Goal: Task Accomplishment & Management: Complete application form

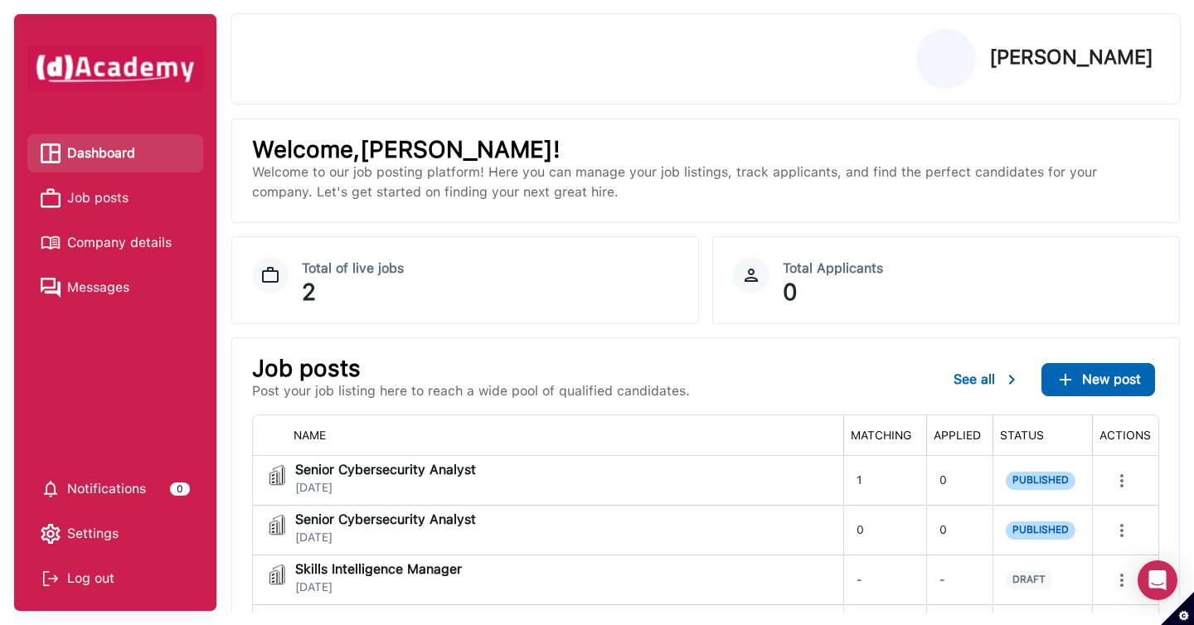
click at [123, 207] on span "Job posts" at bounding box center [97, 198] width 61 height 25
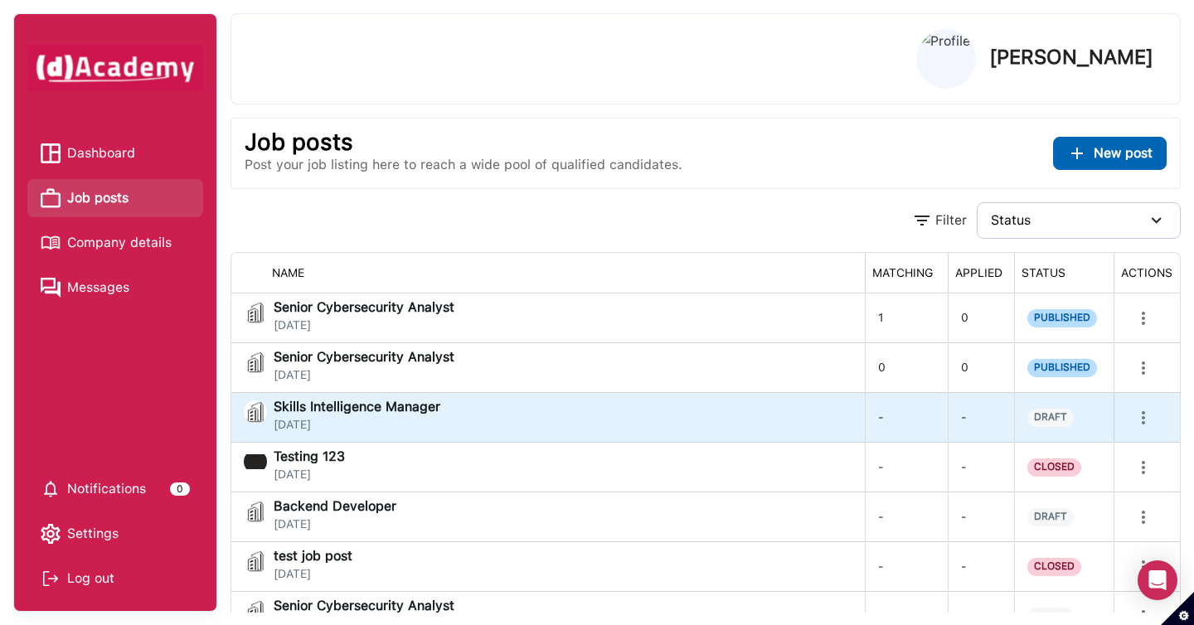
click at [745, 417] on div "Skills Intelligence Manager [DATE]" at bounding box center [548, 416] width 608 height 33
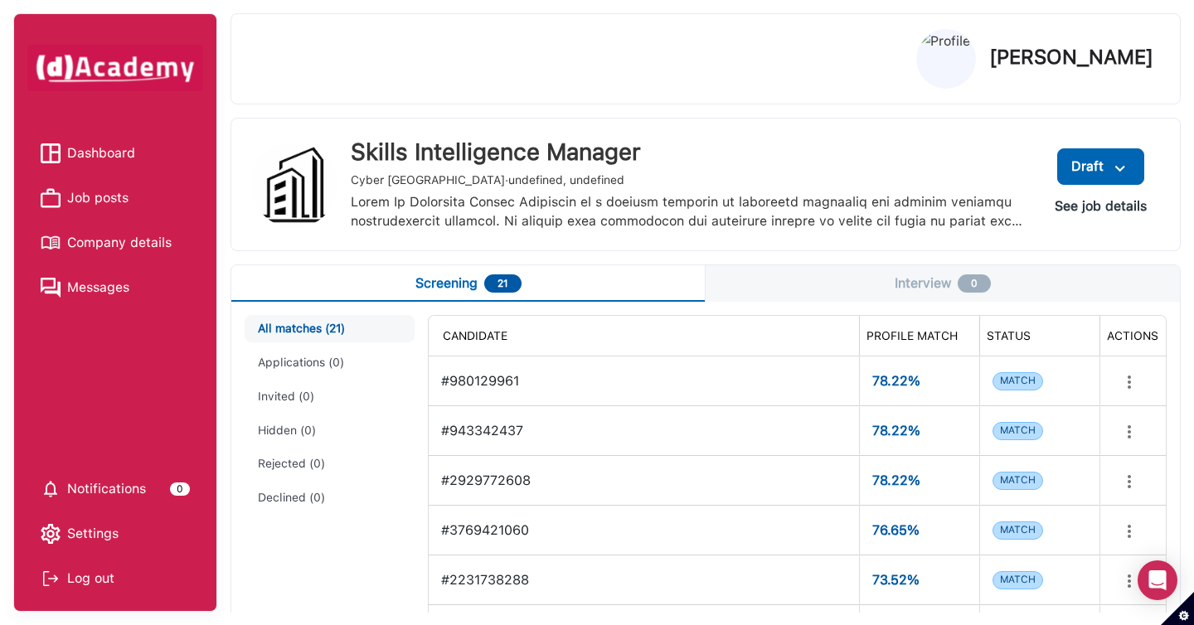
click at [1091, 213] on button "See job details" at bounding box center [1100, 206] width 119 height 30
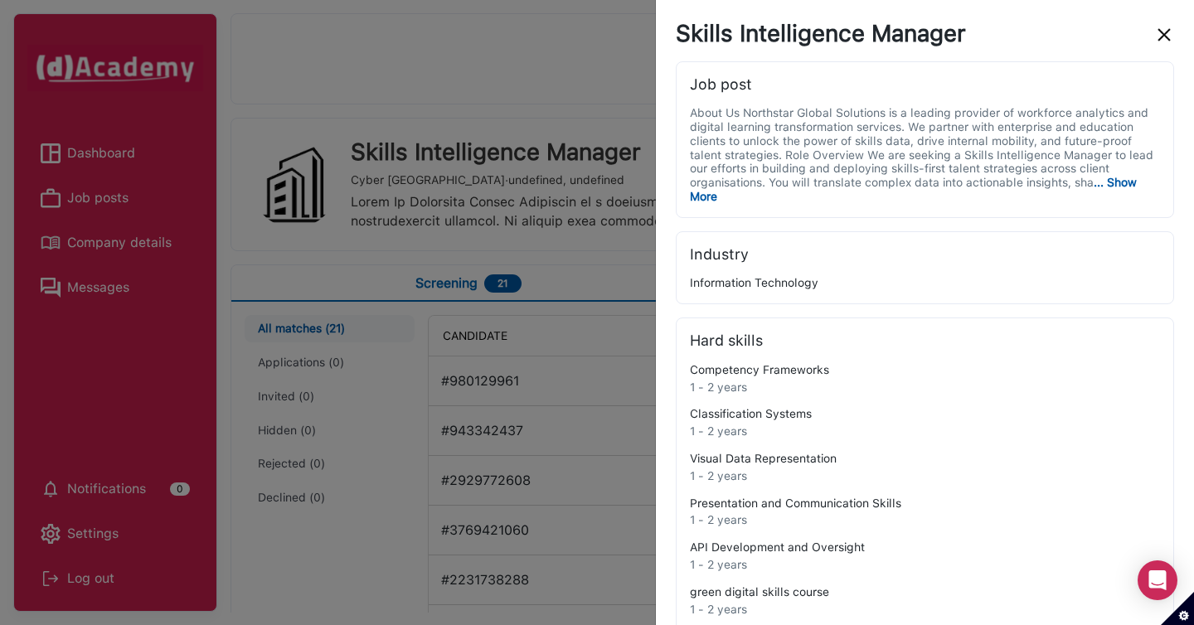
click at [1156, 29] on img "close" at bounding box center [1164, 35] width 20 height 20
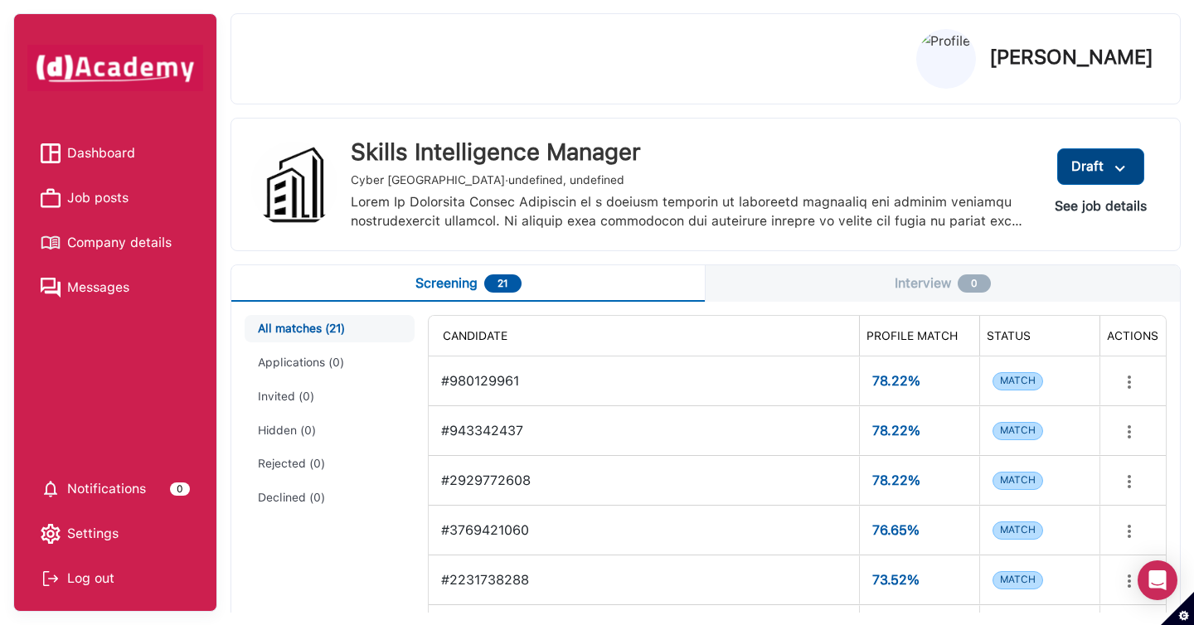
click at [1123, 163] on img at bounding box center [1120, 168] width 20 height 21
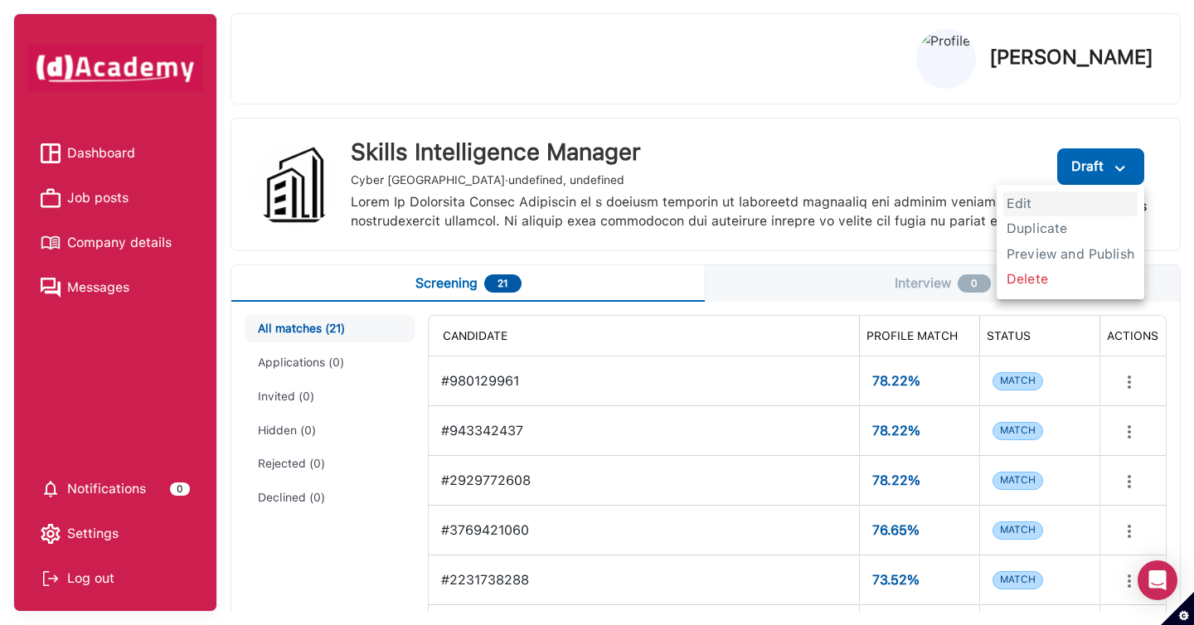
click at [1086, 207] on span "Edit" at bounding box center [1070, 203] width 134 height 25
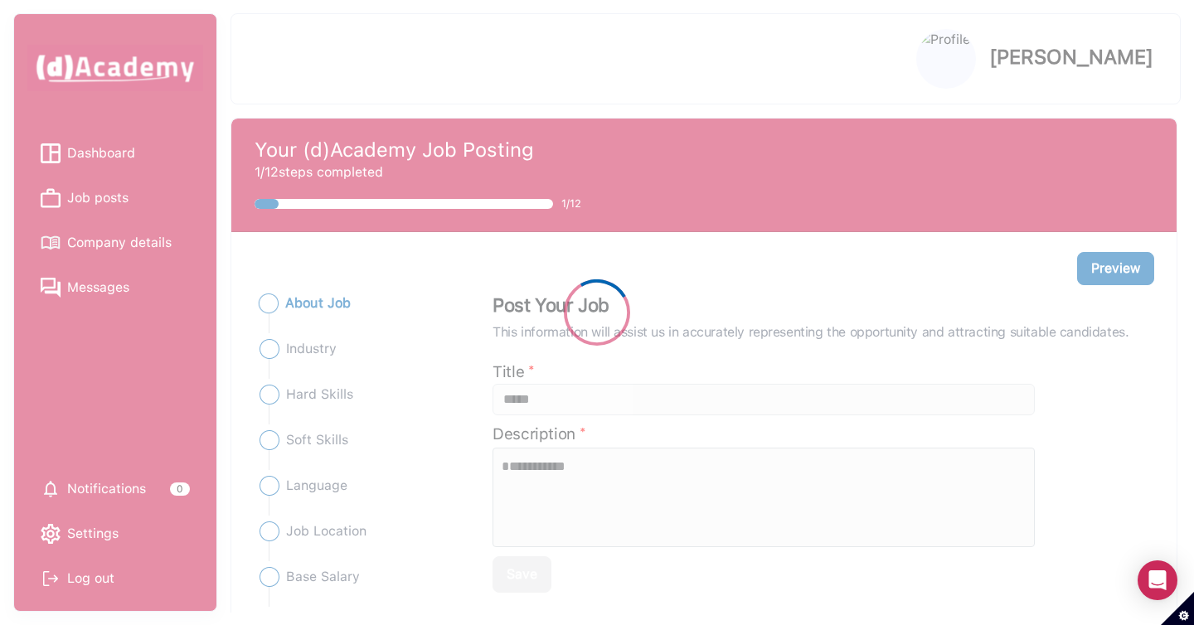
type input "**********"
type textarea "**********"
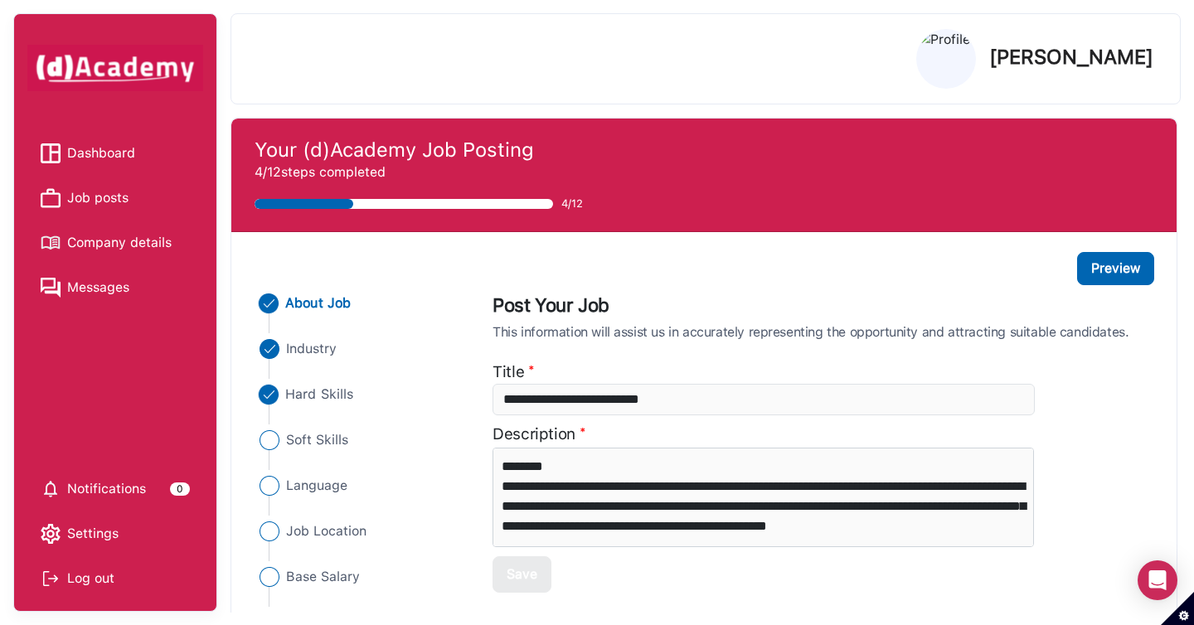
click at [338, 389] on span "Hard Skills" at bounding box center [320, 395] width 68 height 20
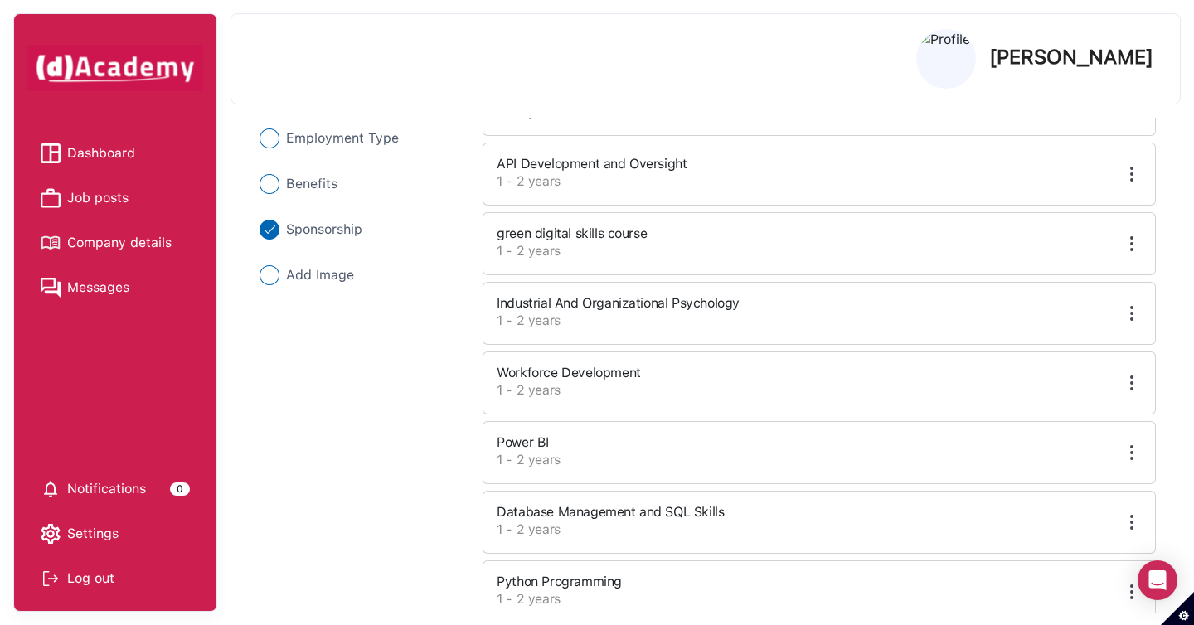
scroll to position [561, 0]
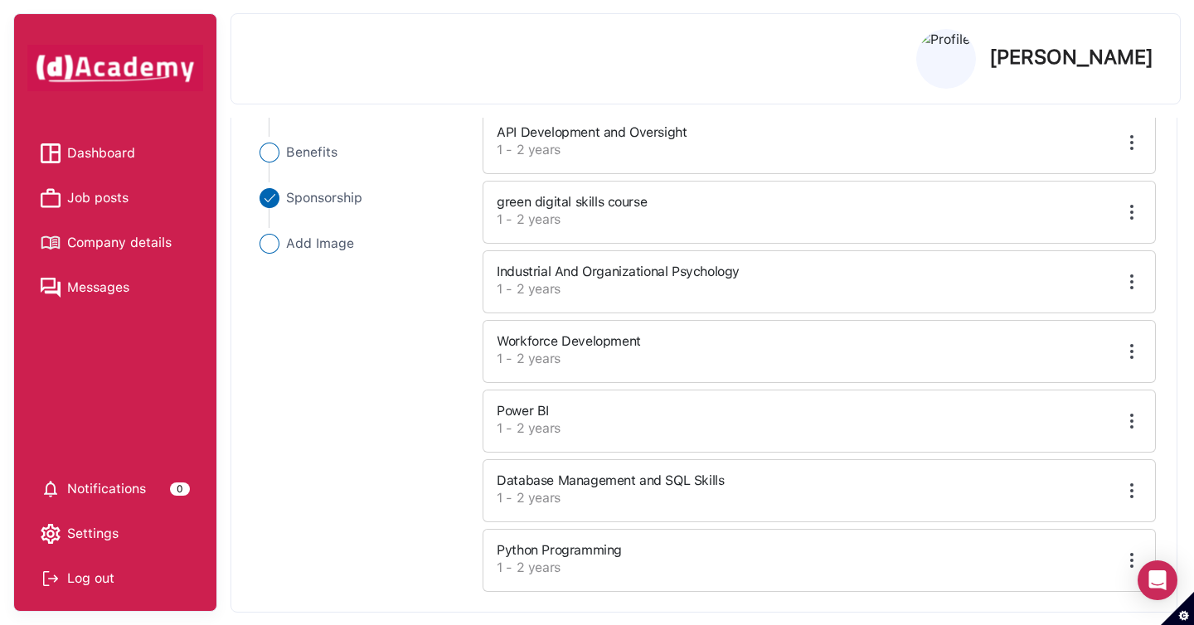
click at [681, 432] on label "1 - 2 years" at bounding box center [735, 429] width 478 height 20
click at [681, 417] on div "Power BI" at bounding box center [735, 411] width 478 height 15
click at [1133, 428] on img at bounding box center [1131, 421] width 20 height 20
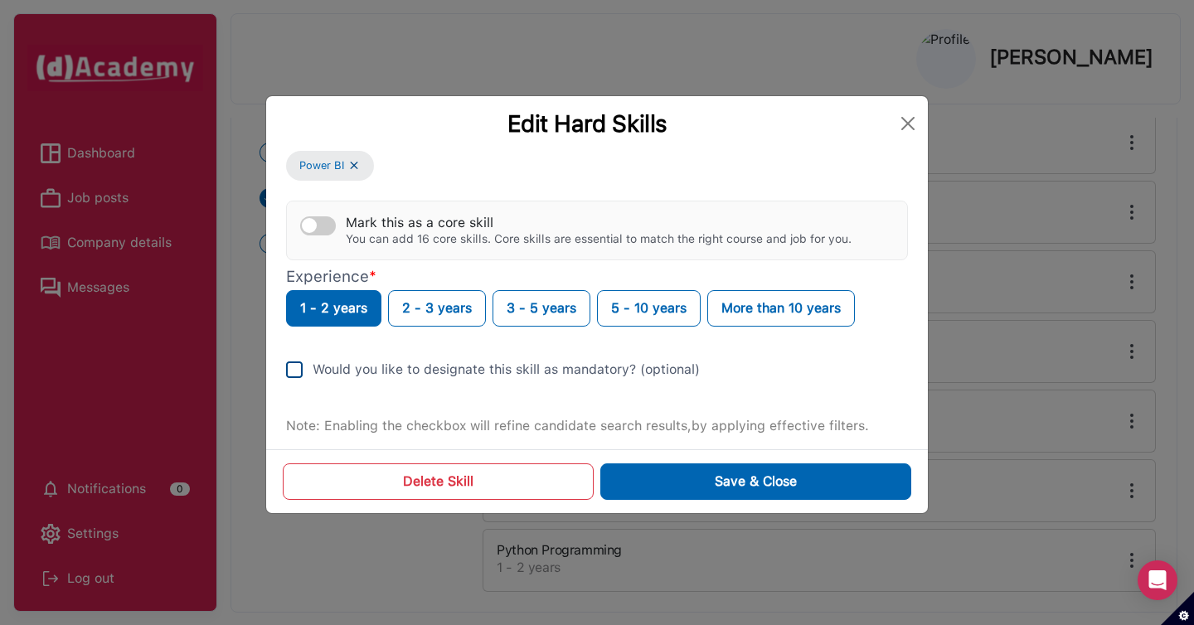
click at [346, 369] on div "Would you like to designate this skill as mandatory? (optional)" at bounding box center [505, 370] width 387 height 20
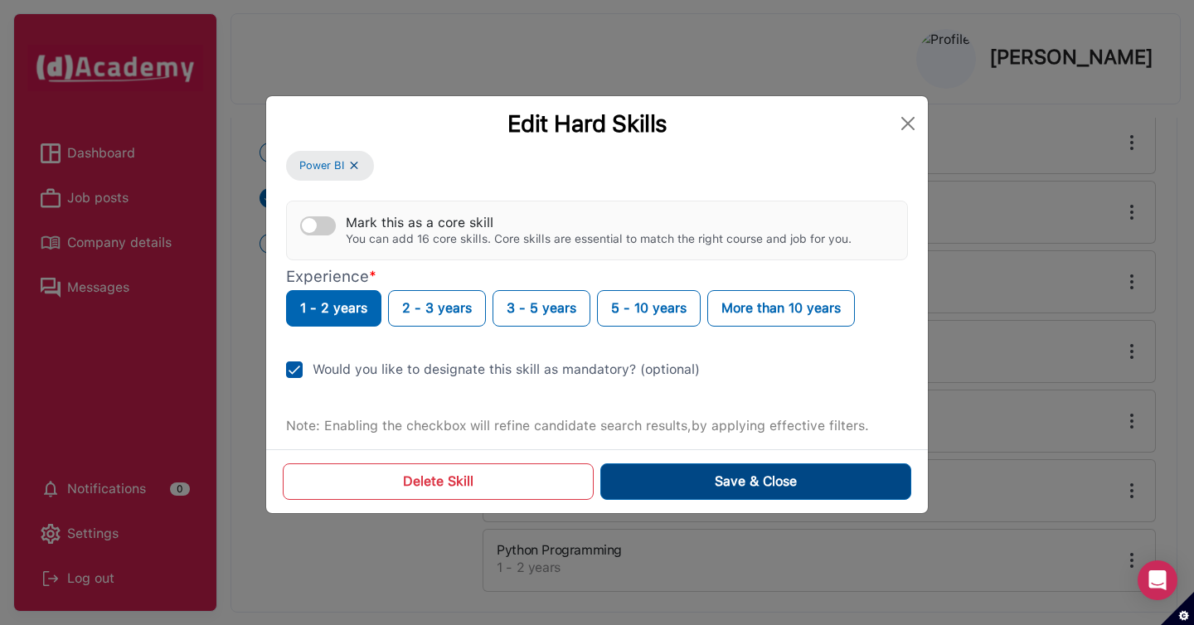
click at [721, 489] on div "Save & Close" at bounding box center [755, 482] width 82 height 20
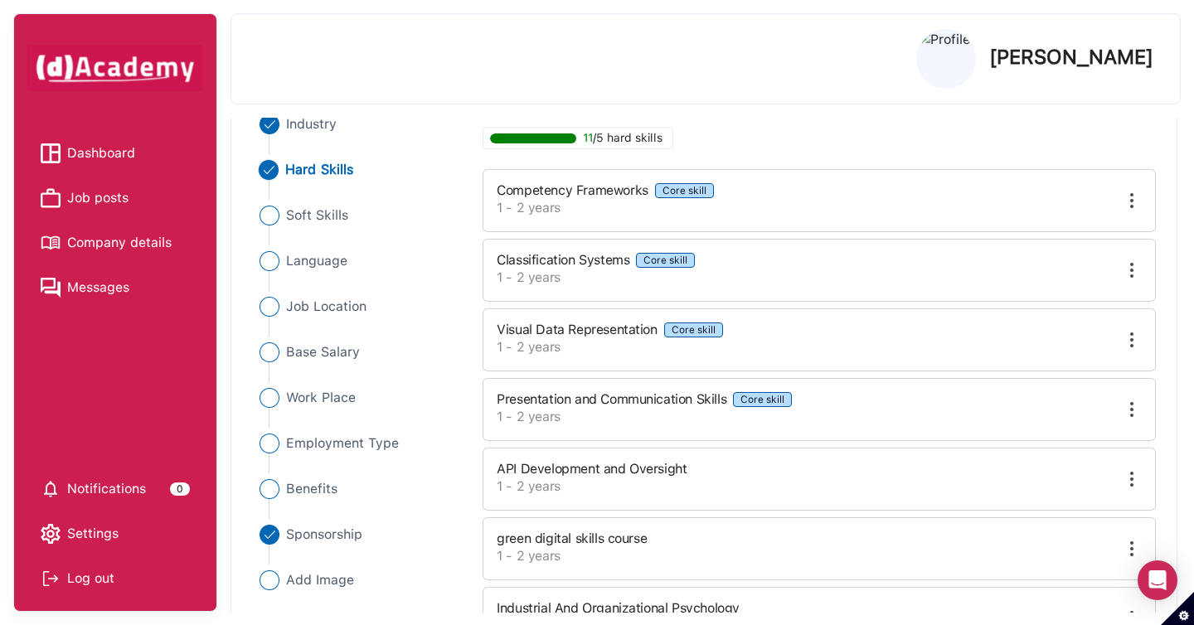
scroll to position [0, 0]
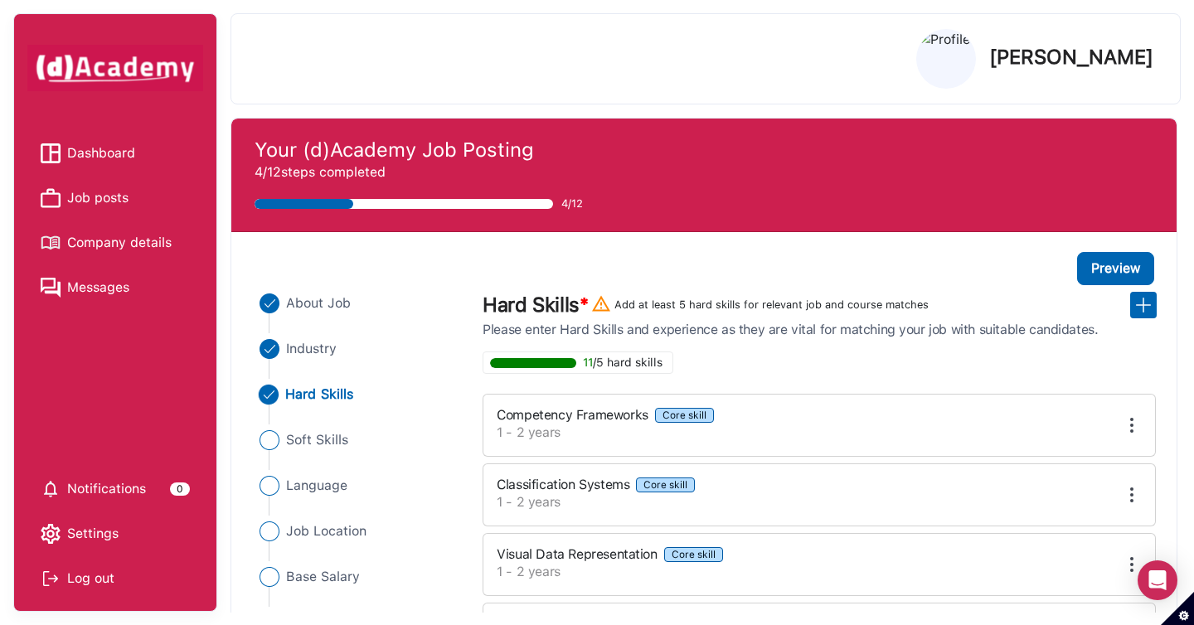
click at [114, 192] on span "Job posts" at bounding box center [97, 198] width 61 height 25
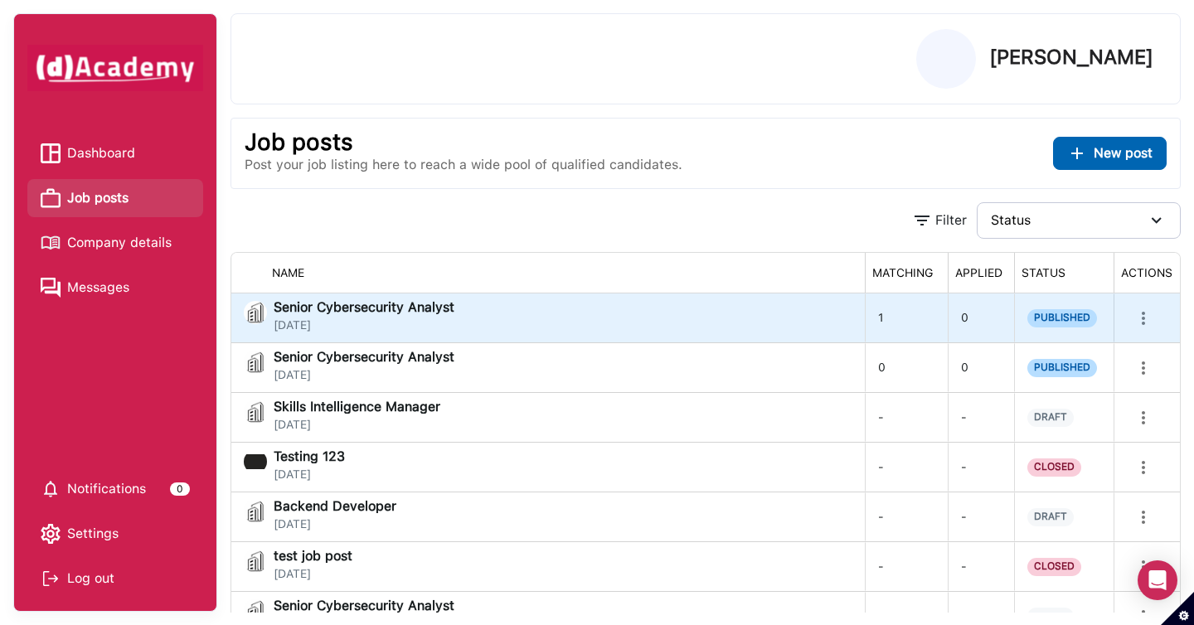
scroll to position [30, 0]
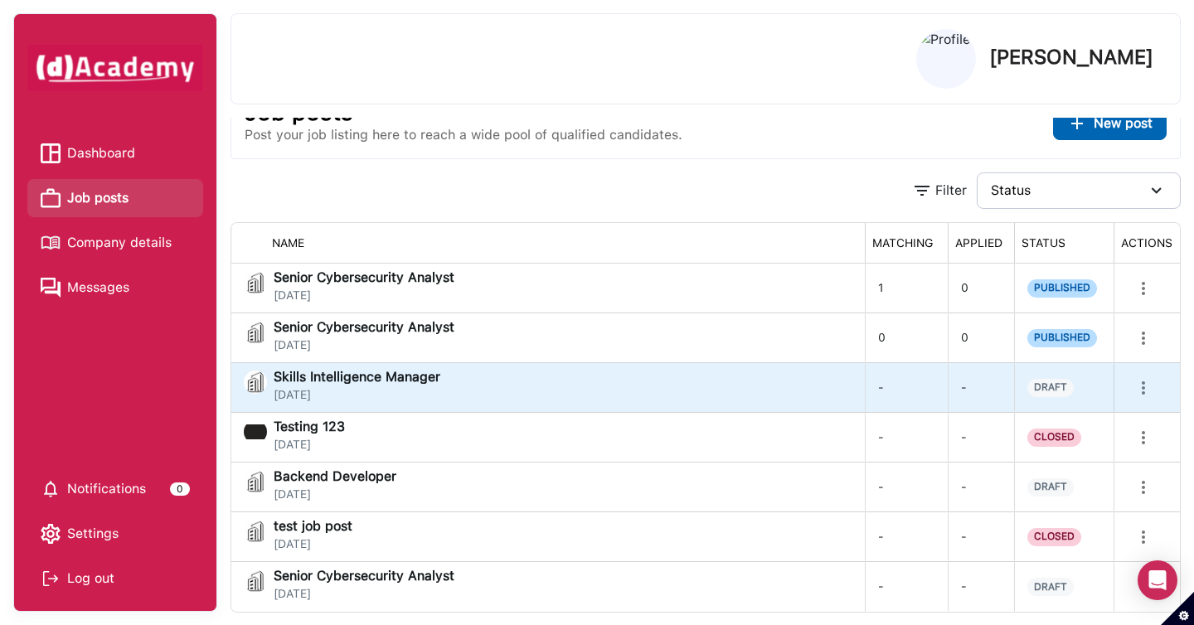
click at [520, 374] on div "Skills Intelligence Manager [DATE]" at bounding box center [548, 386] width 608 height 33
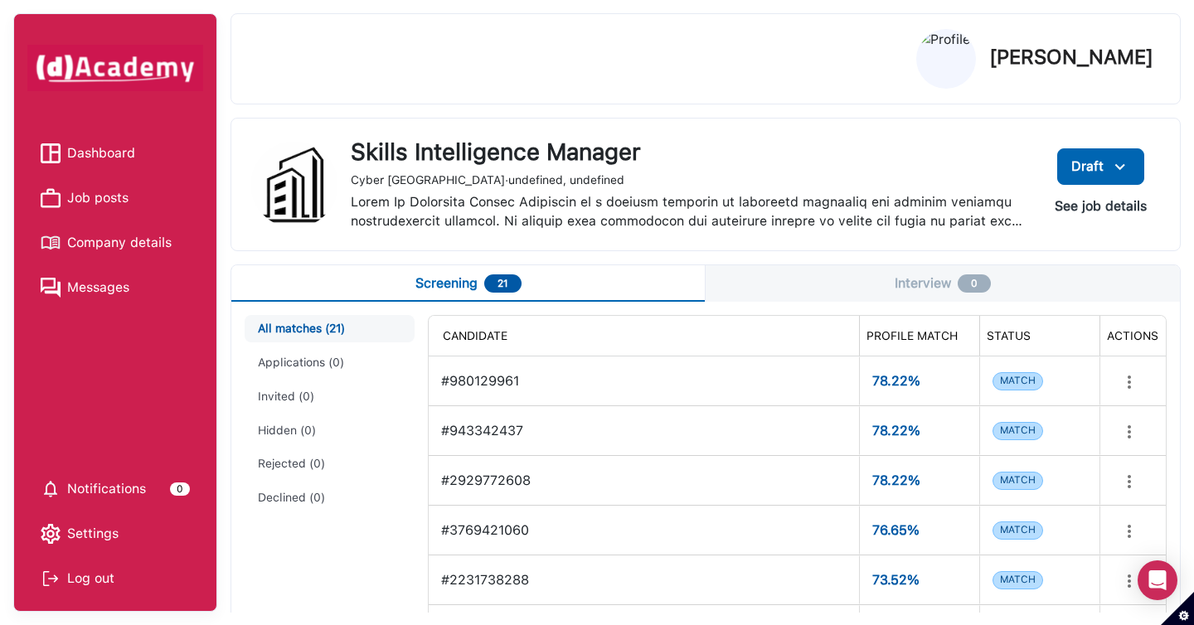
click at [1100, 203] on button "See job details" at bounding box center [1100, 206] width 119 height 30
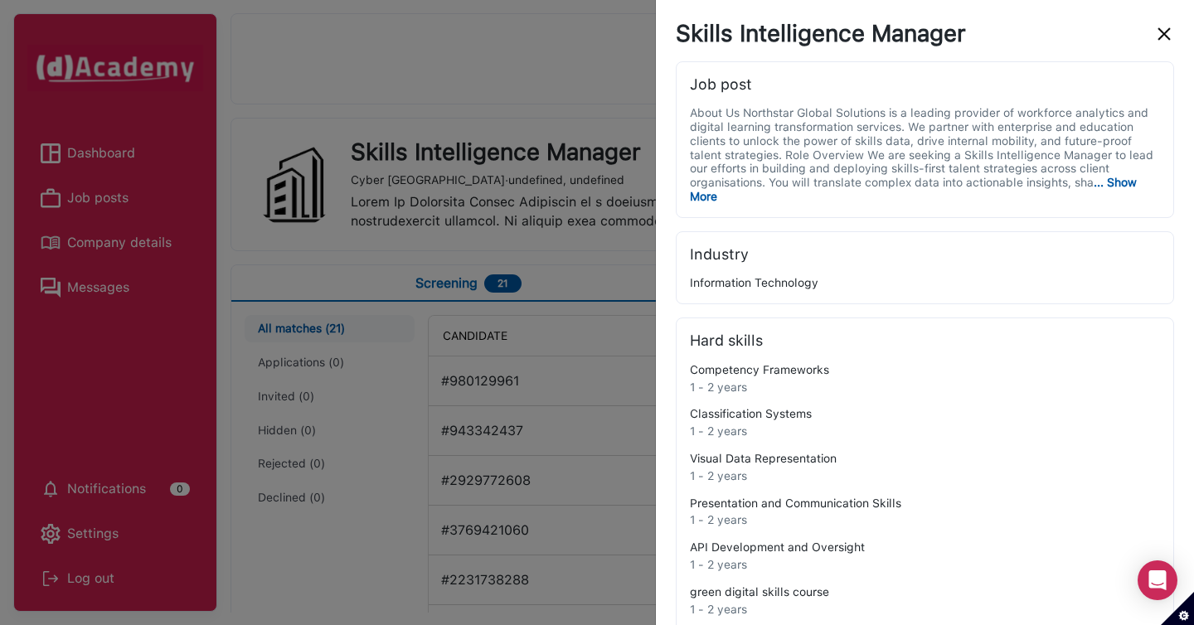
click at [1163, 40] on img "close" at bounding box center [1164, 34] width 20 height 20
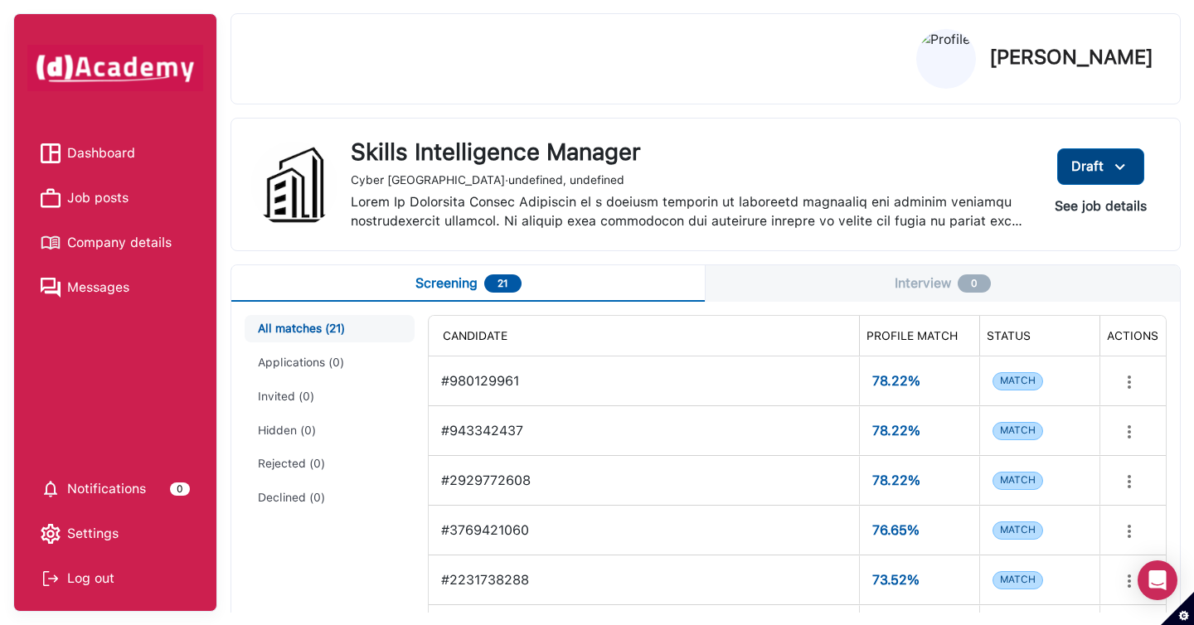
click at [1119, 171] on img at bounding box center [1120, 167] width 20 height 21
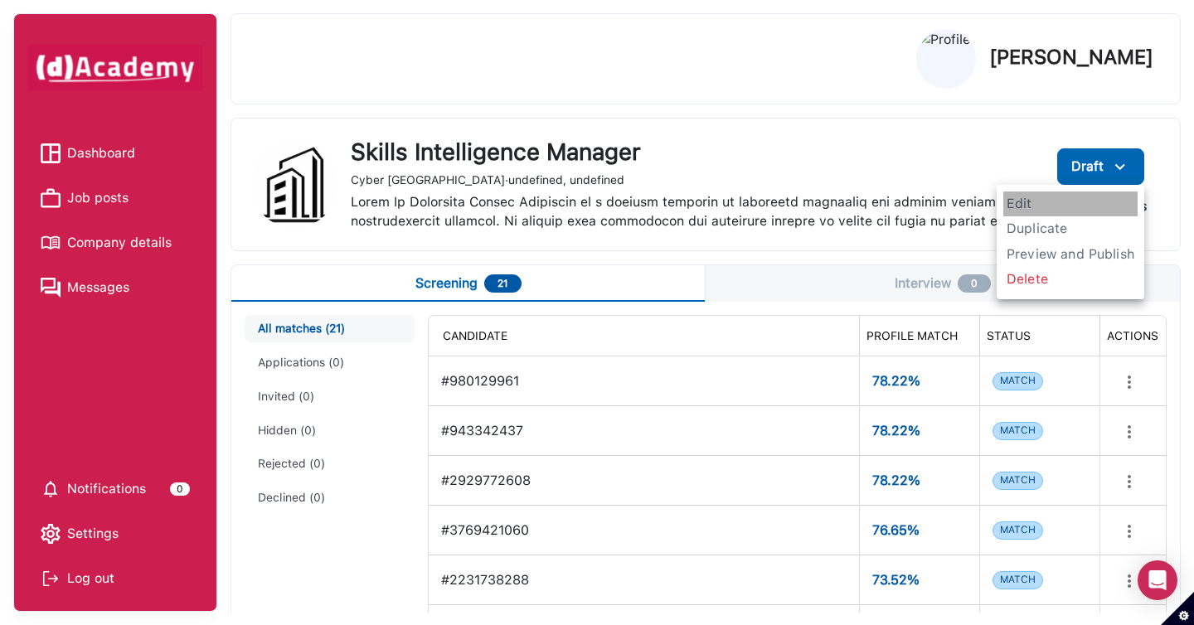
click at [1073, 207] on span "Edit" at bounding box center [1070, 203] width 134 height 25
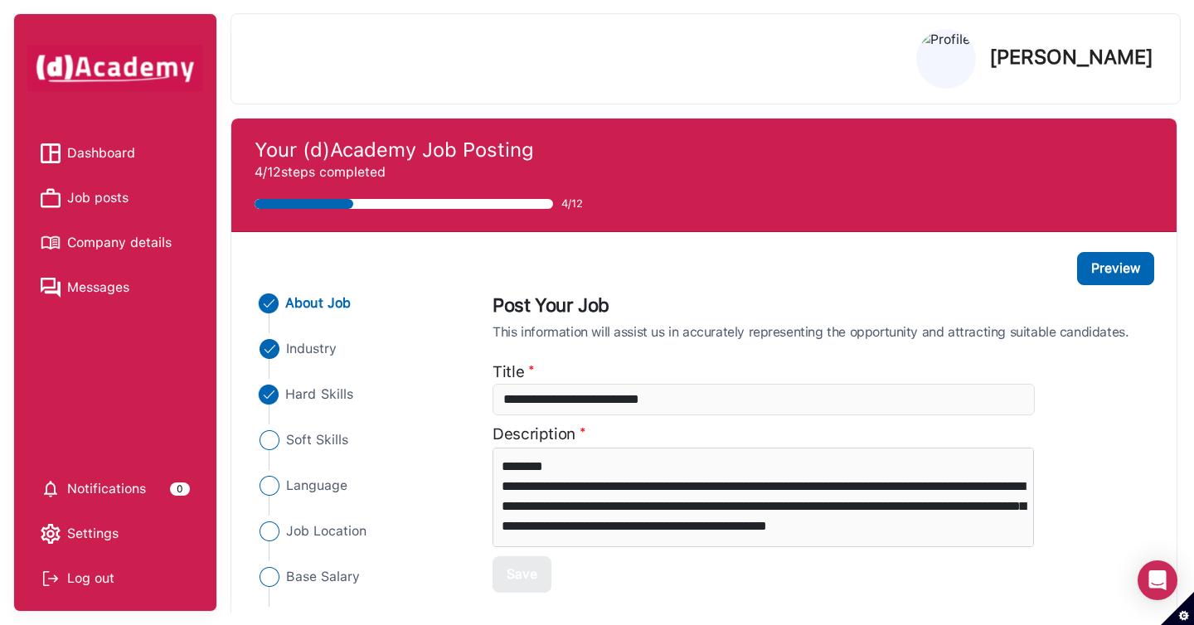
click at [331, 393] on span "Hard Skills" at bounding box center [320, 395] width 68 height 20
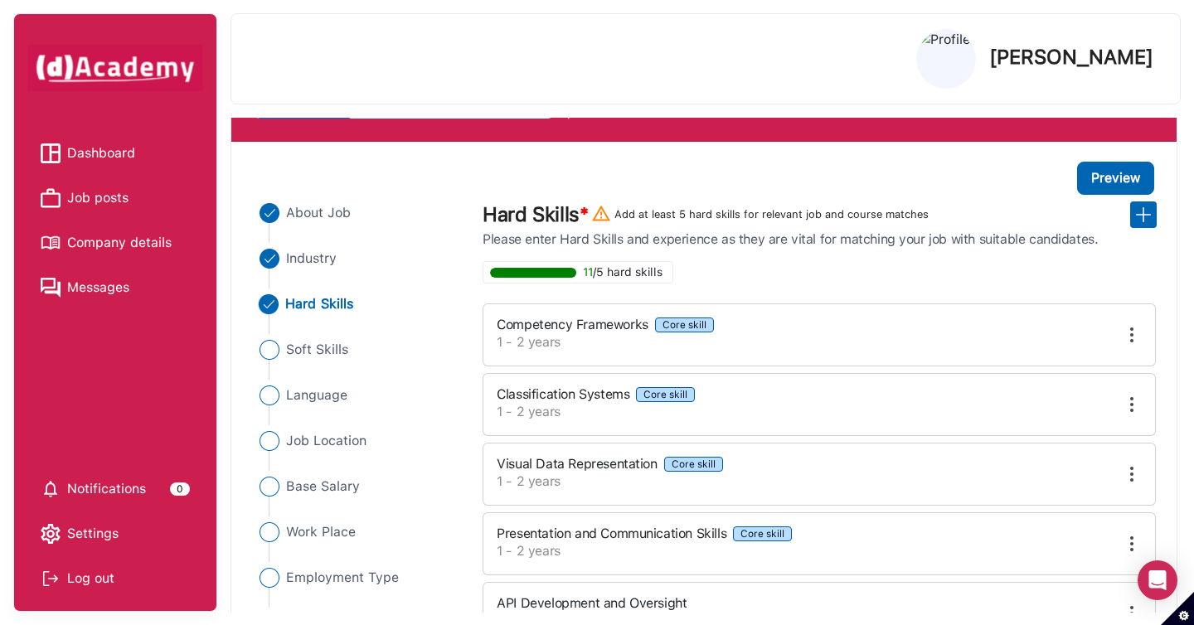
scroll to position [92, 0]
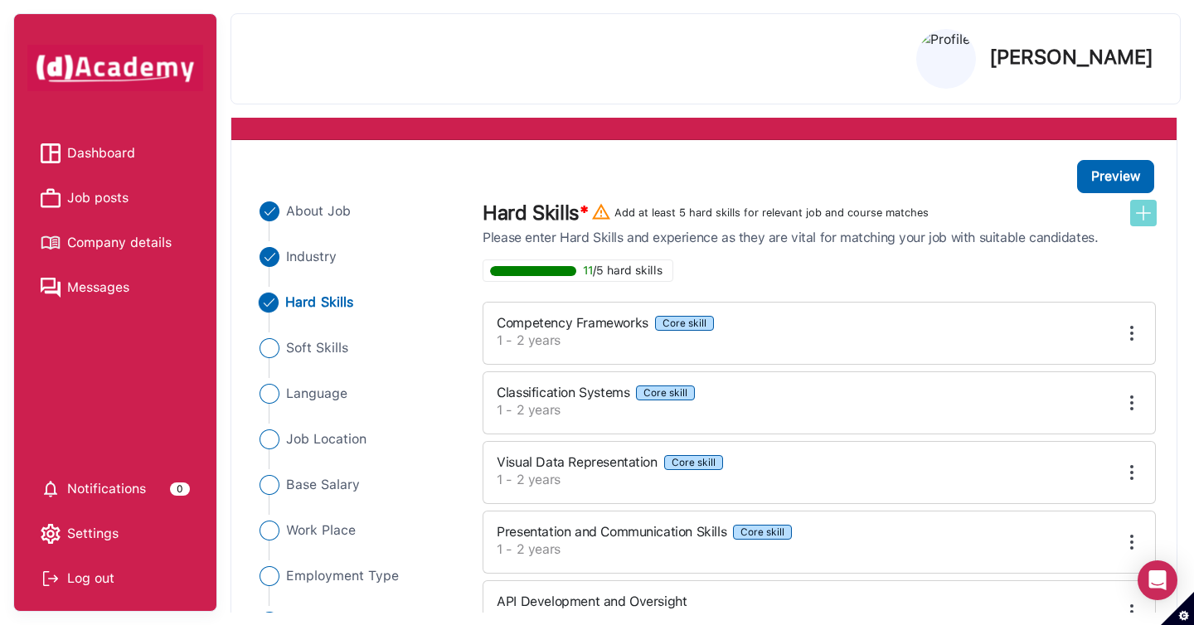
click at [1140, 216] on img at bounding box center [1143, 213] width 20 height 20
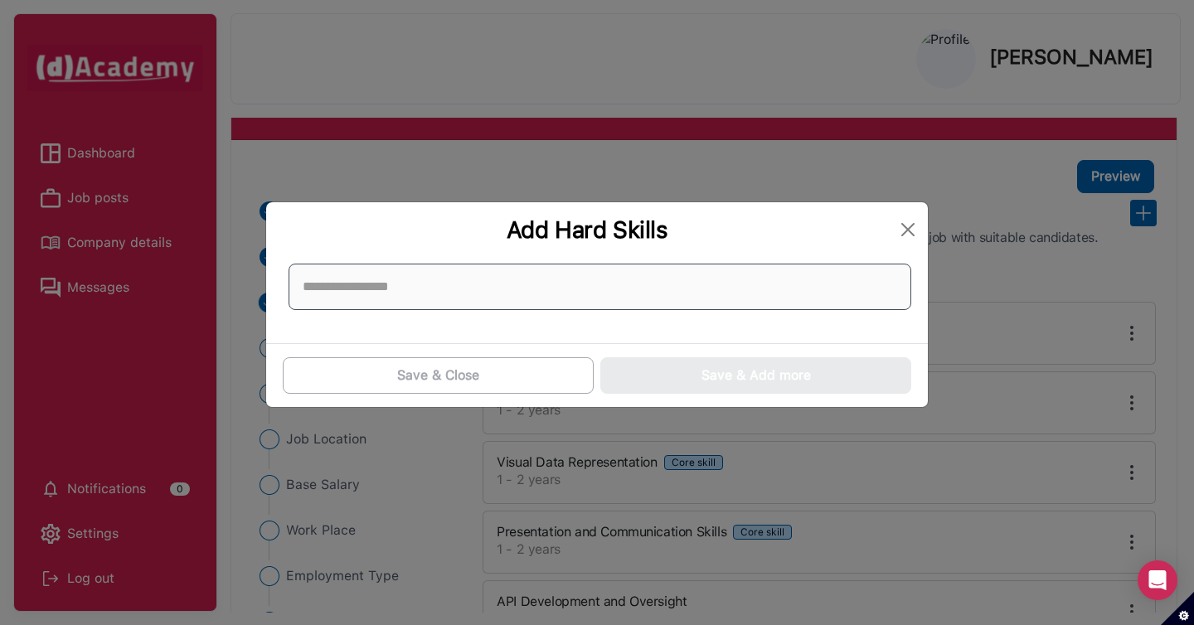
click at [680, 309] on input at bounding box center [599, 287] width 622 height 46
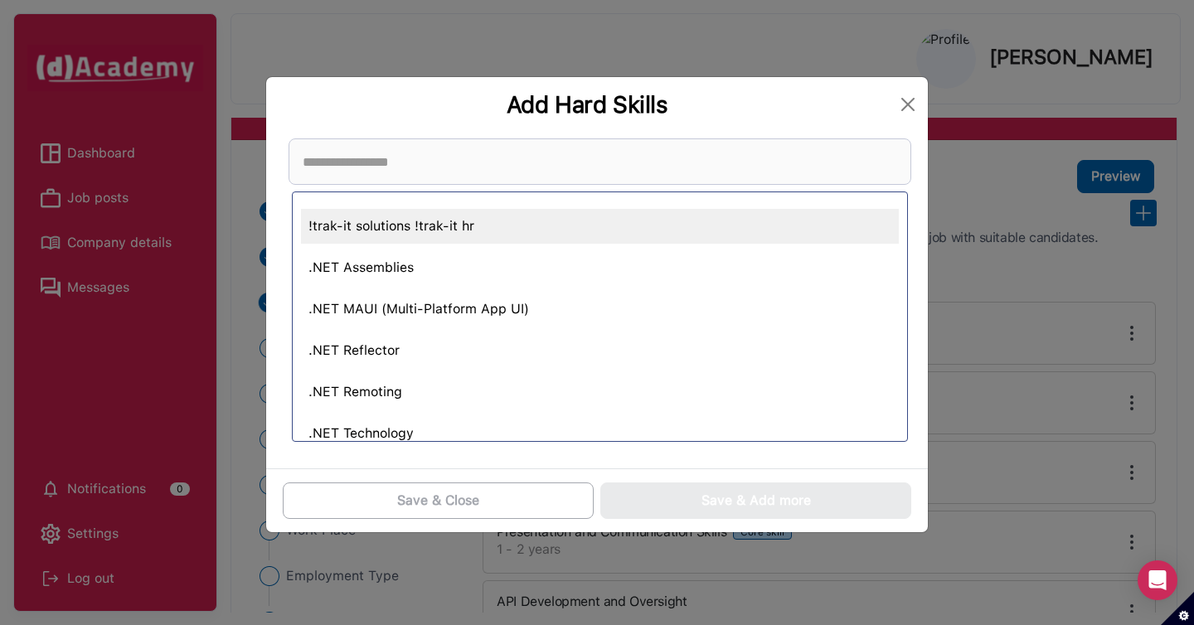
click at [648, 238] on div "!trak-it solutions !trak-it hr" at bounding box center [600, 226] width 598 height 35
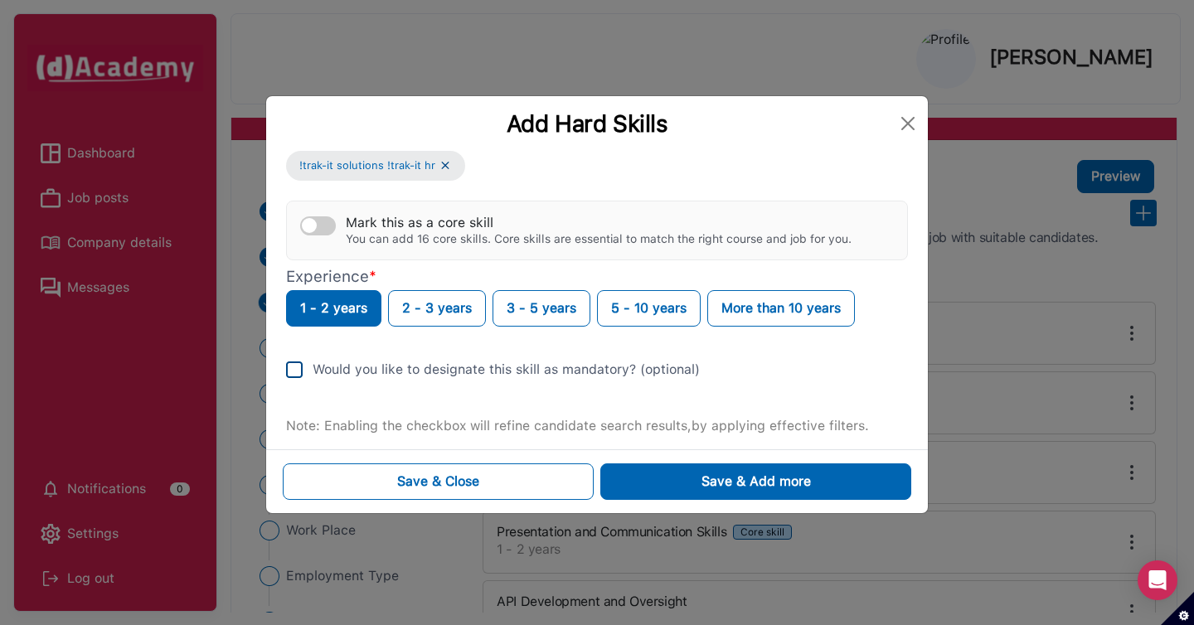
click at [294, 366] on img at bounding box center [294, 369] width 17 height 17
click at [555, 488] on button "Save & Close" at bounding box center [438, 481] width 311 height 36
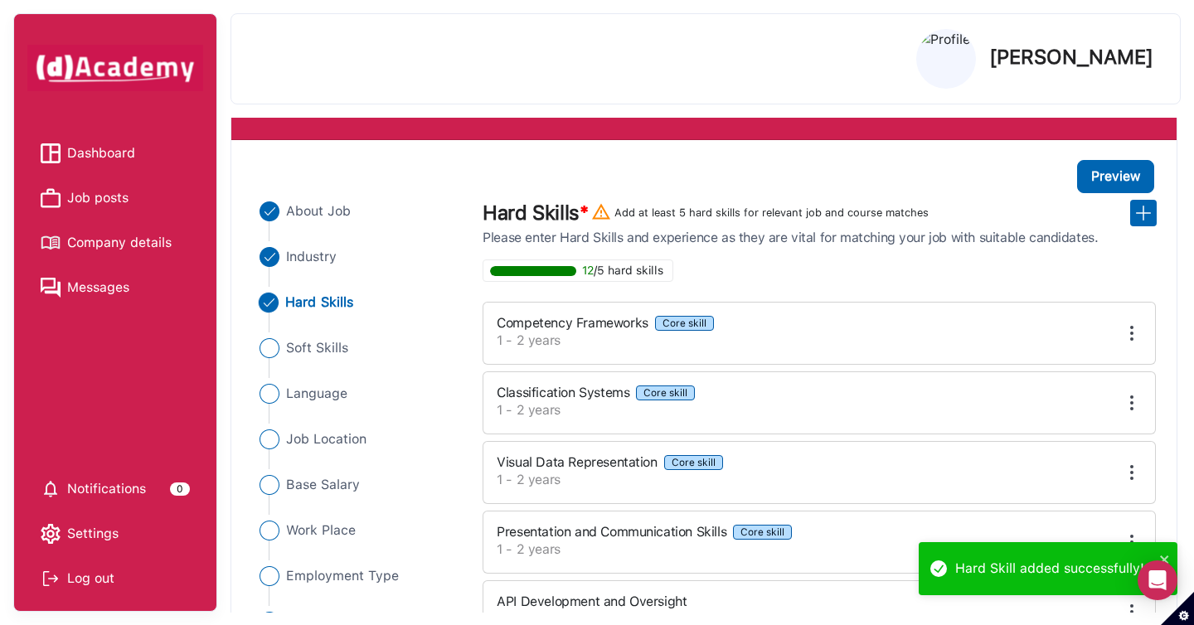
click at [121, 206] on span "Job posts" at bounding box center [97, 198] width 61 height 25
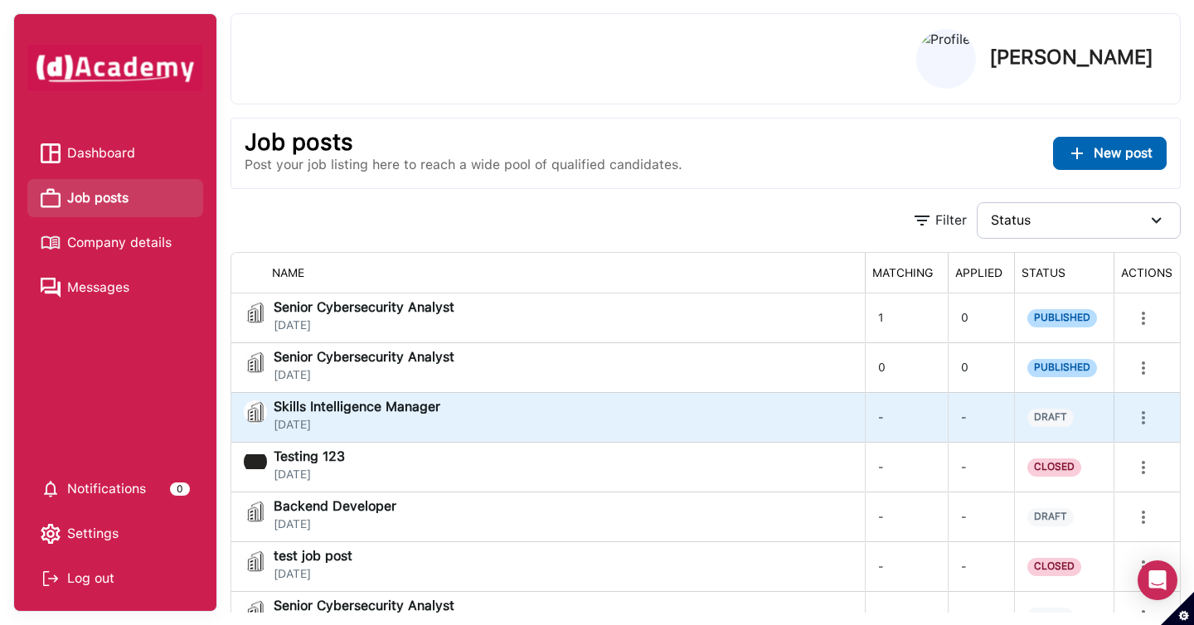
click at [492, 405] on div "Skills Intelligence Manager [DATE]" at bounding box center [548, 416] width 608 height 33
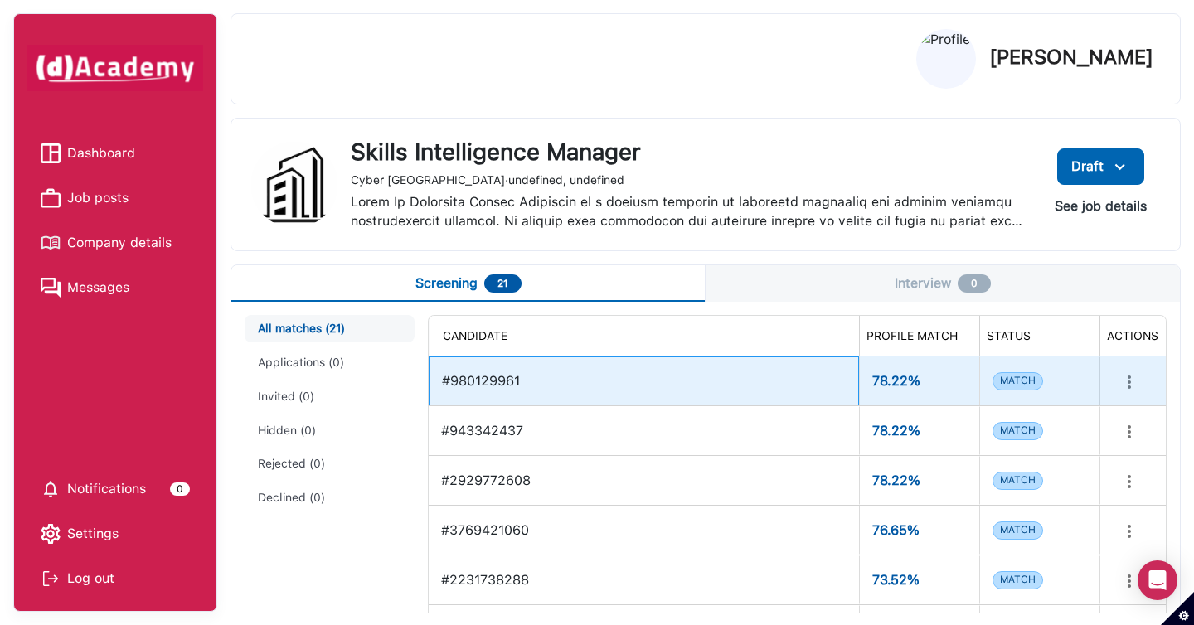
click at [587, 390] on div "#980129961" at bounding box center [644, 381] width 404 height 34
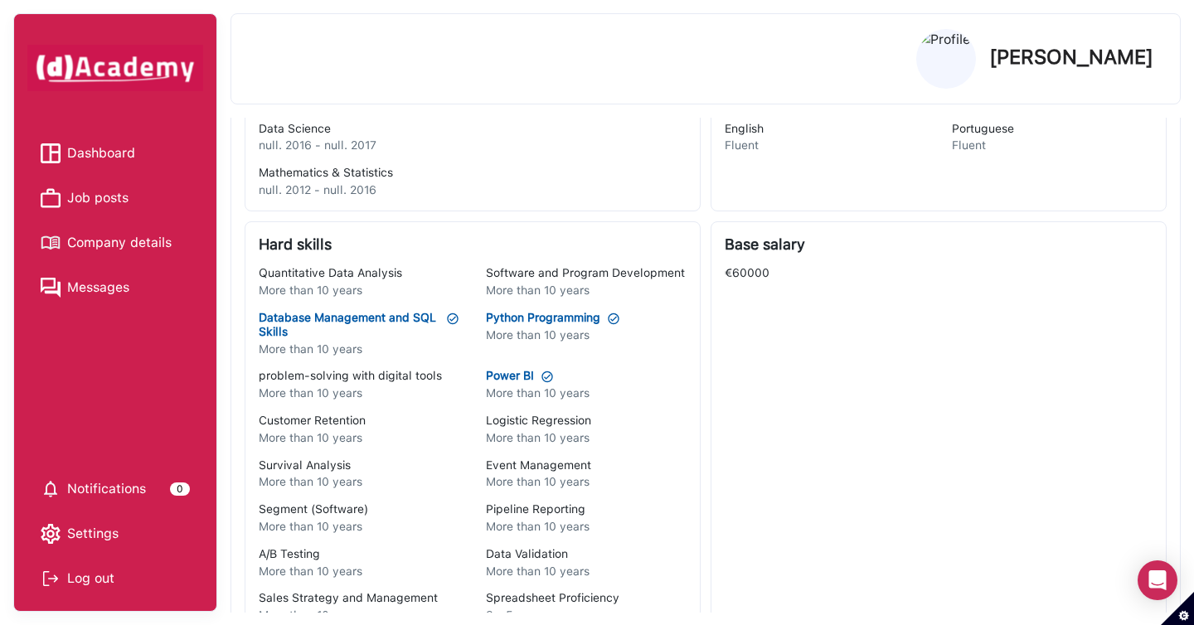
scroll to position [118, 0]
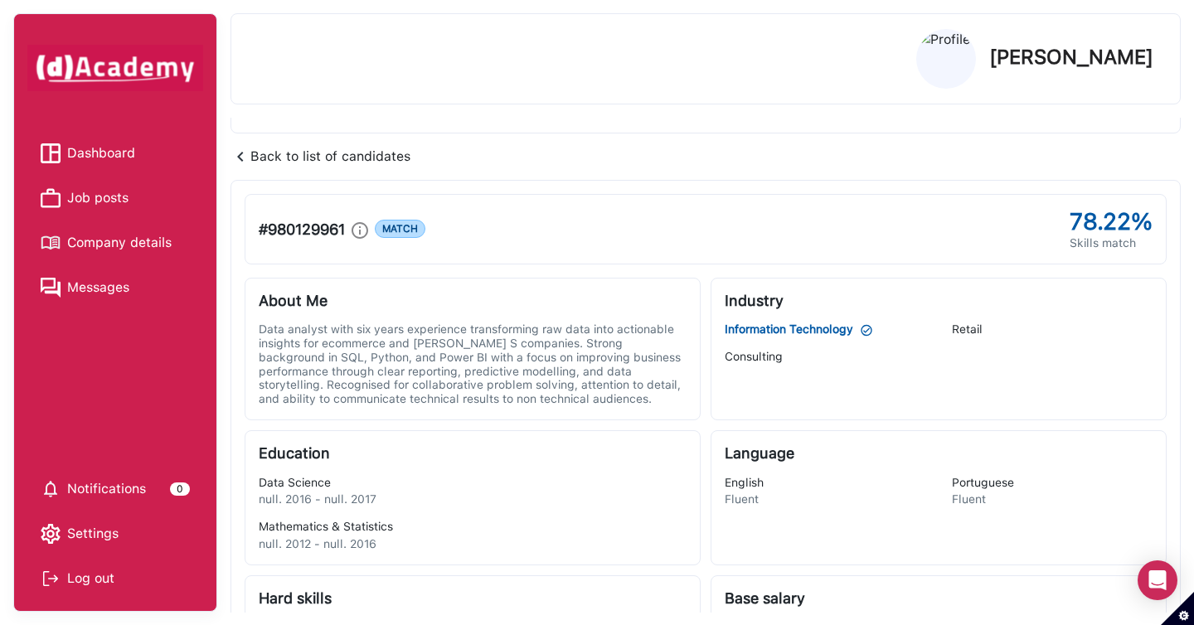
click at [245, 156] on img at bounding box center [240, 157] width 20 height 20
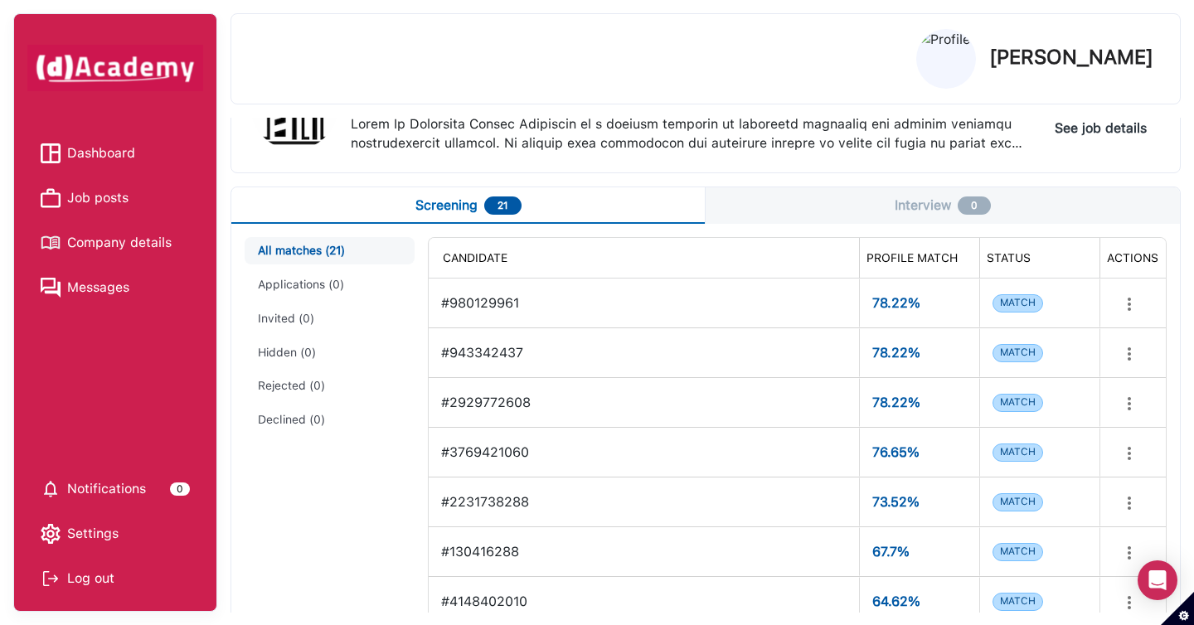
scroll to position [0, 0]
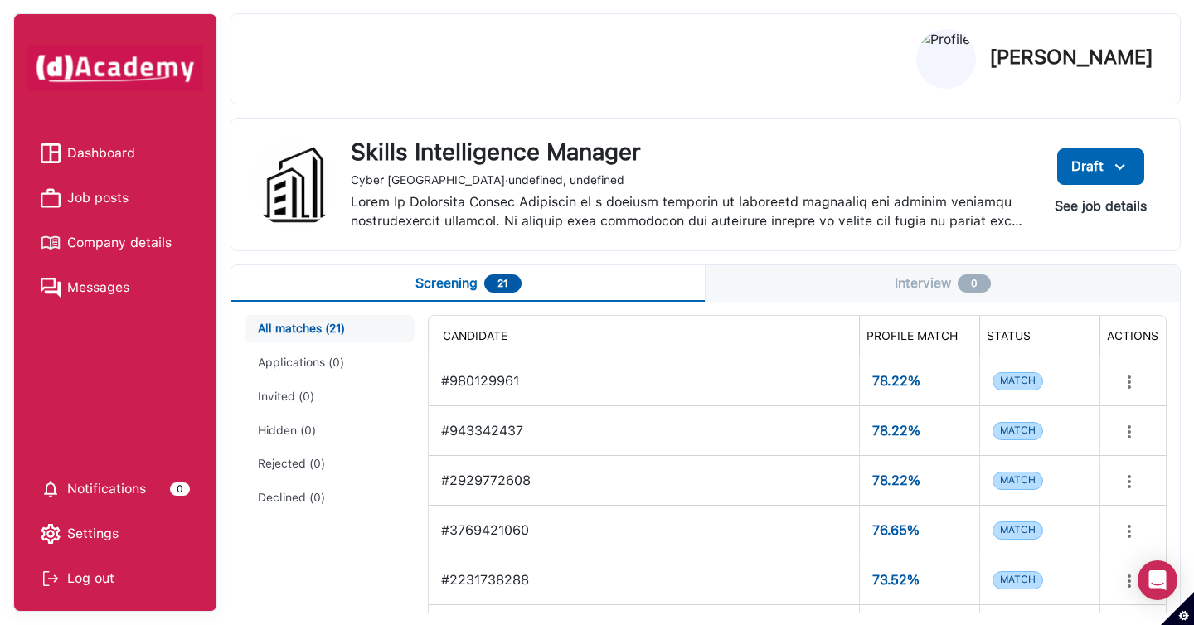
click at [1078, 215] on button "See job details" at bounding box center [1100, 206] width 119 height 30
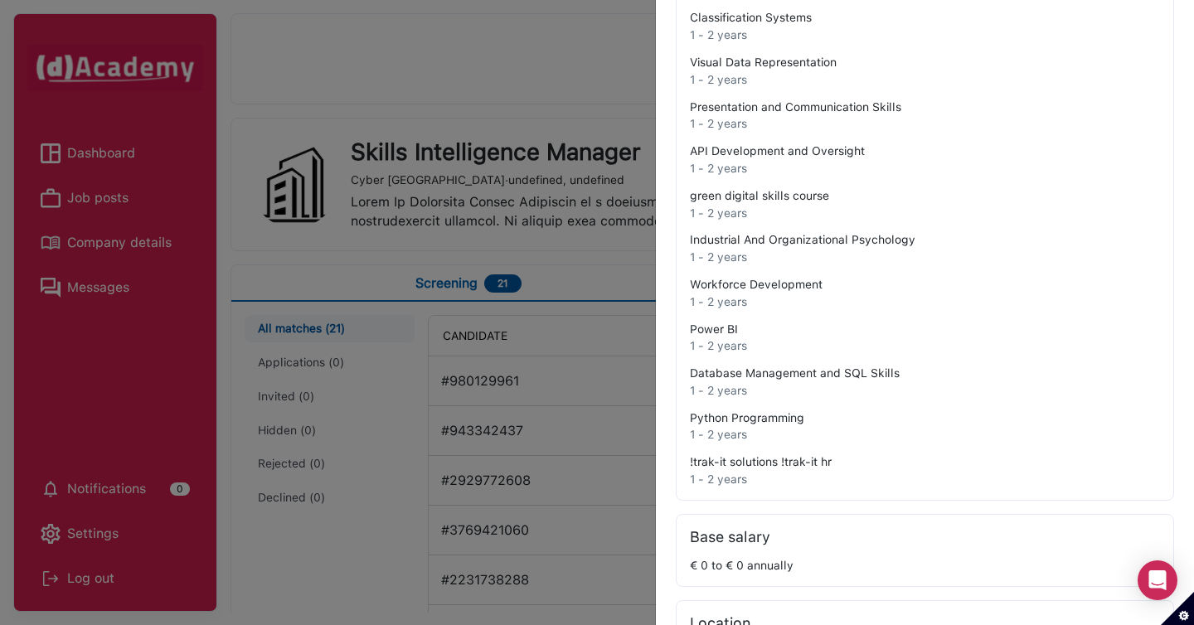
scroll to position [464, 0]
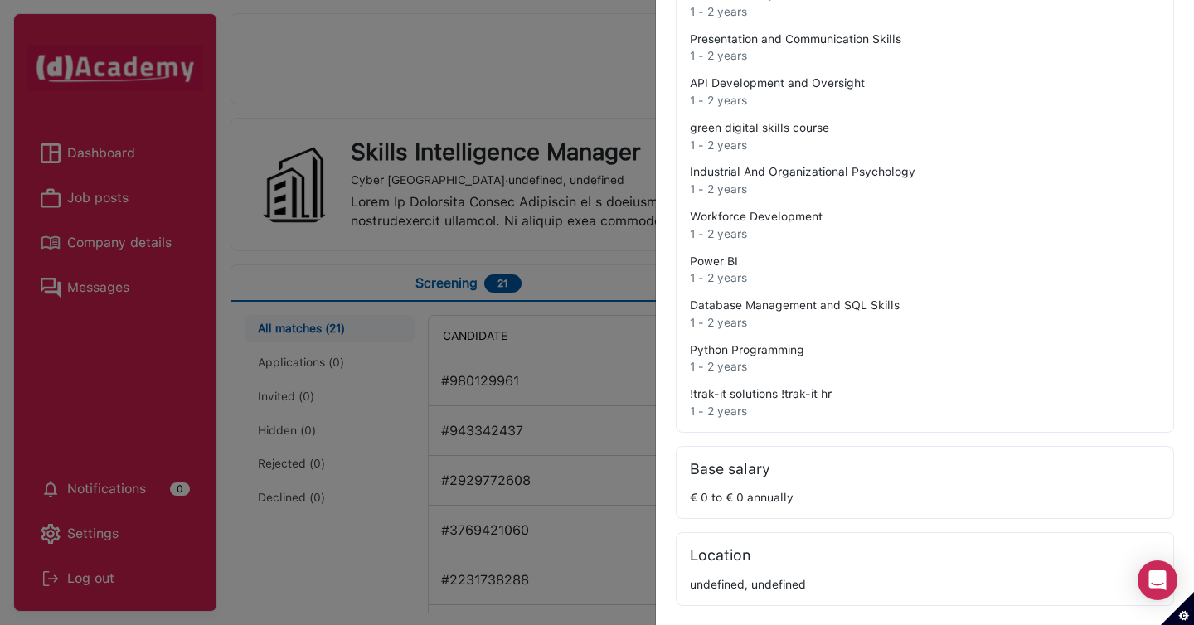
click at [813, 391] on div "!trak-it solutions !trak-it hr" at bounding box center [925, 394] width 470 height 14
copy div "!trak-it solutions !trak-it hr"
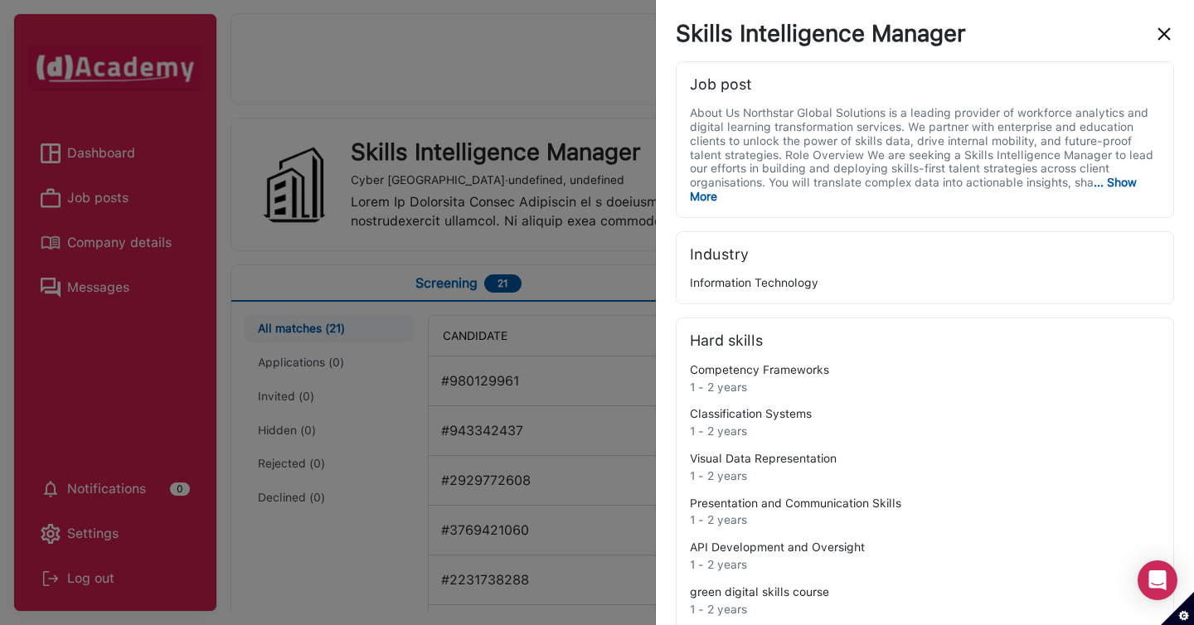
click at [1169, 40] on img "close" at bounding box center [1164, 34] width 20 height 20
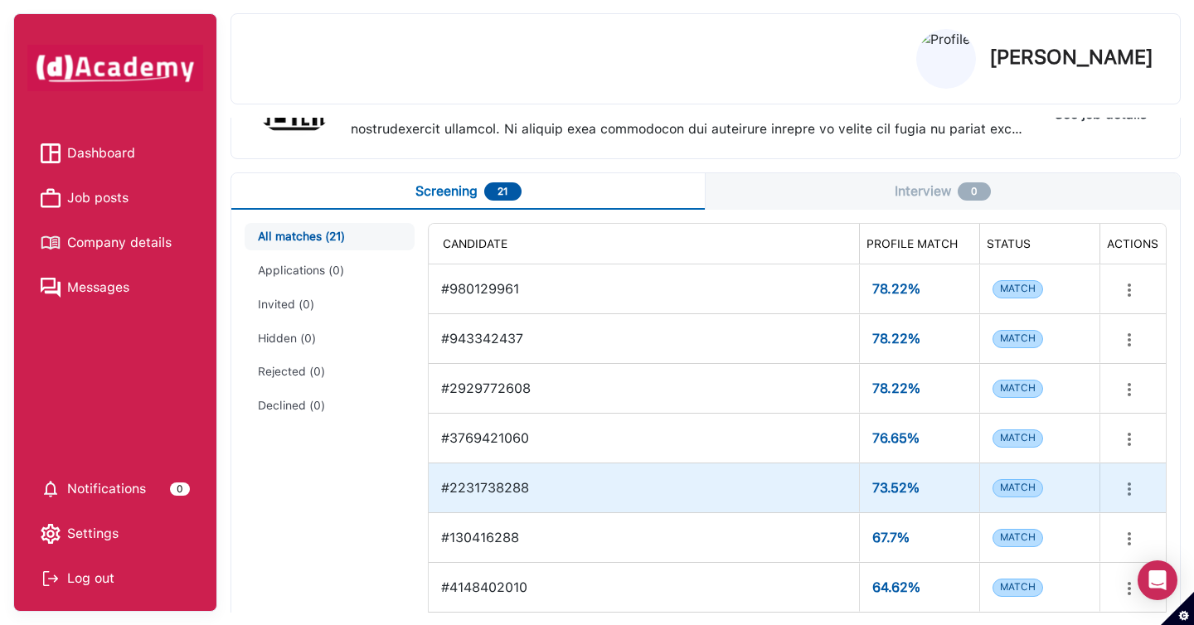
scroll to position [170, 0]
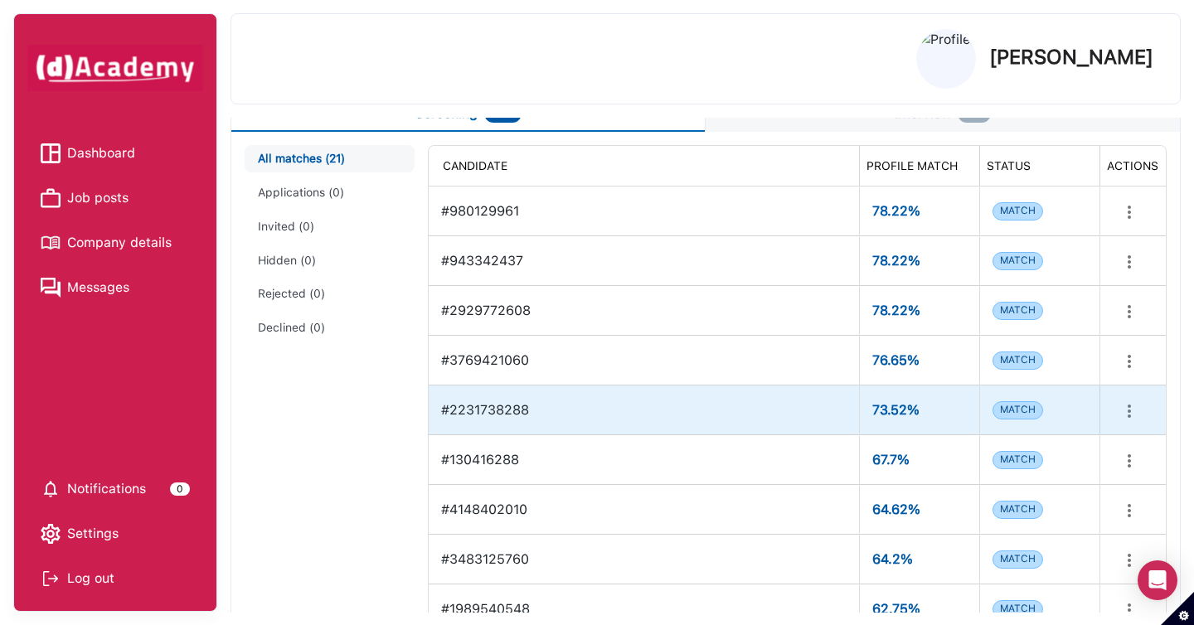
click at [794, 389] on div "#2231738288" at bounding box center [644, 409] width 430 height 49
click at [705, 402] on div "#2231738288" at bounding box center [644, 410] width 404 height 34
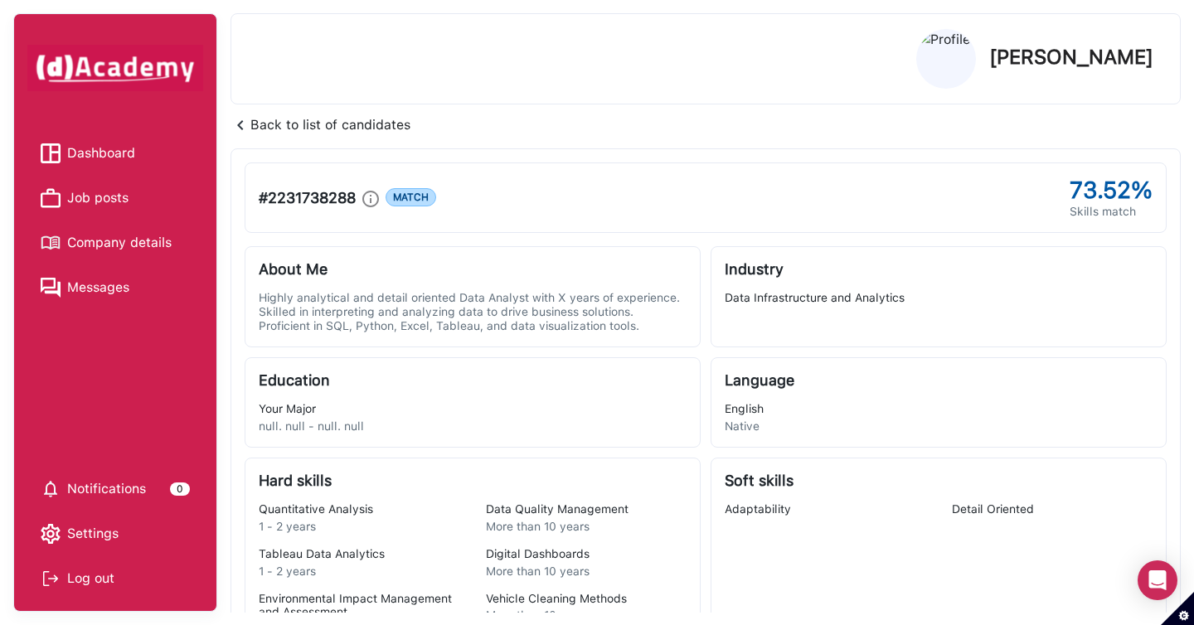
scroll to position [0, 0]
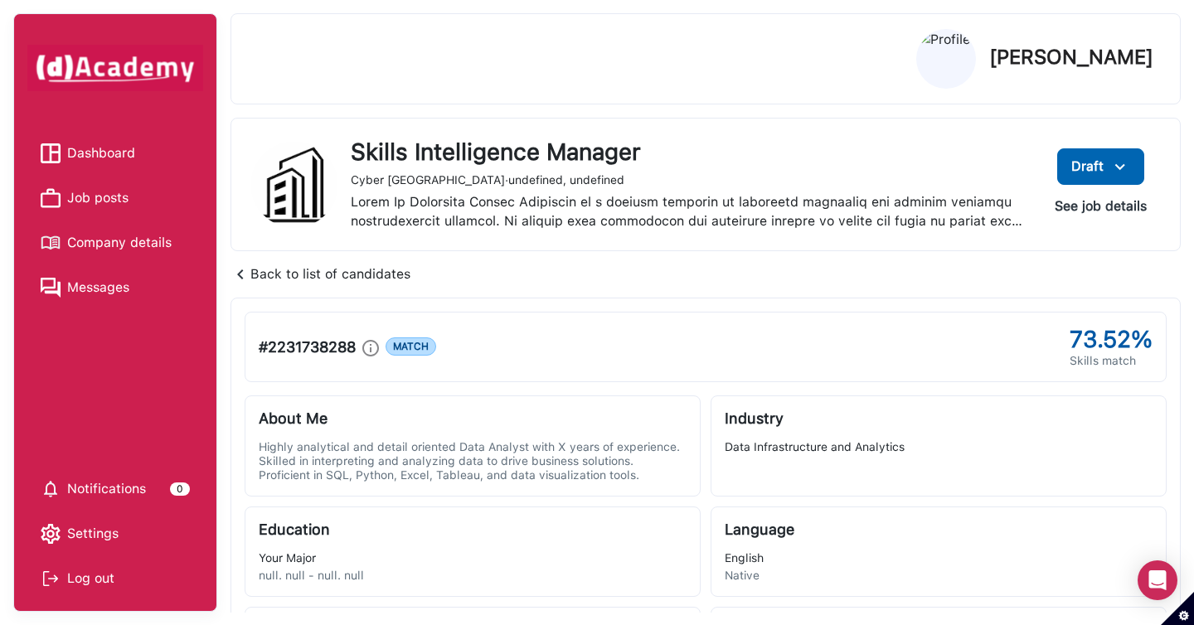
click at [1123, 197] on button "See job details" at bounding box center [1100, 206] width 119 height 30
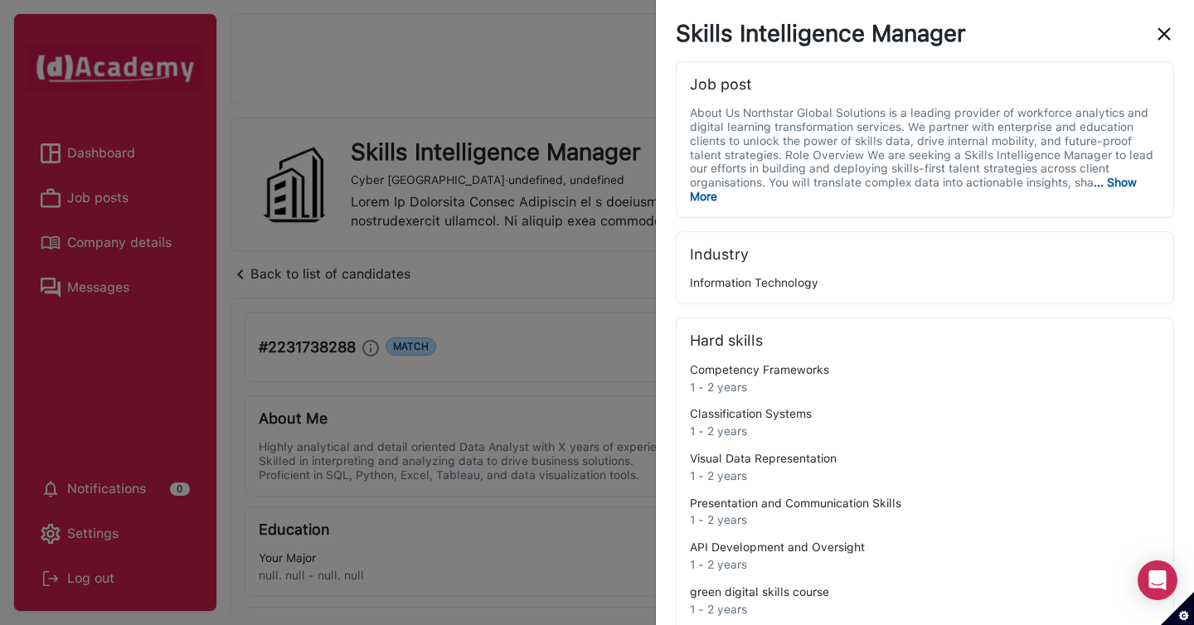
click at [1162, 44] on div "Skills Intelligence Manager" at bounding box center [925, 34] width 498 height 28
click at [1162, 36] on img "close" at bounding box center [1164, 34] width 20 height 20
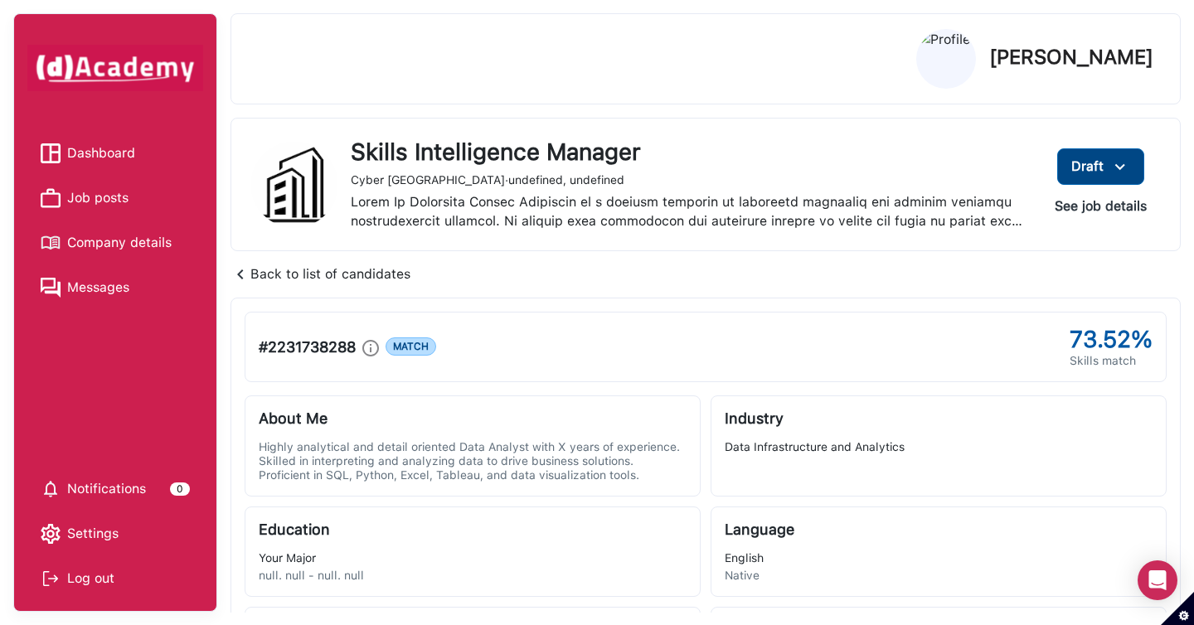
click at [1119, 175] on img at bounding box center [1120, 167] width 20 height 21
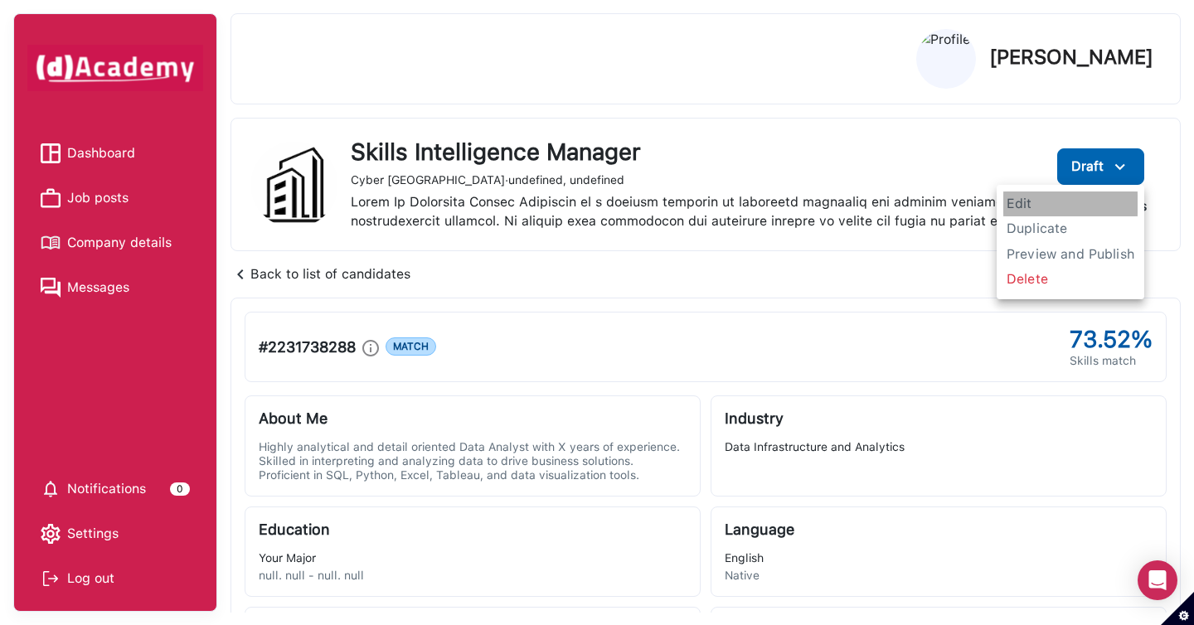
click at [1084, 201] on span "Edit" at bounding box center [1070, 203] width 134 height 25
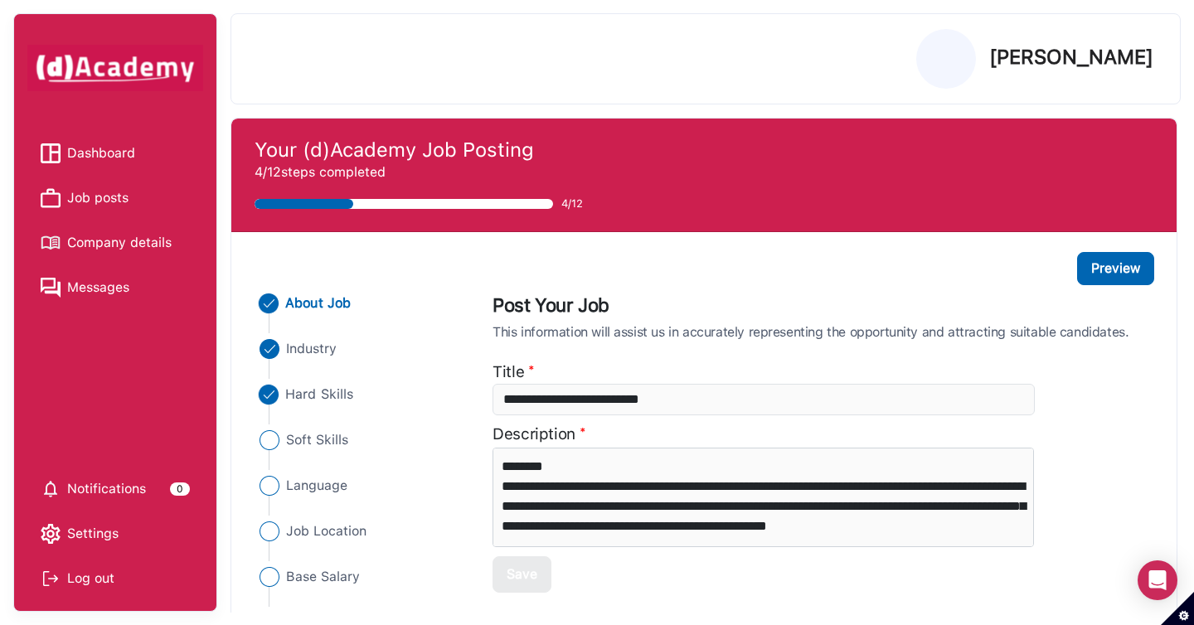
click at [322, 389] on span "Hard Skills" at bounding box center [320, 395] width 68 height 20
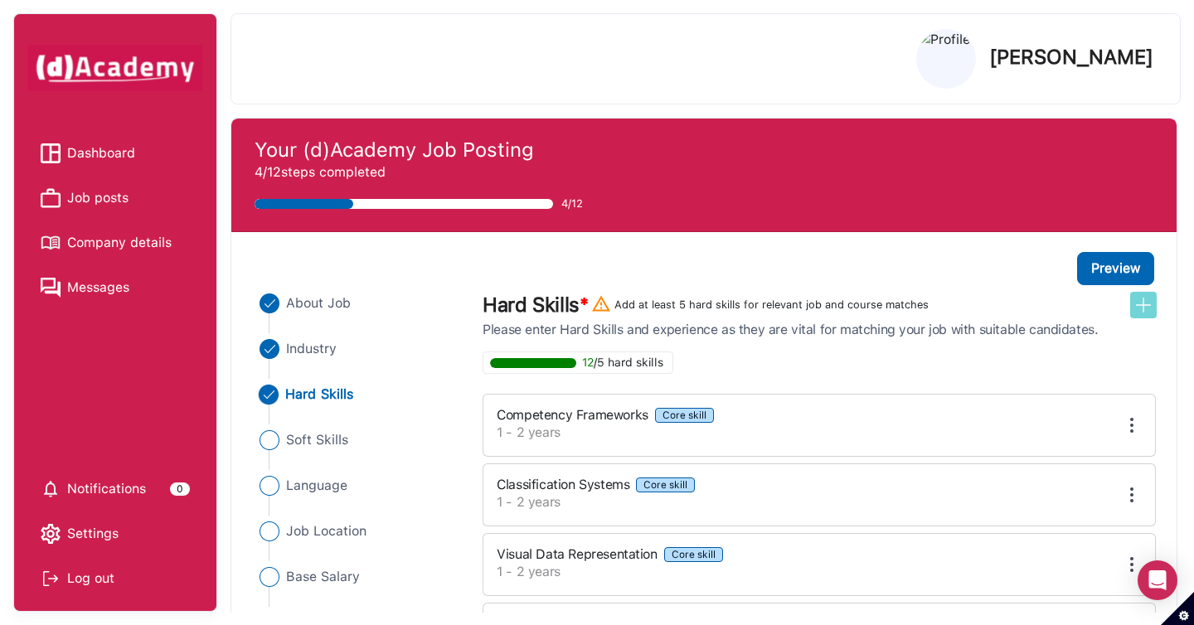
click at [1140, 306] on img at bounding box center [1143, 305] width 20 height 20
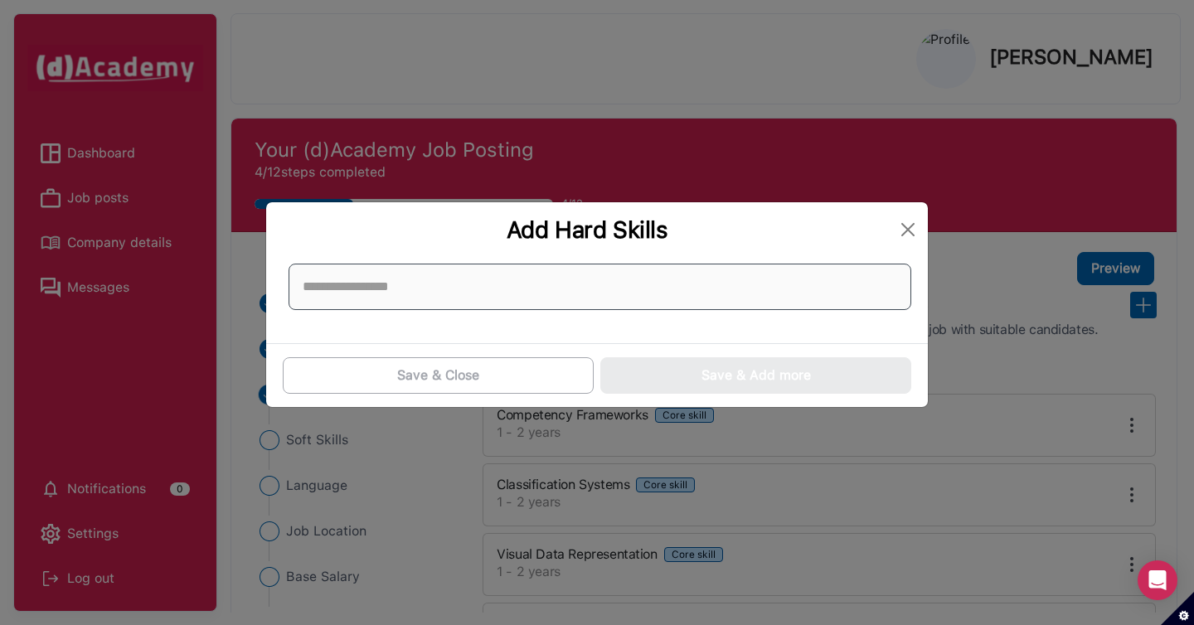
click at [867, 285] on input at bounding box center [599, 287] width 622 height 46
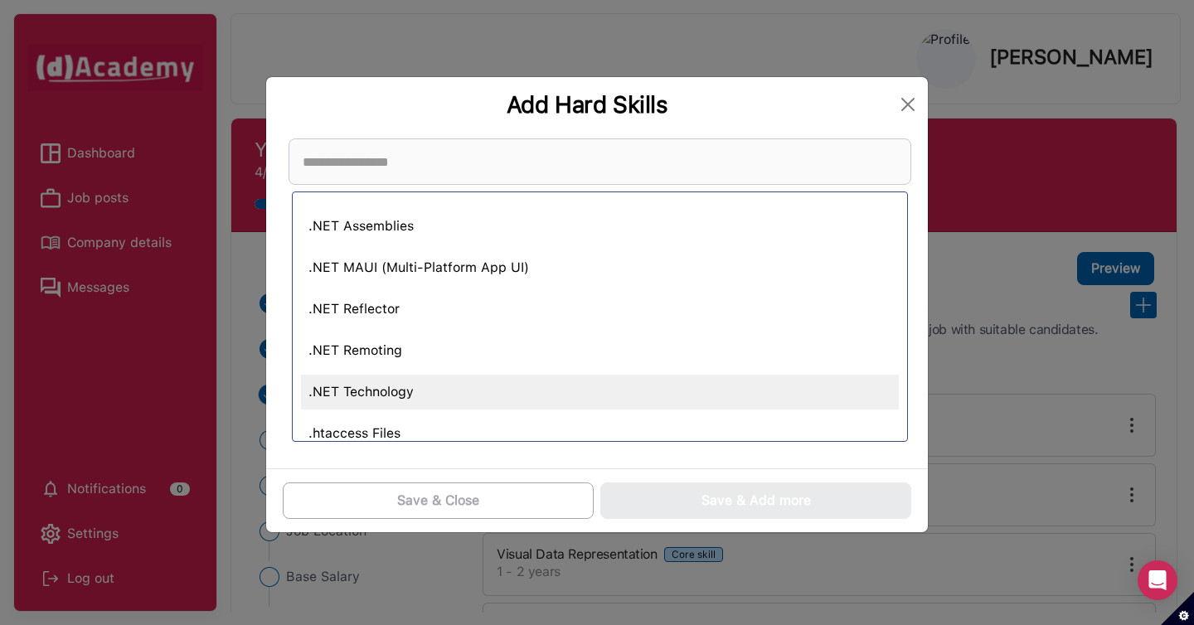
click at [816, 380] on div ".NET Technology" at bounding box center [600, 392] width 598 height 35
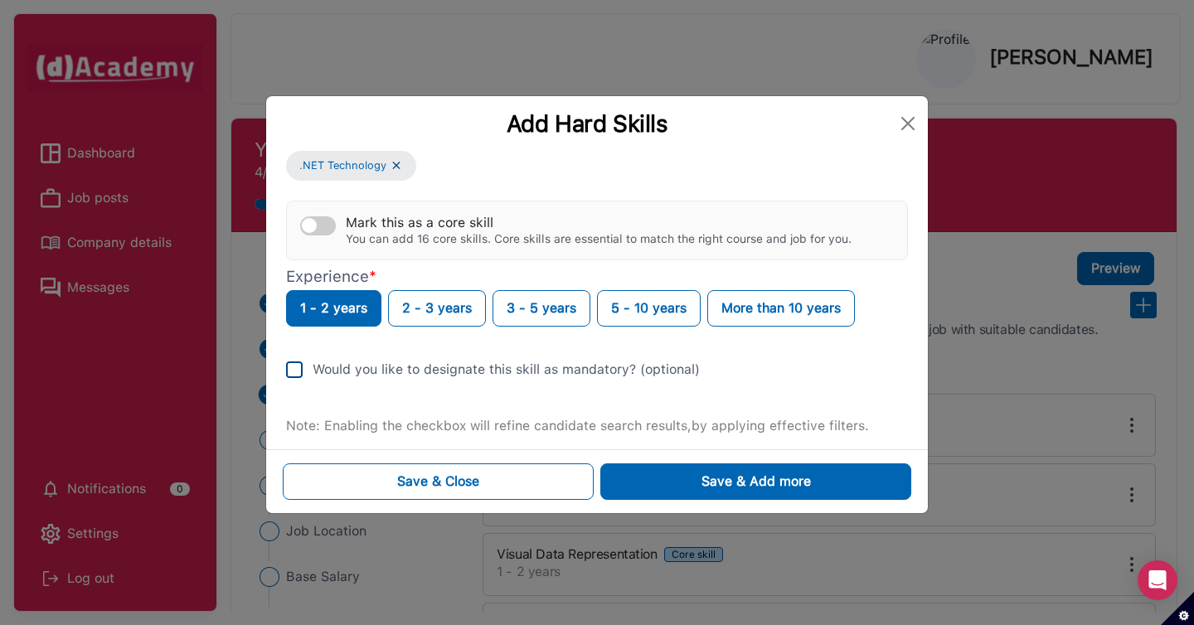
click at [506, 378] on div "Would you like to designate this skill as mandatory? (optional)" at bounding box center [505, 370] width 387 height 20
click at [511, 482] on button "Save & Close" at bounding box center [438, 481] width 311 height 36
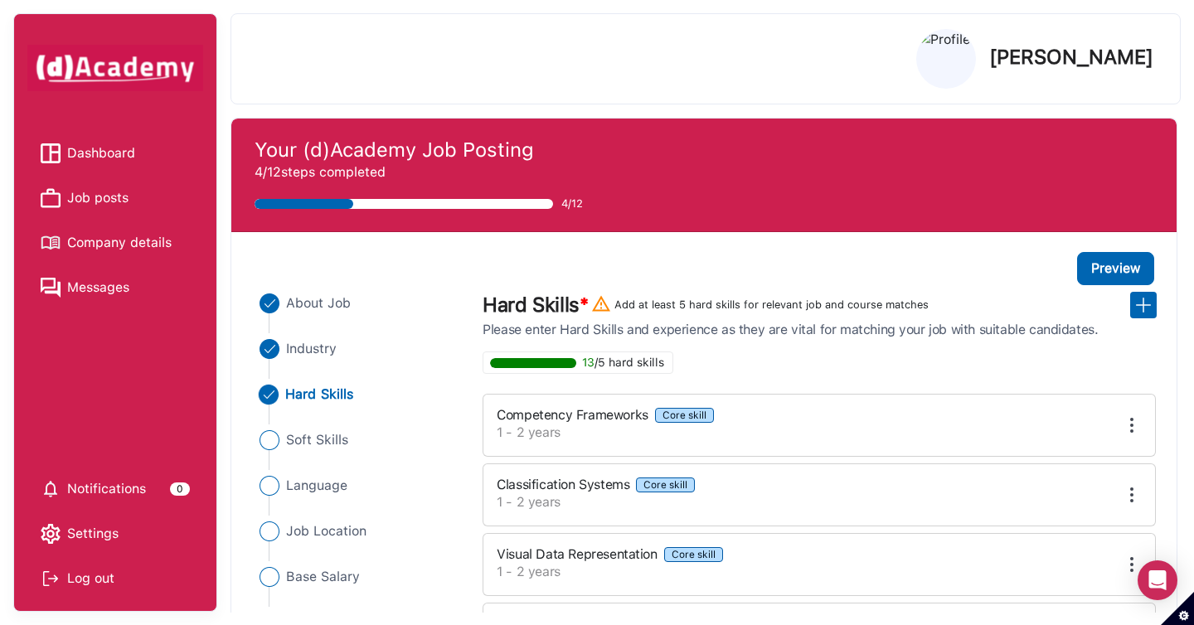
click at [100, 201] on span "Job posts" at bounding box center [97, 198] width 61 height 25
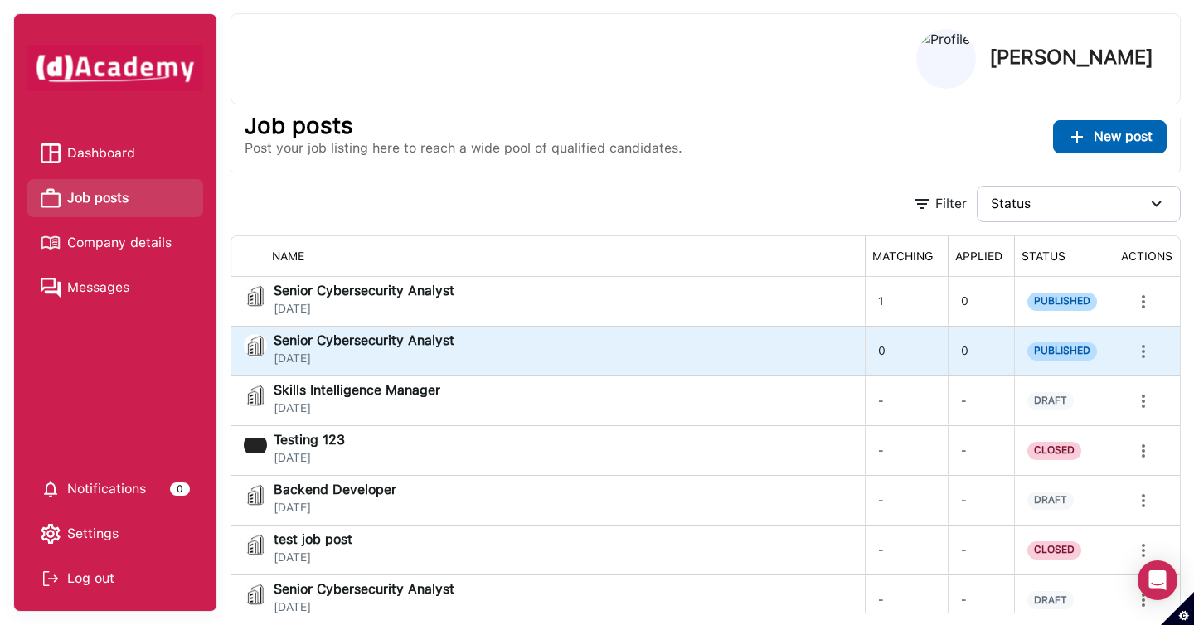
scroll to position [19, 0]
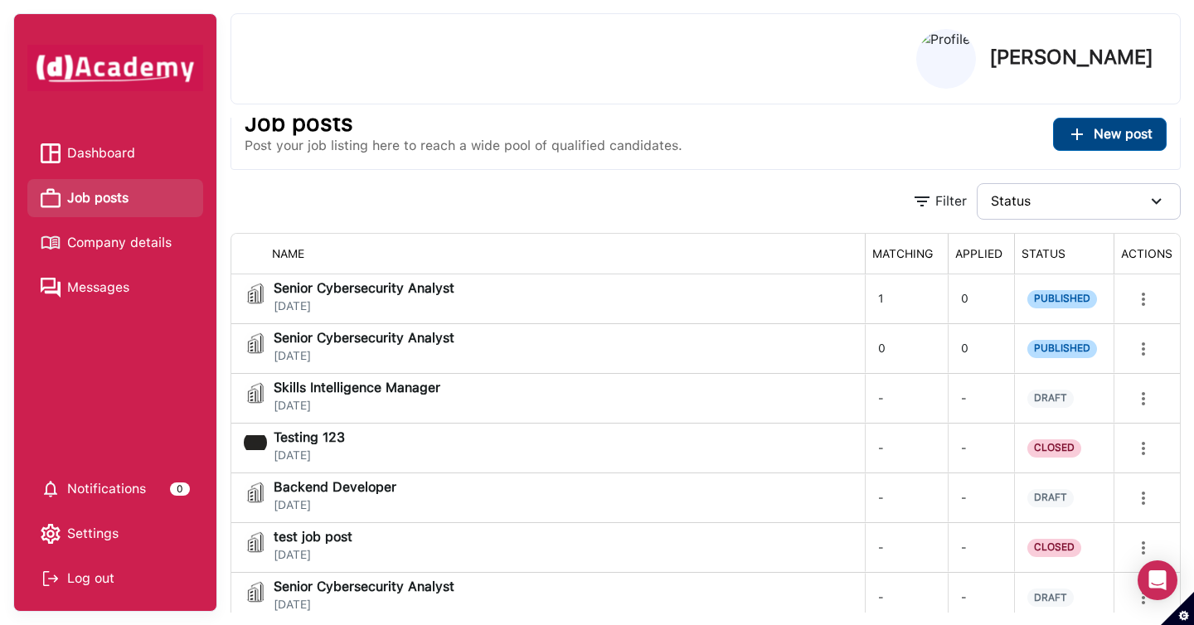
click at [1097, 138] on span "New post" at bounding box center [1122, 134] width 59 height 16
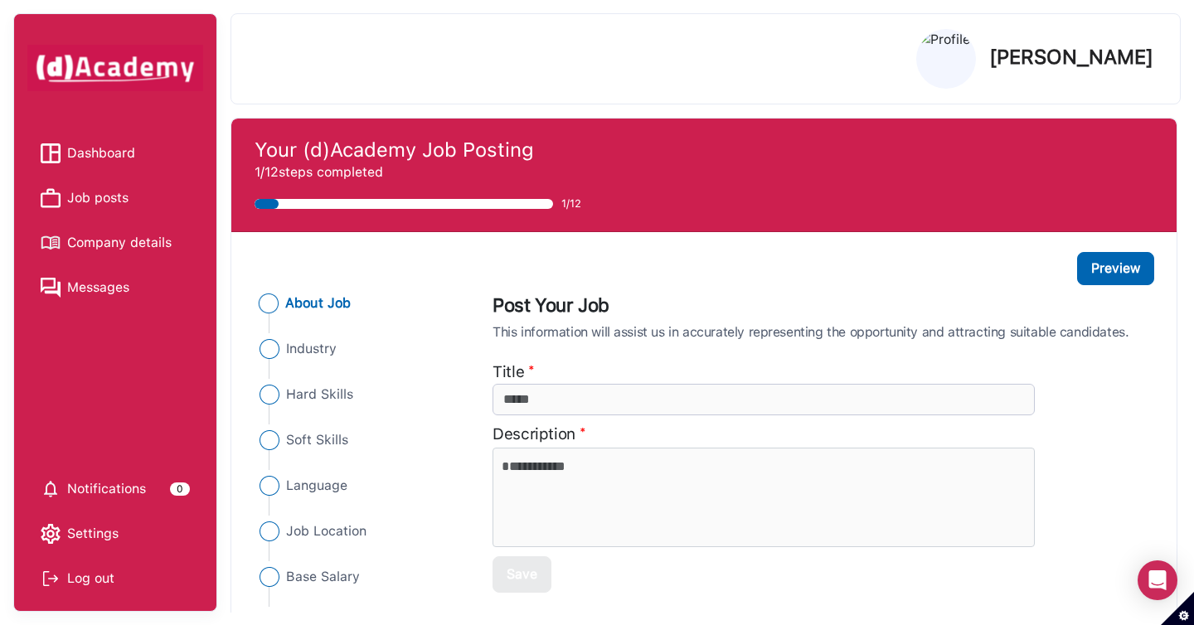
click at [533, 402] on input "additionalInfo" at bounding box center [762, 399] width 541 height 31
paste input "**********"
type input "**********"
click at [546, 484] on textarea at bounding box center [762, 497] width 541 height 99
paste textarea "**********"
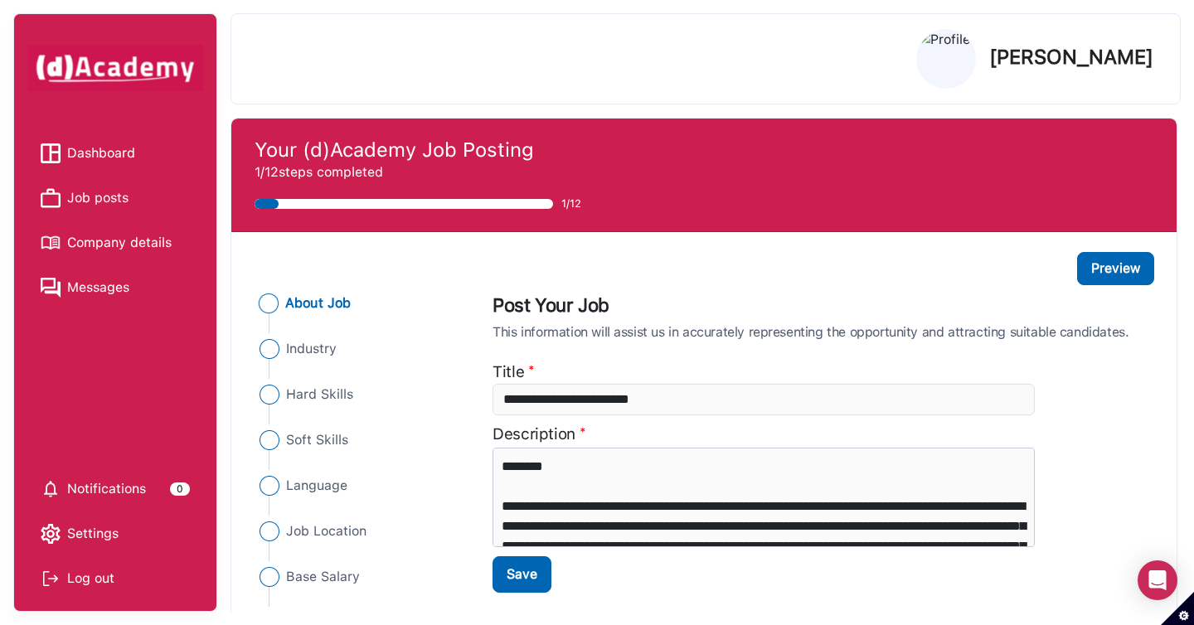
scroll to position [1460, 0]
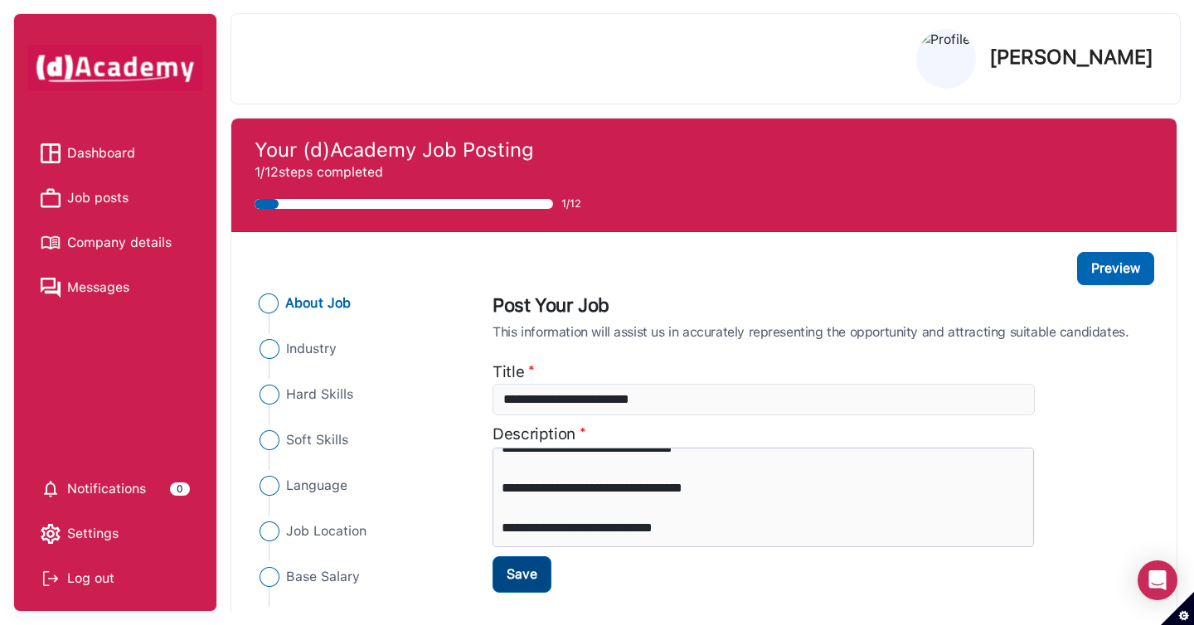
type textarea "**********"
click at [535, 570] on div "Save" at bounding box center [521, 574] width 31 height 20
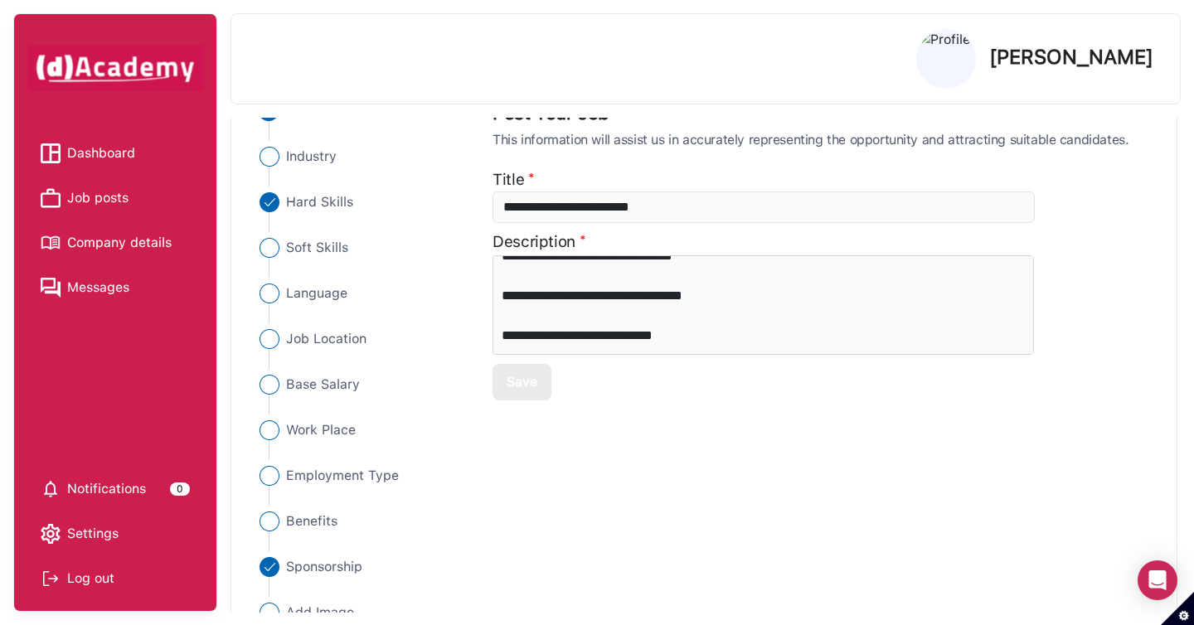
scroll to position [198, 0]
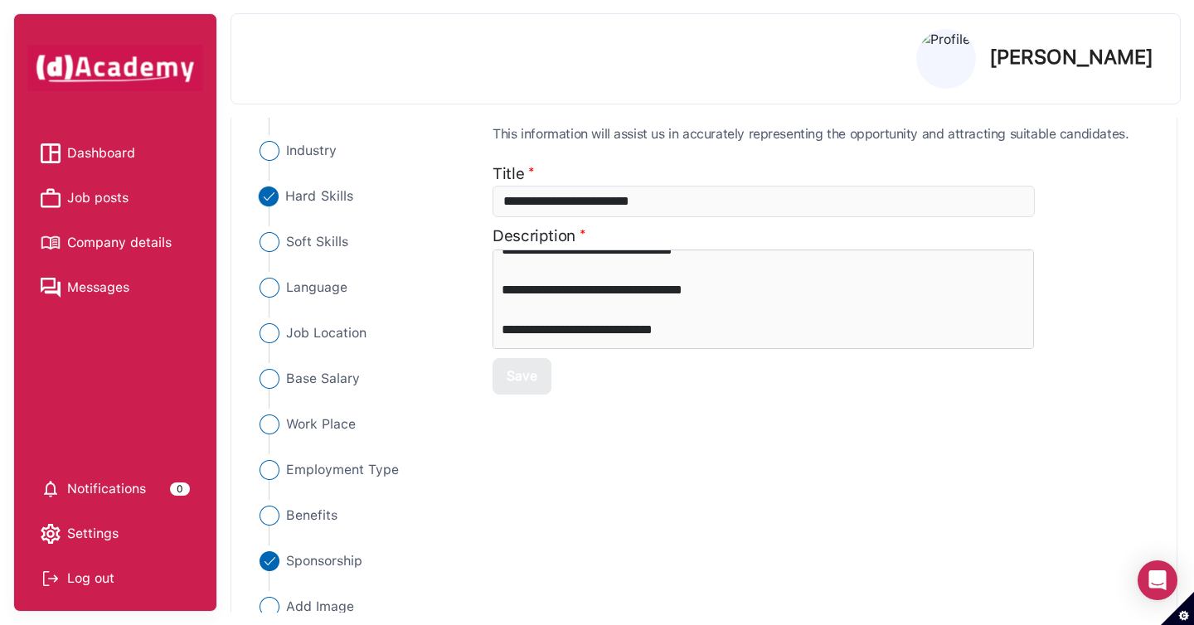
click at [340, 199] on span "Hard Skills" at bounding box center [320, 196] width 68 height 20
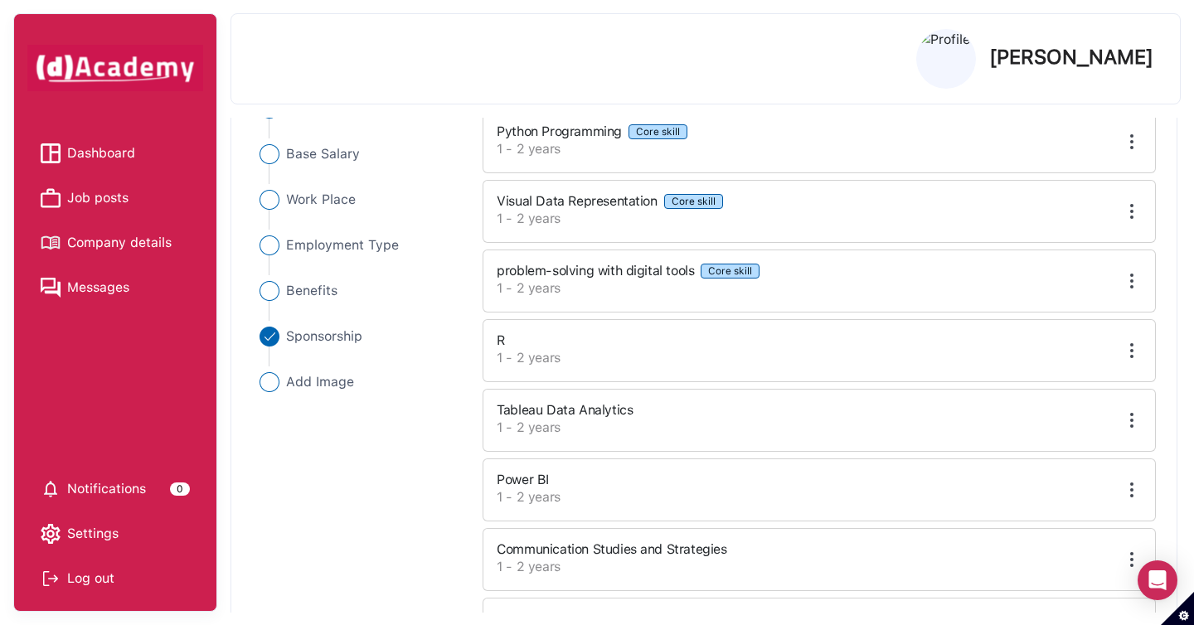
scroll to position [444, 0]
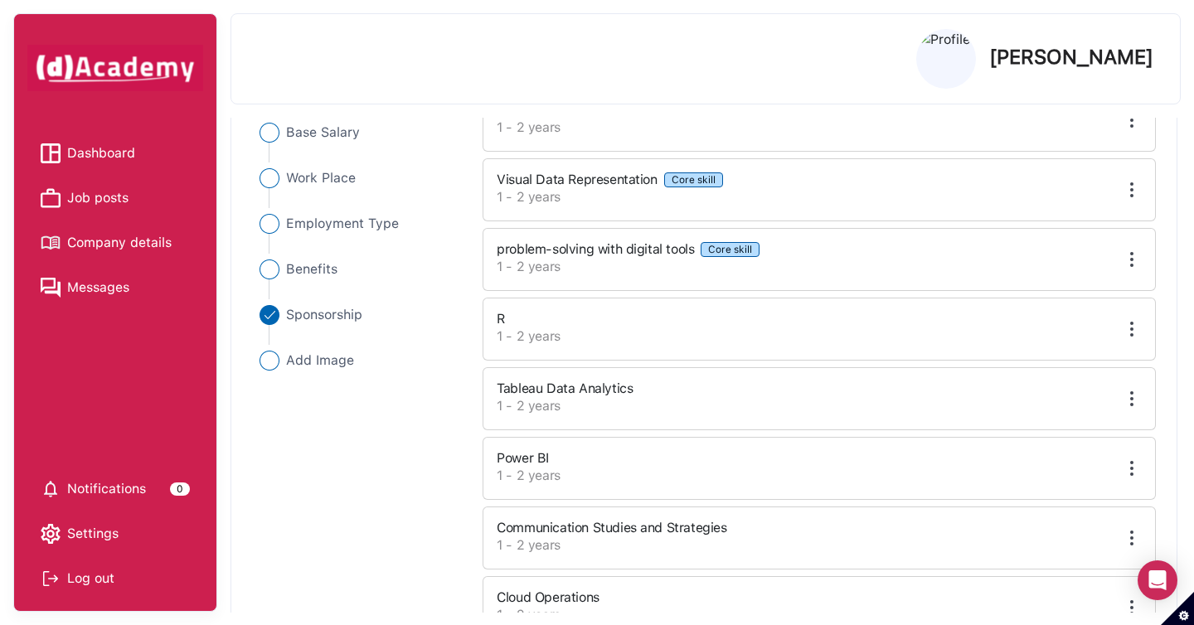
click at [588, 341] on label "1 - 2 years" at bounding box center [735, 337] width 478 height 20
click at [605, 332] on label "1 - 2 years" at bounding box center [735, 337] width 478 height 20
click at [1136, 323] on img at bounding box center [1131, 329] width 20 height 20
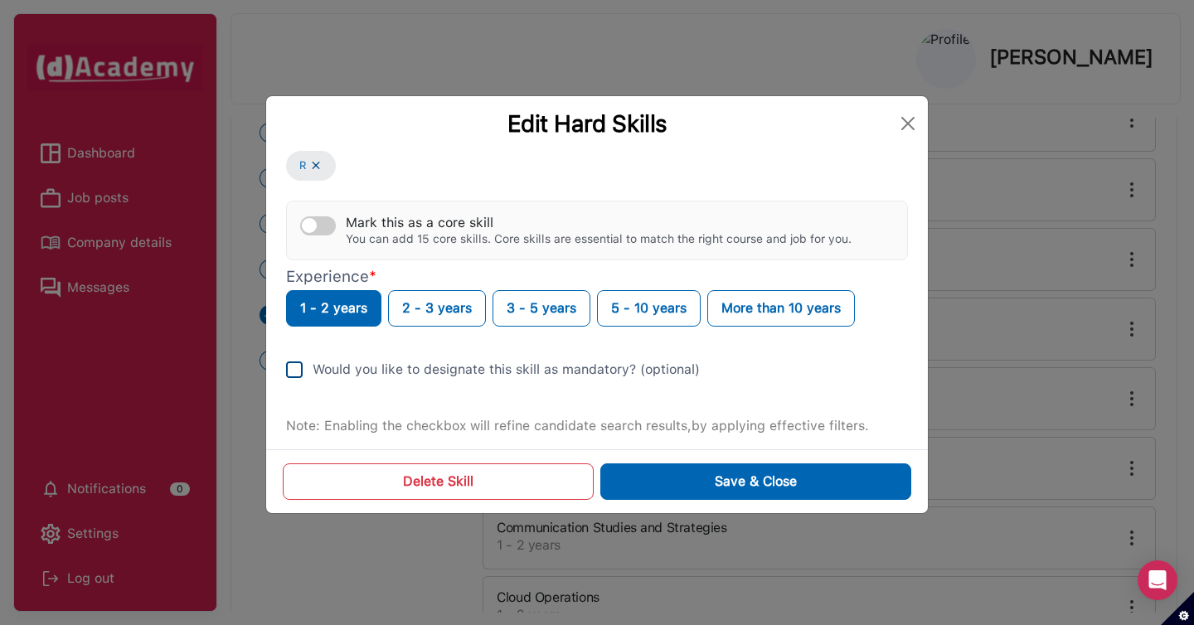
click at [469, 374] on div "Would you like to designate this skill as mandatory? (optional)" at bounding box center [505, 370] width 387 height 20
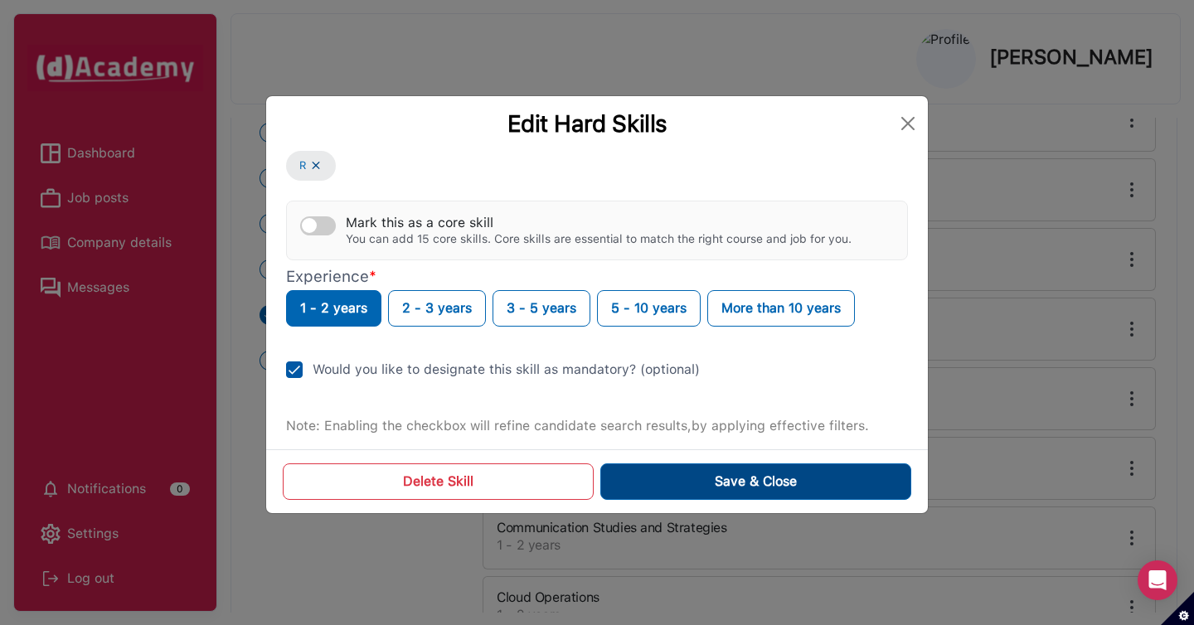
click at [653, 489] on button "Save & Close" at bounding box center [755, 481] width 311 height 36
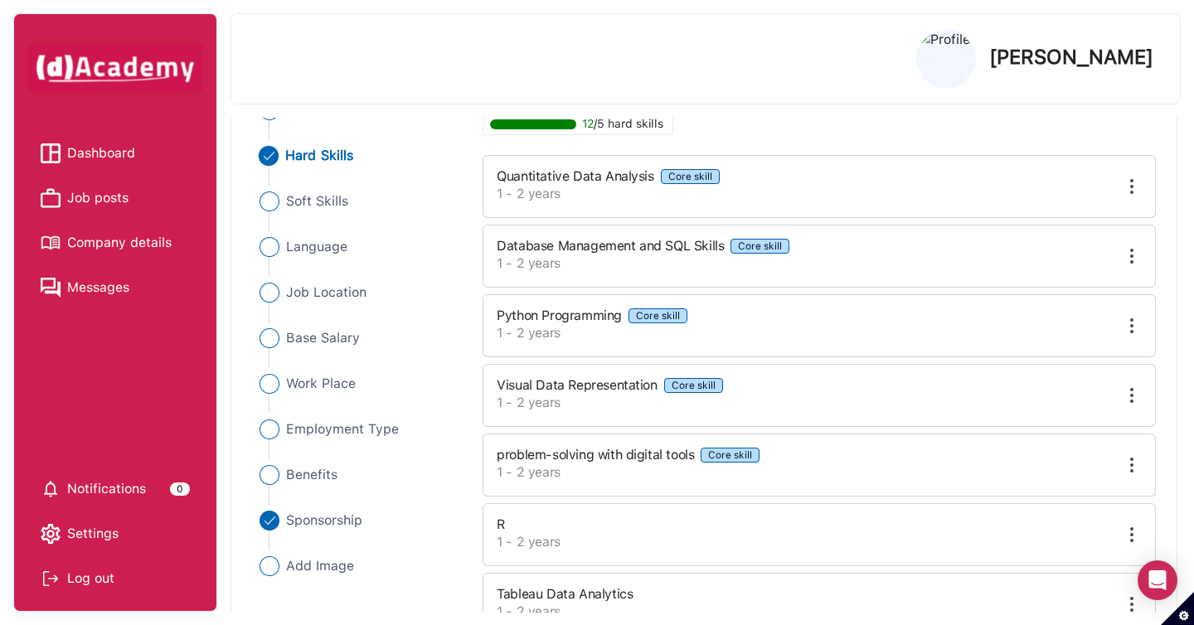
scroll to position [261, 0]
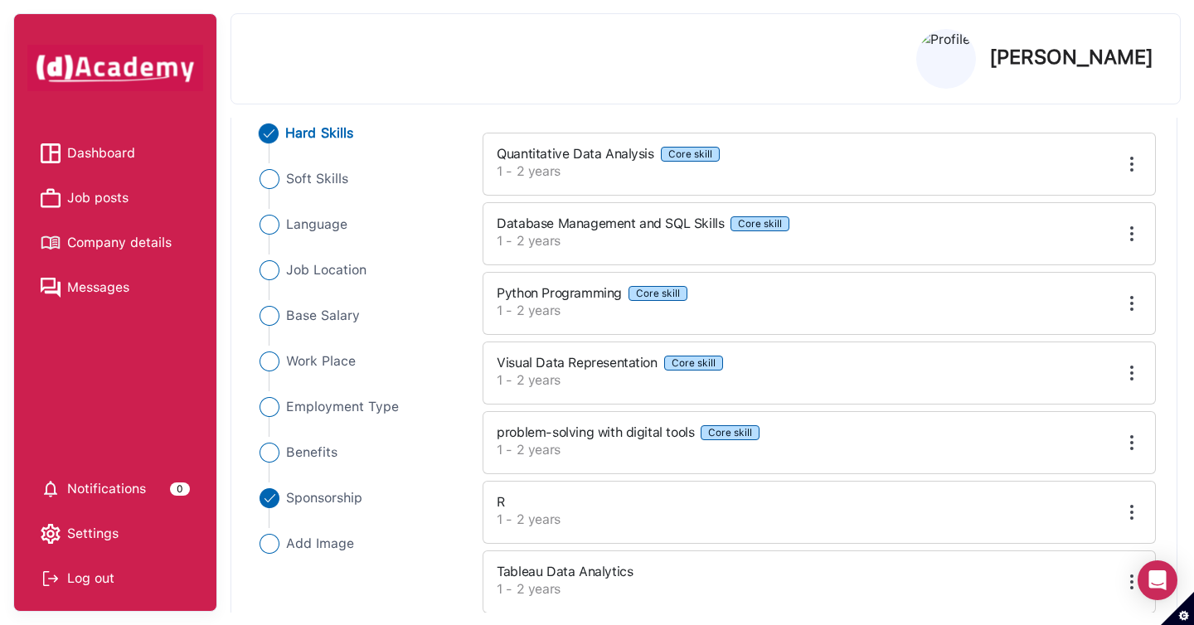
click at [1136, 305] on img at bounding box center [1131, 303] width 20 height 20
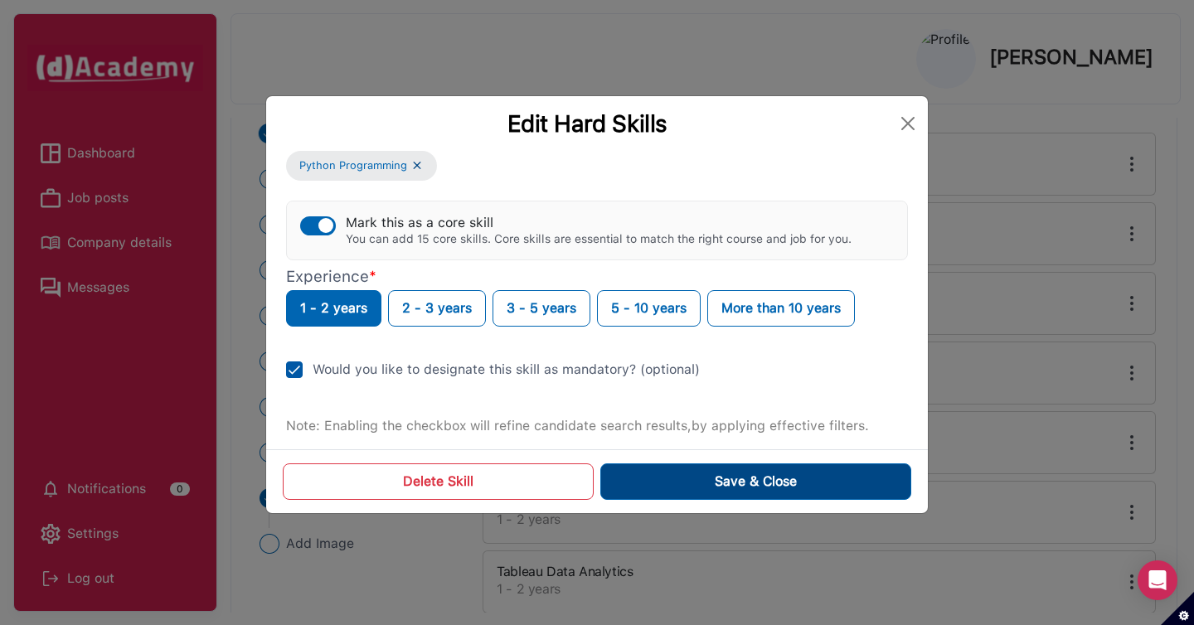
click at [648, 487] on button "Save & Close" at bounding box center [755, 481] width 311 height 36
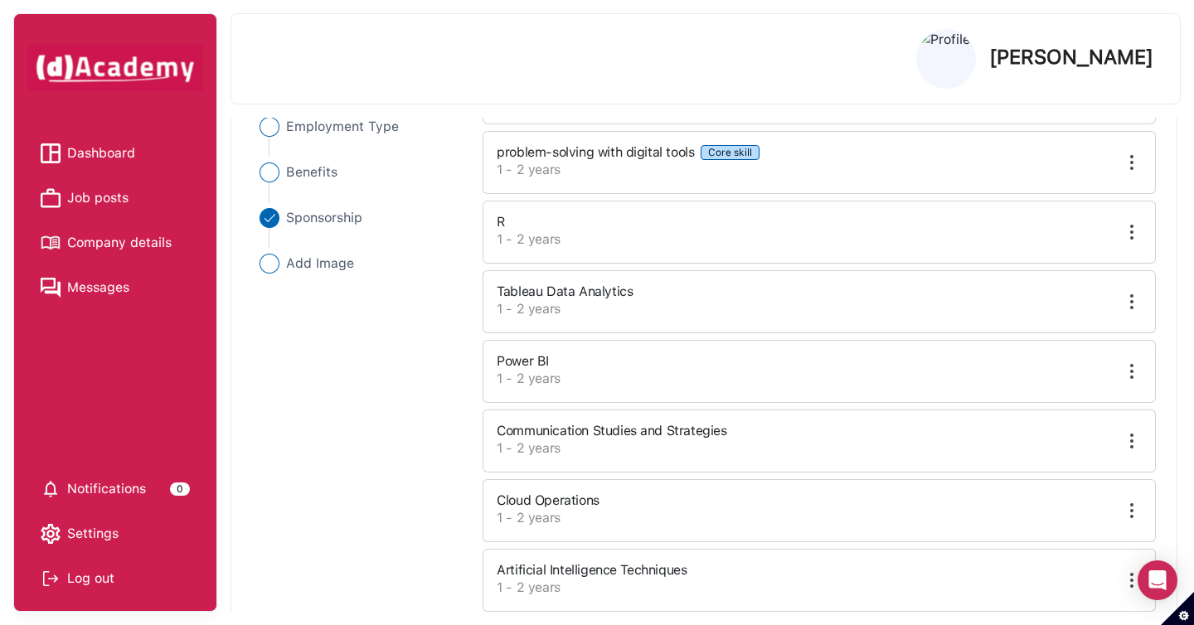
scroll to position [631, 0]
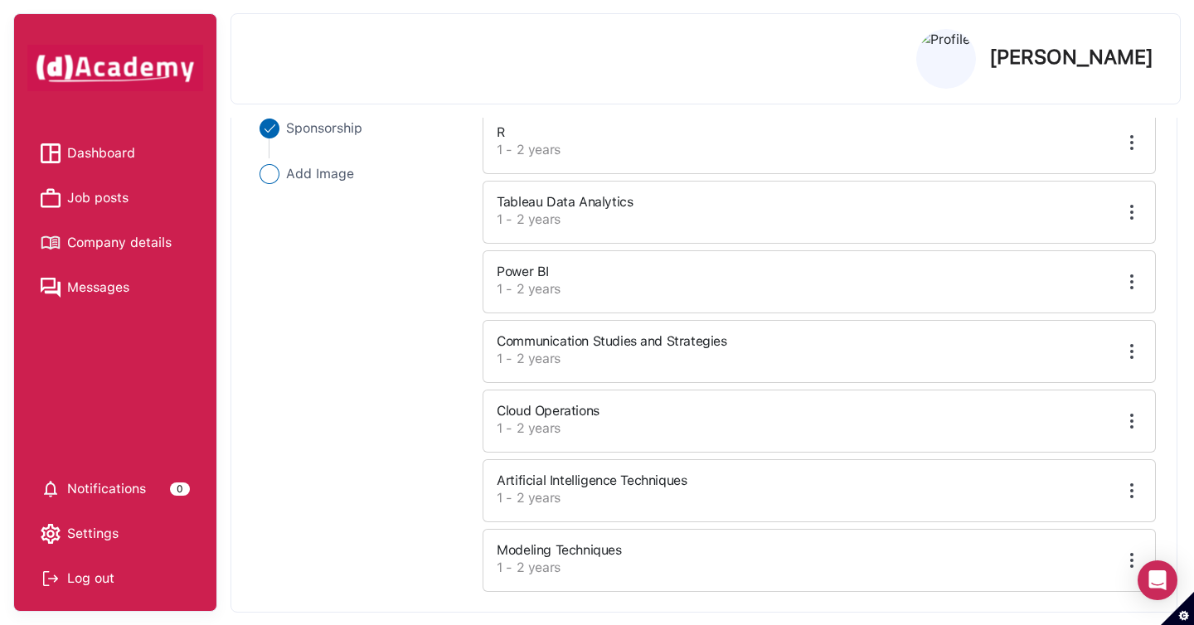
click at [1133, 426] on img at bounding box center [1131, 421] width 20 height 20
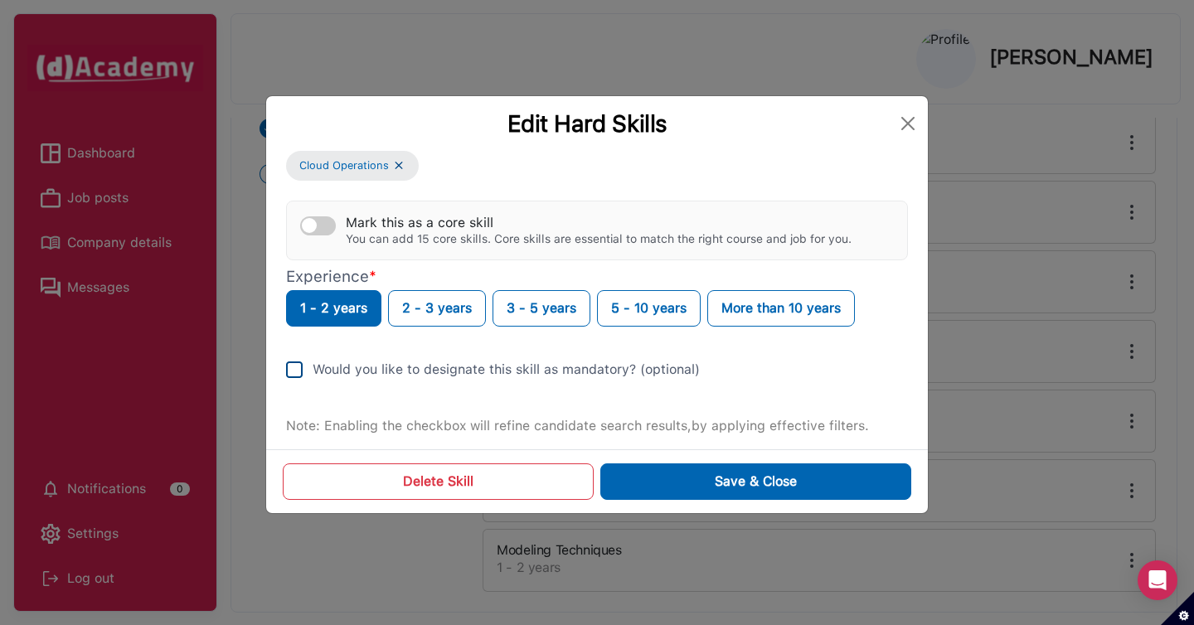
click at [632, 375] on div "Would you like to designate this skill as mandatory? (optional)" at bounding box center [505, 370] width 387 height 20
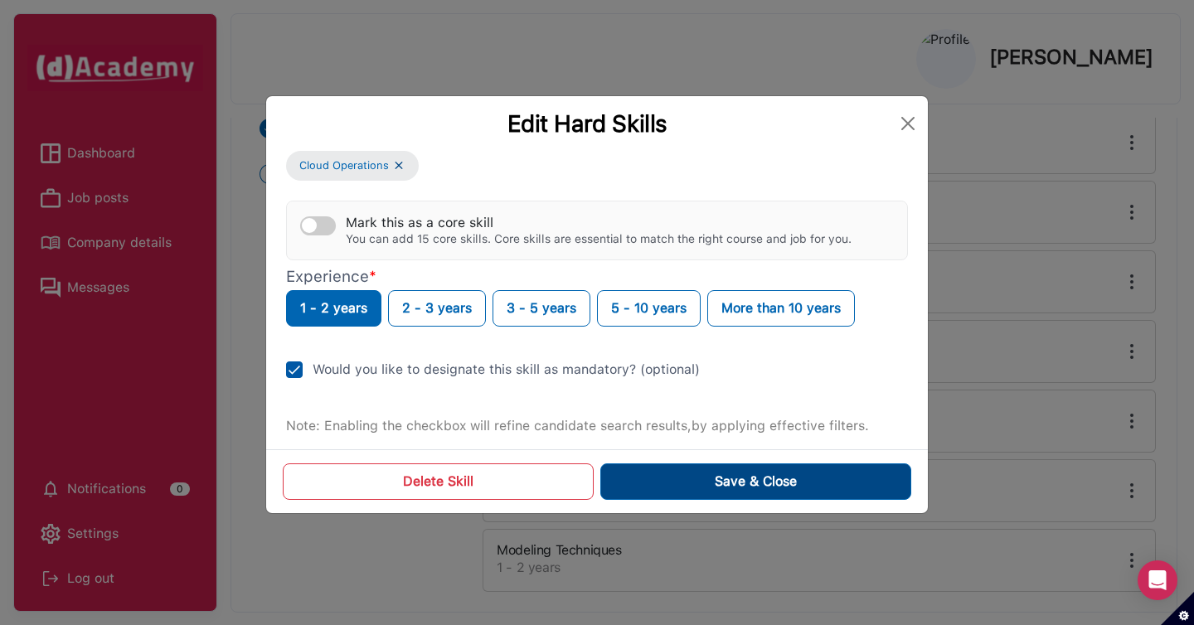
click at [663, 481] on button "Save & Close" at bounding box center [755, 481] width 311 height 36
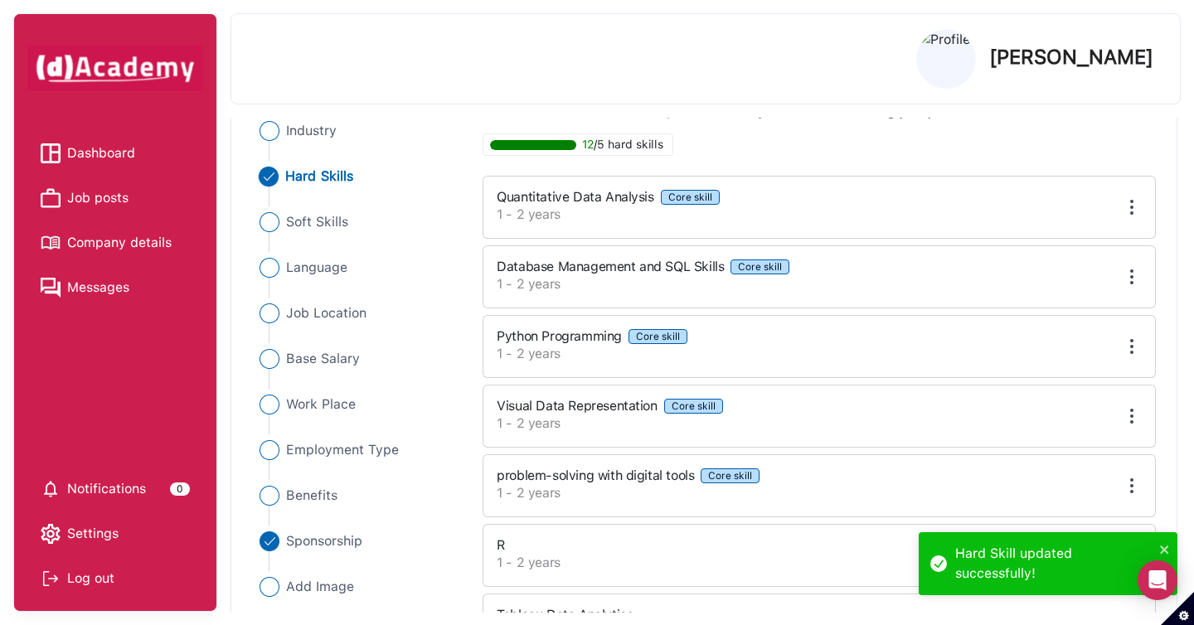
scroll to position [204, 0]
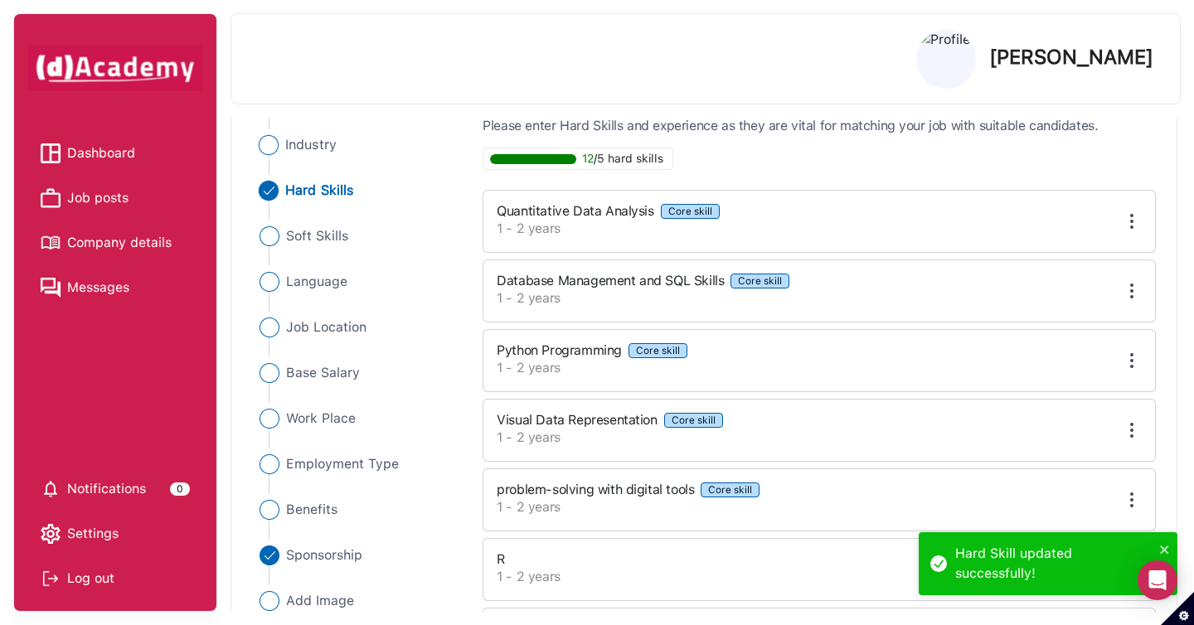
click at [268, 151] on img "Close" at bounding box center [269, 145] width 20 height 20
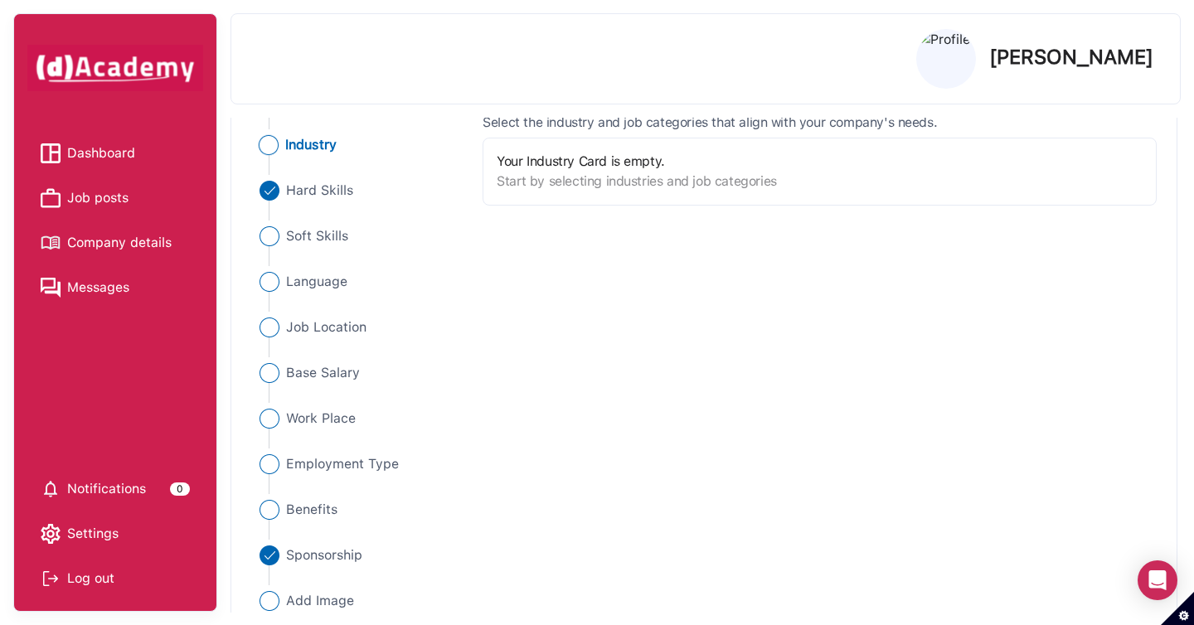
scroll to position [17, 0]
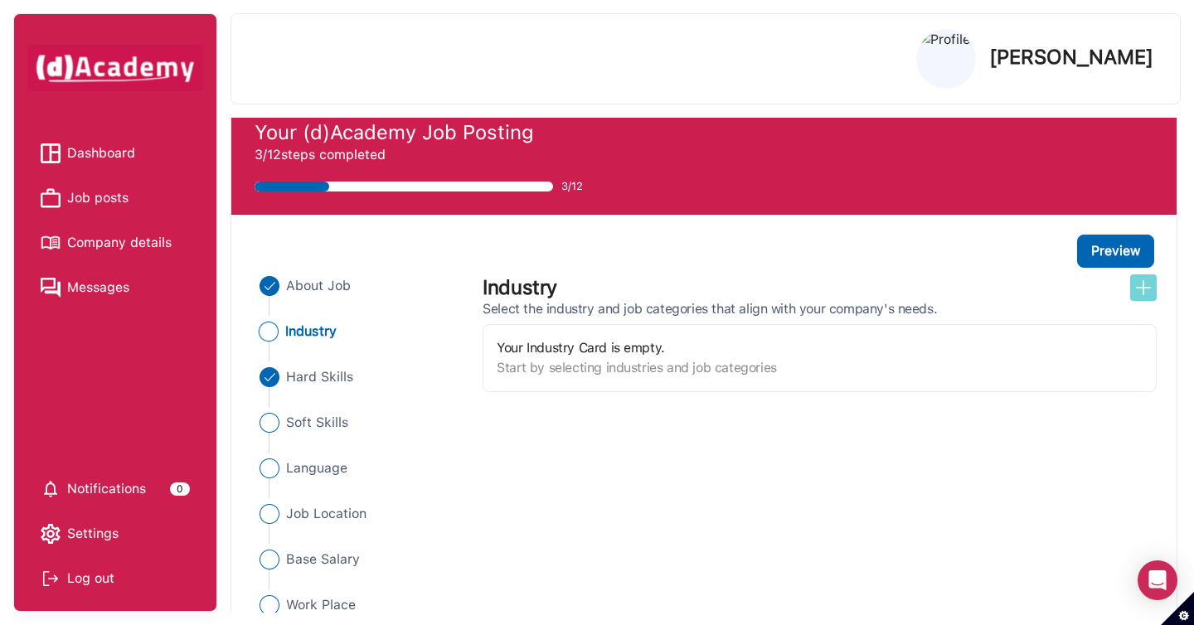
click at [1153, 283] on button at bounding box center [1143, 287] width 27 height 27
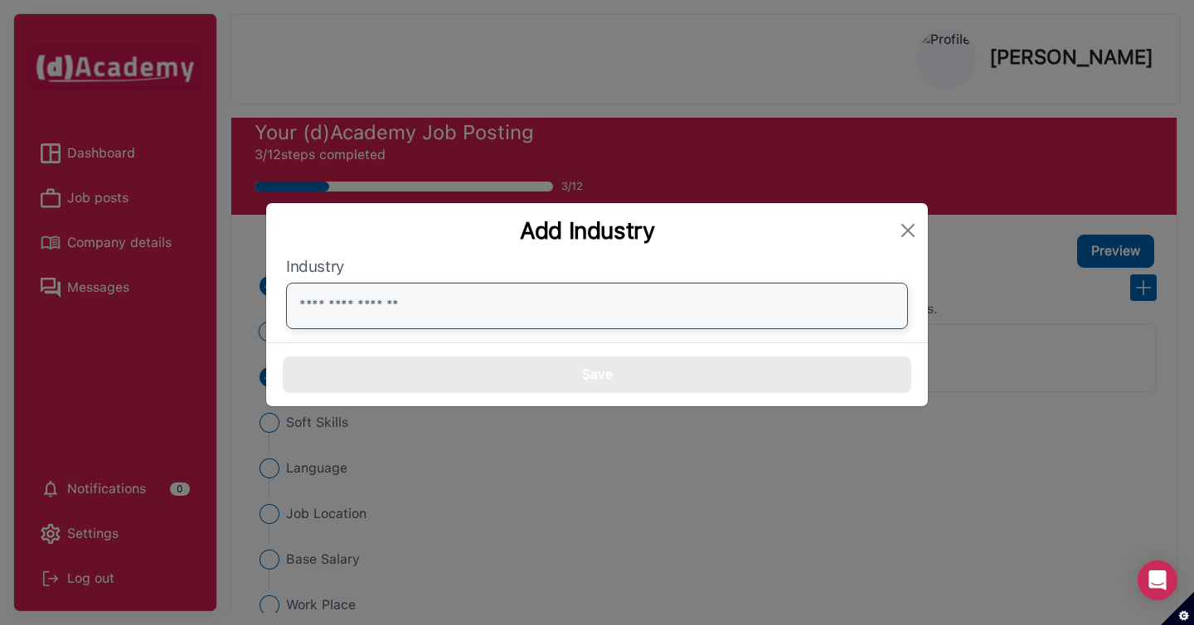
click at [869, 299] on input "text" at bounding box center [597, 306] width 622 height 46
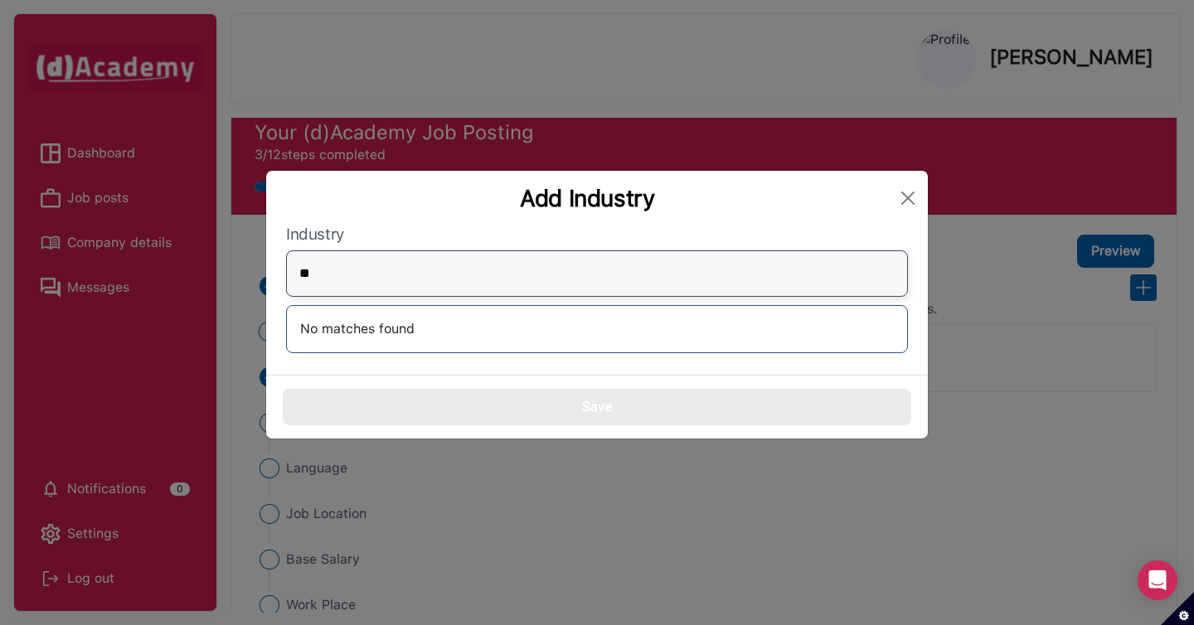
type input "*"
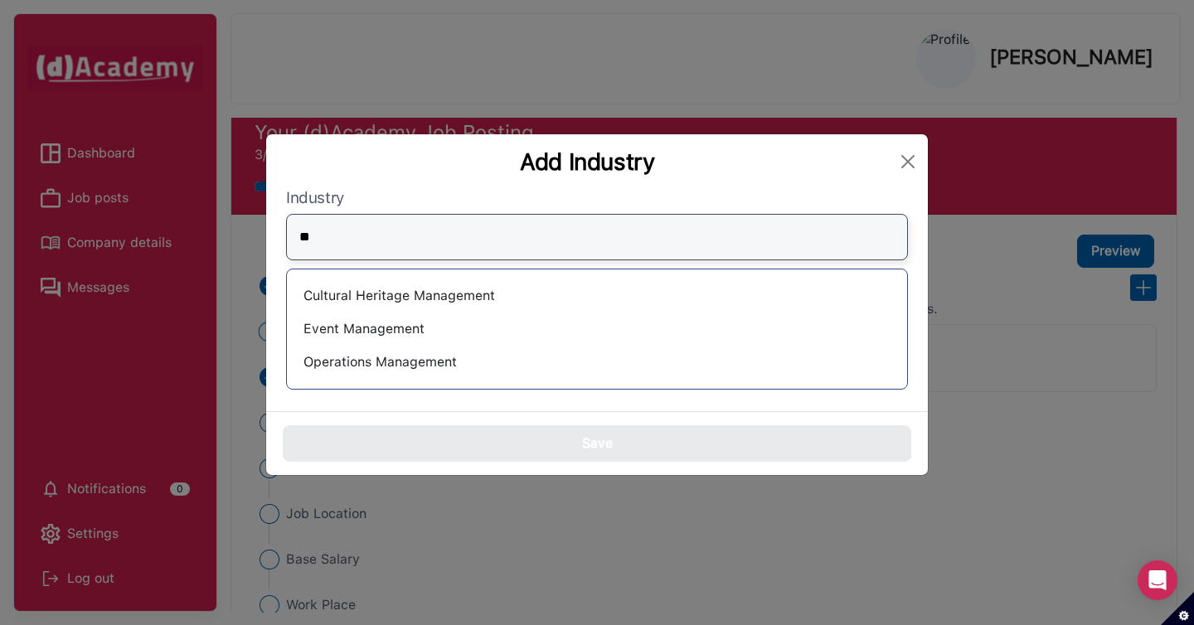
type input "*"
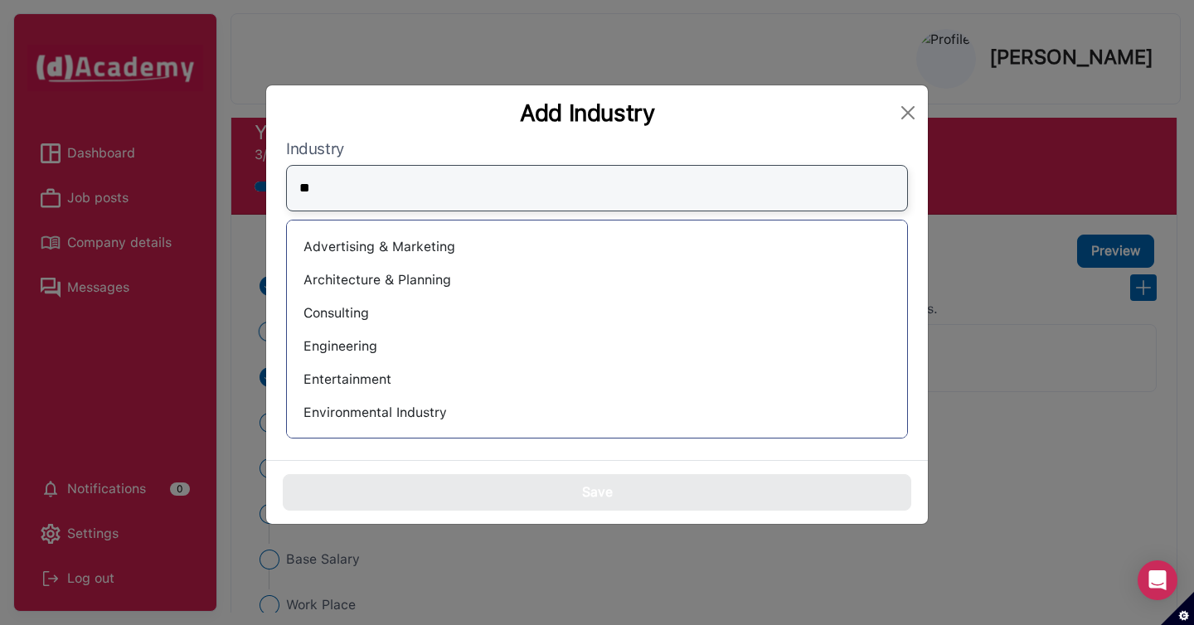
type input "*"
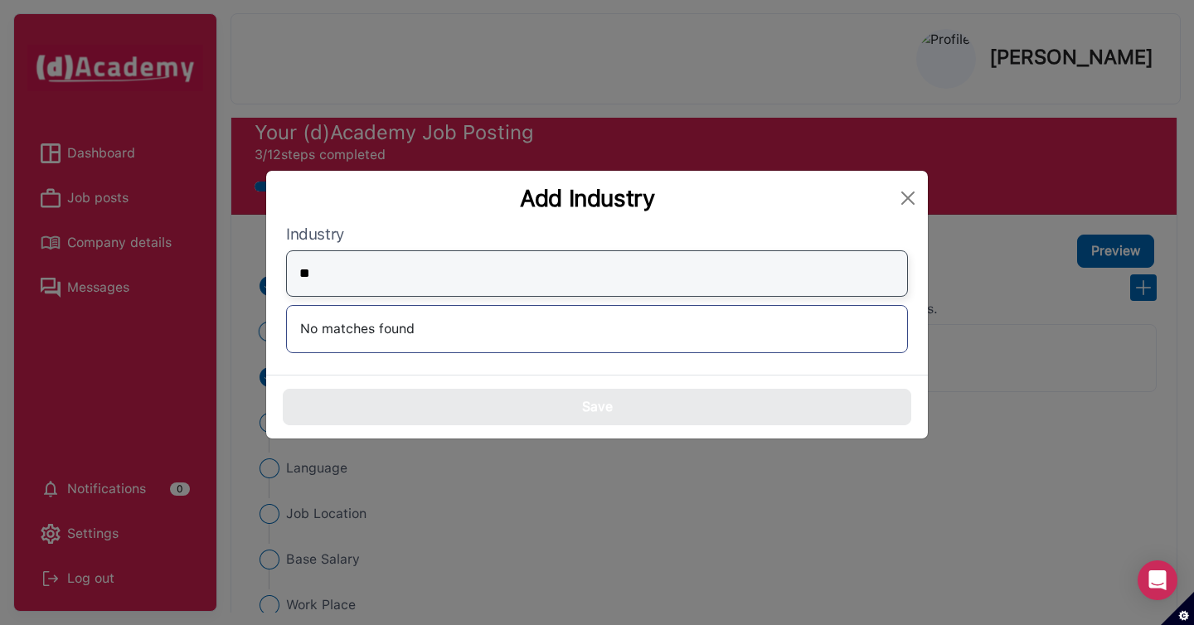
type input "*"
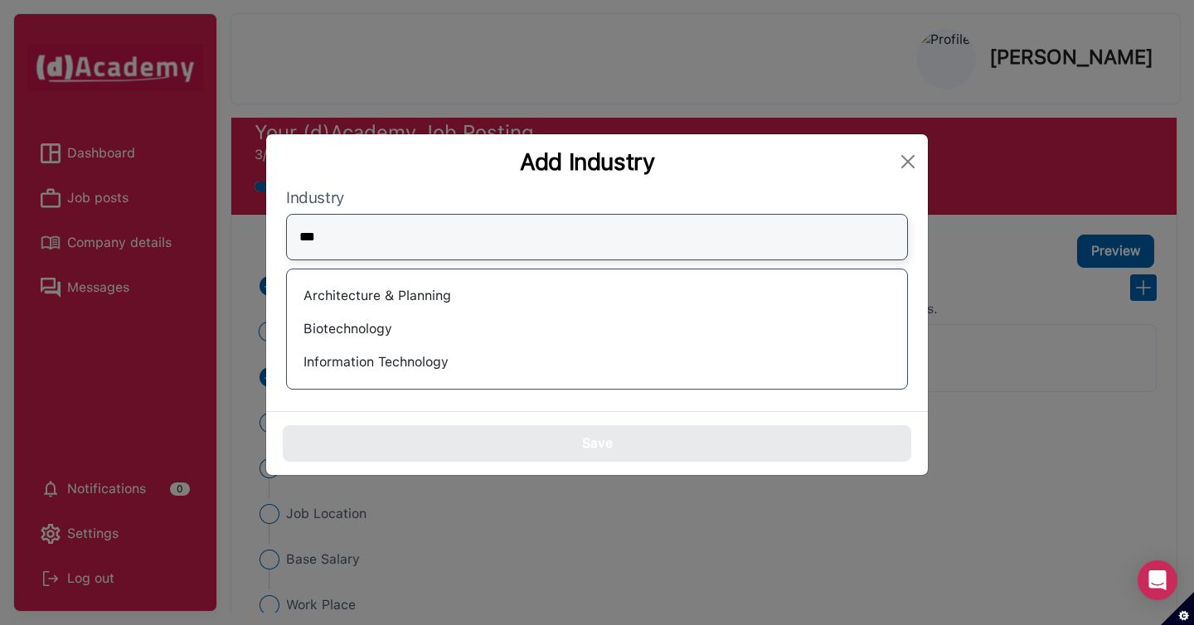
type input "***"
click at [757, 366] on div "Information Technology" at bounding box center [596, 362] width 593 height 27
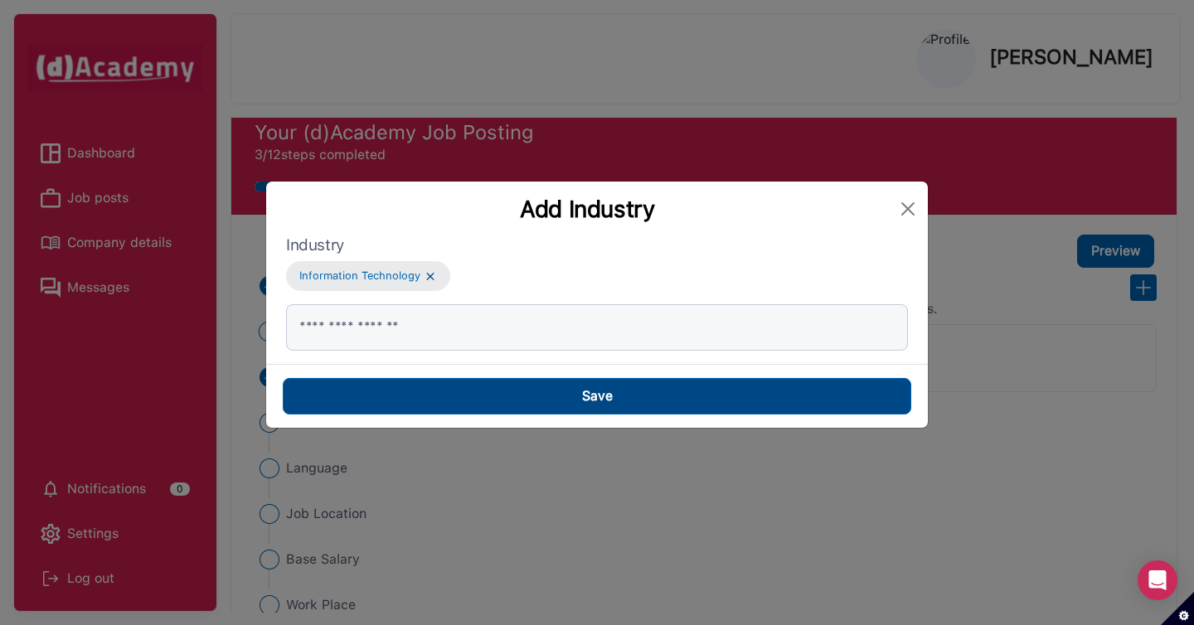
click at [743, 406] on button "Save" at bounding box center [597, 396] width 628 height 36
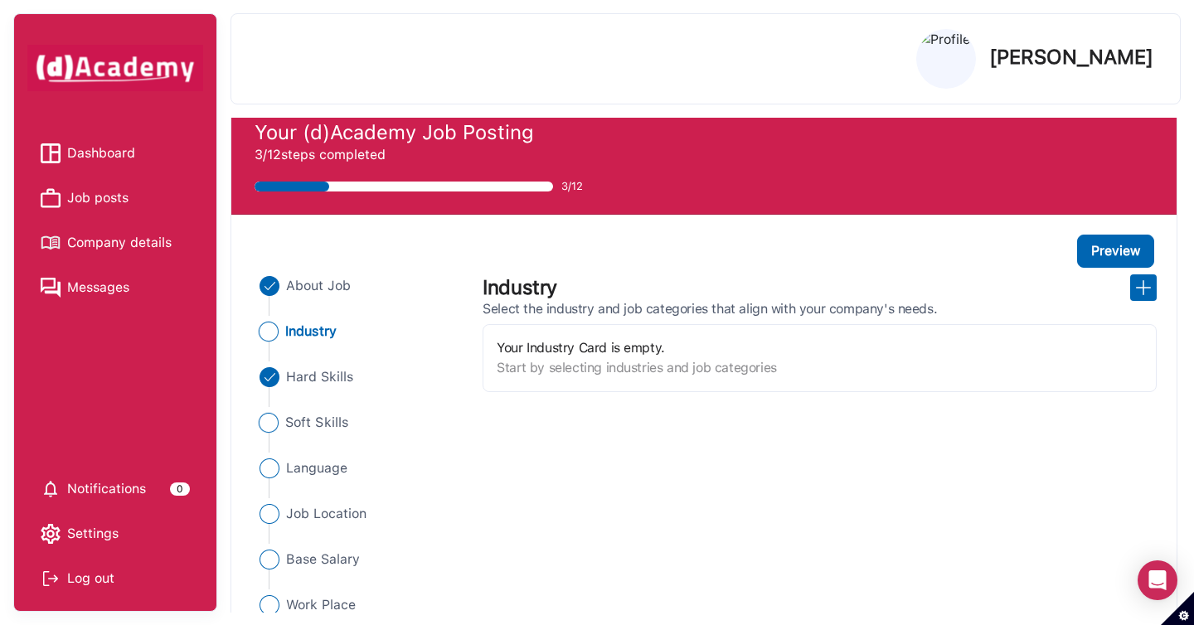
click at [310, 419] on span "Soft Skills" at bounding box center [317, 423] width 63 height 20
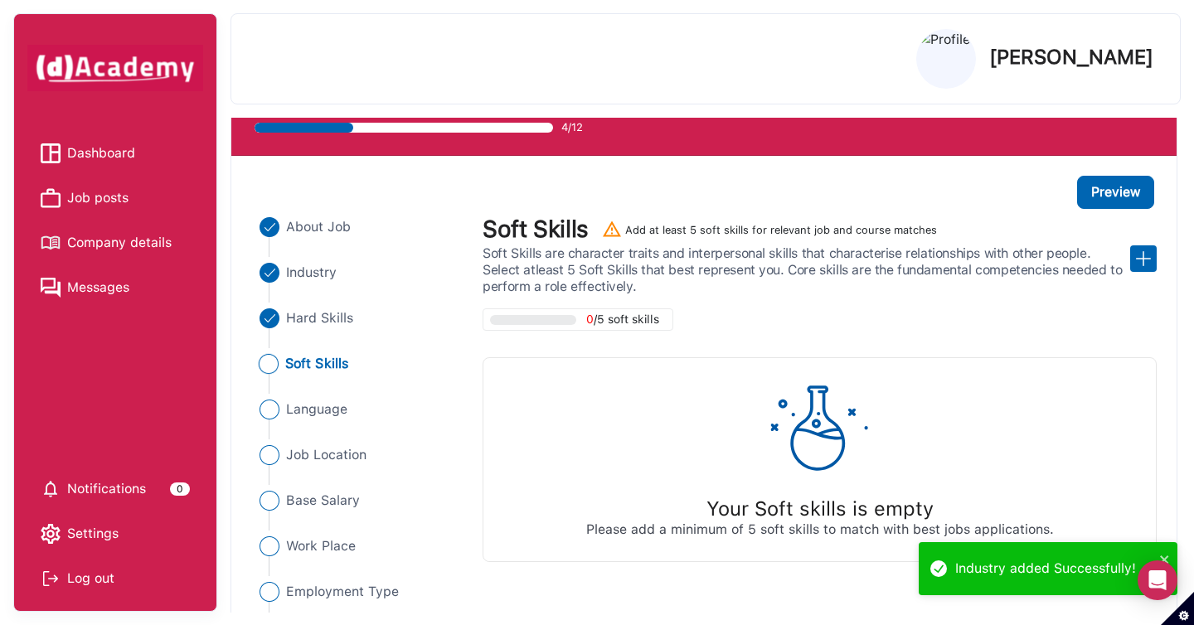
scroll to position [108, 0]
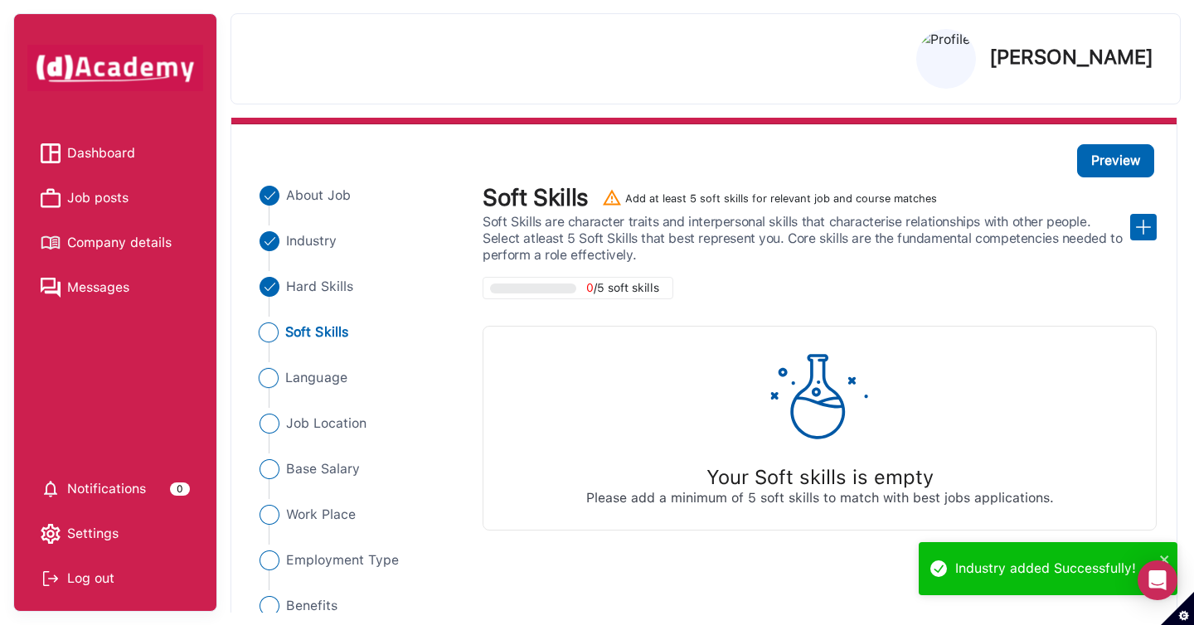
click at [341, 380] on span "Language" at bounding box center [317, 378] width 62 height 20
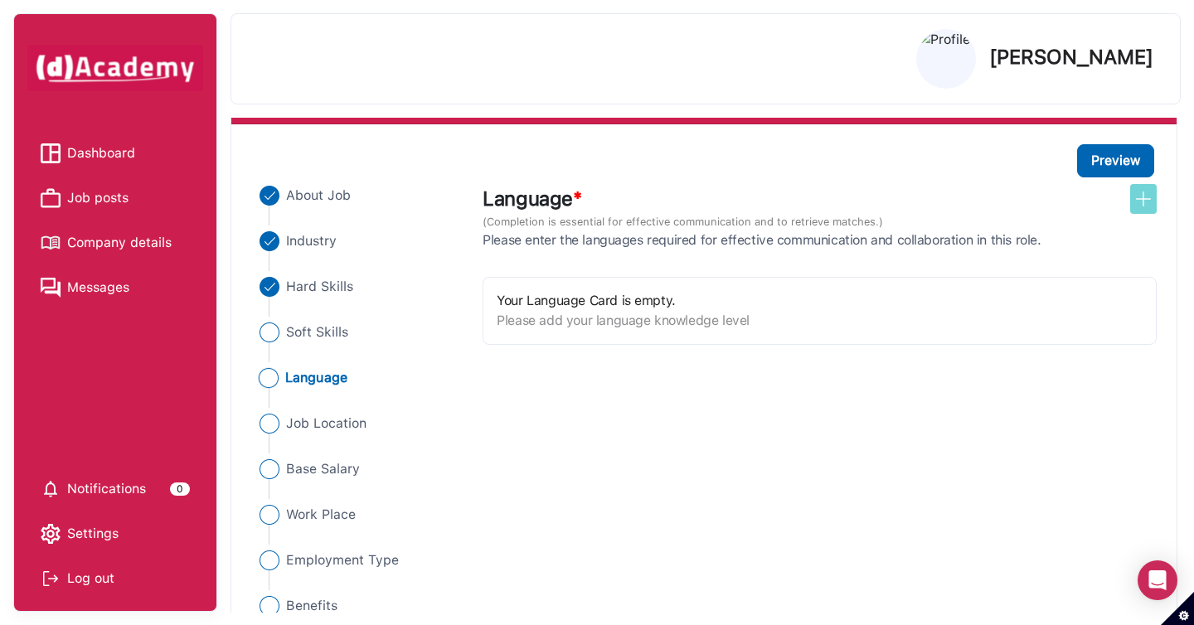
click at [1138, 203] on img at bounding box center [1143, 199] width 20 height 20
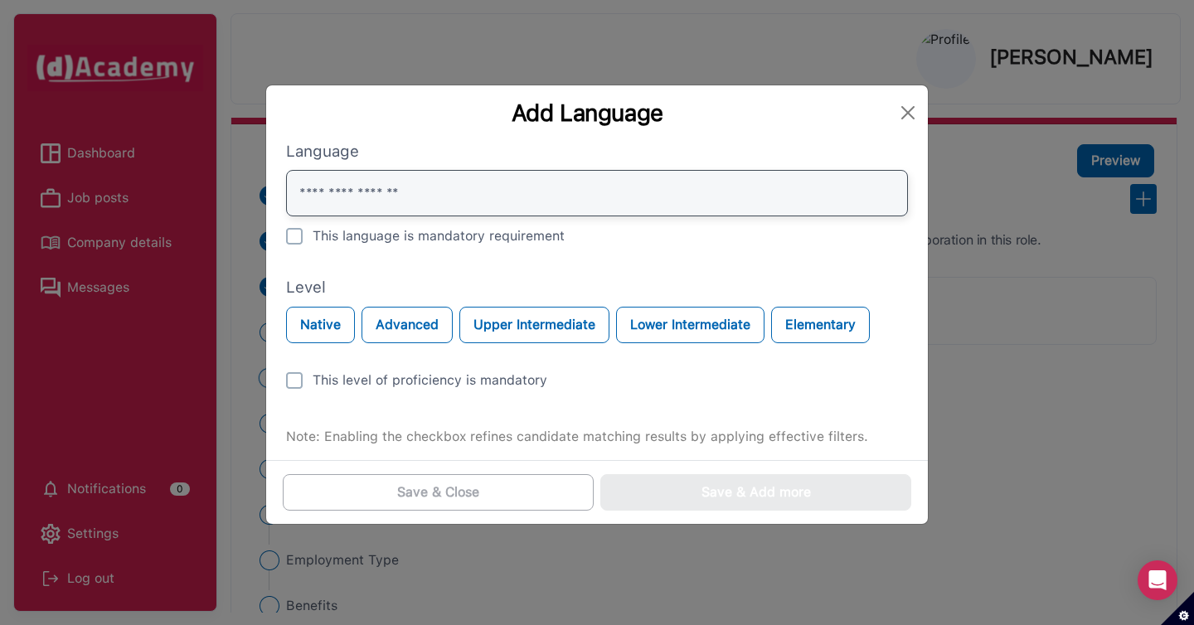
click at [764, 199] on input "text" at bounding box center [597, 193] width 622 height 46
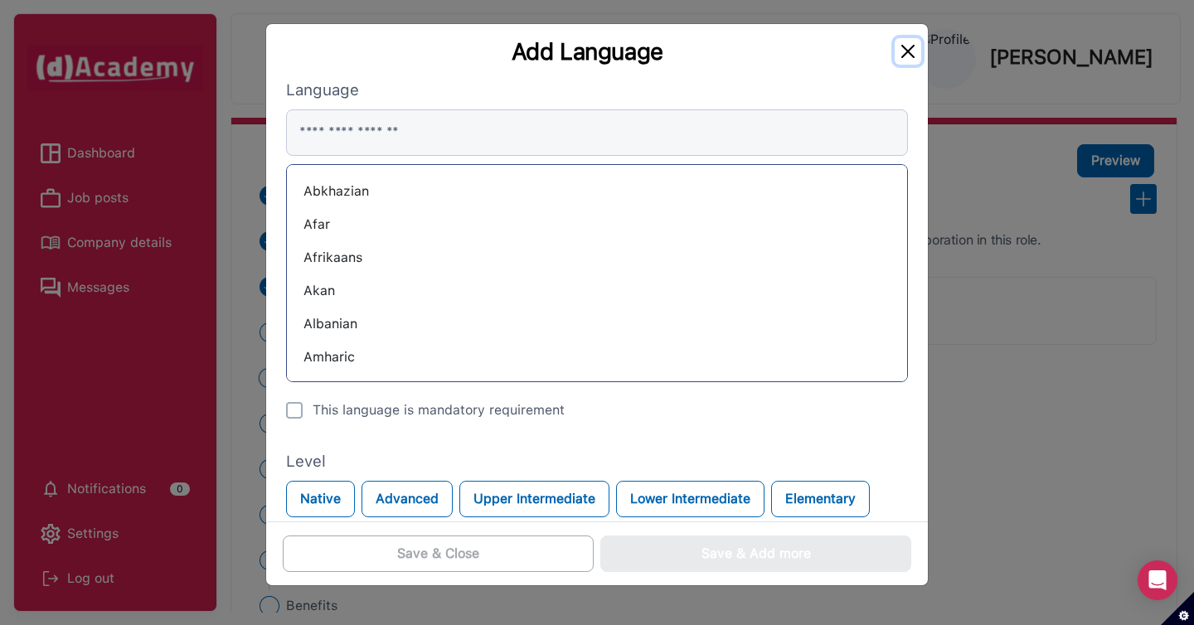
click at [898, 48] on button "Close" at bounding box center [907, 51] width 27 height 27
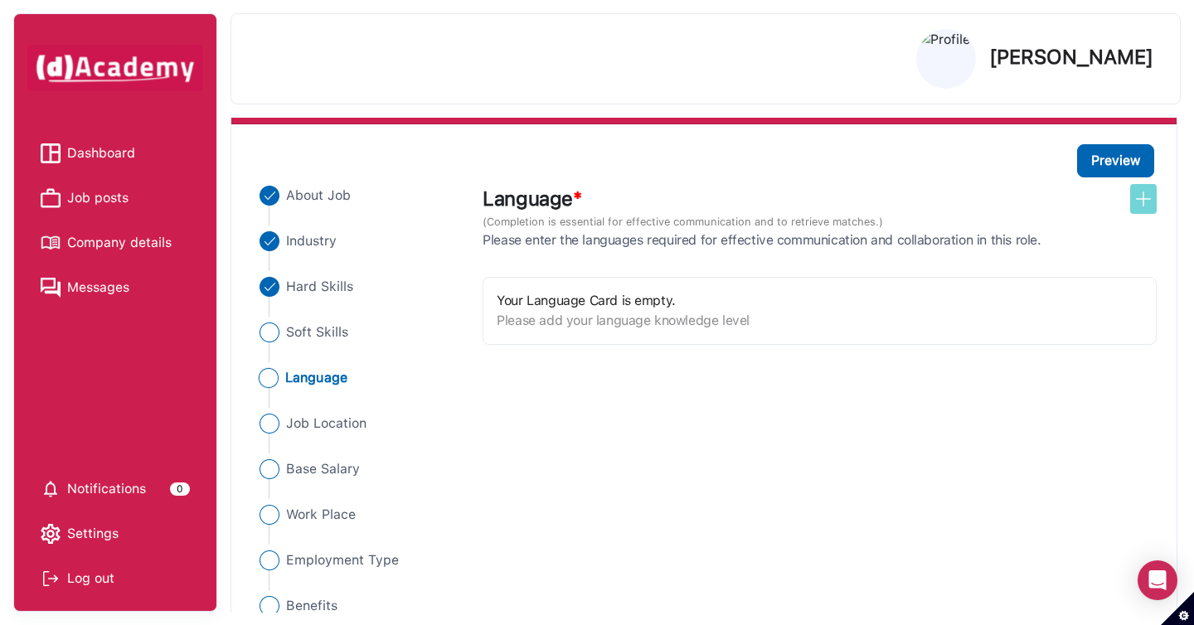
click at [1133, 198] on img at bounding box center [1143, 199] width 20 height 20
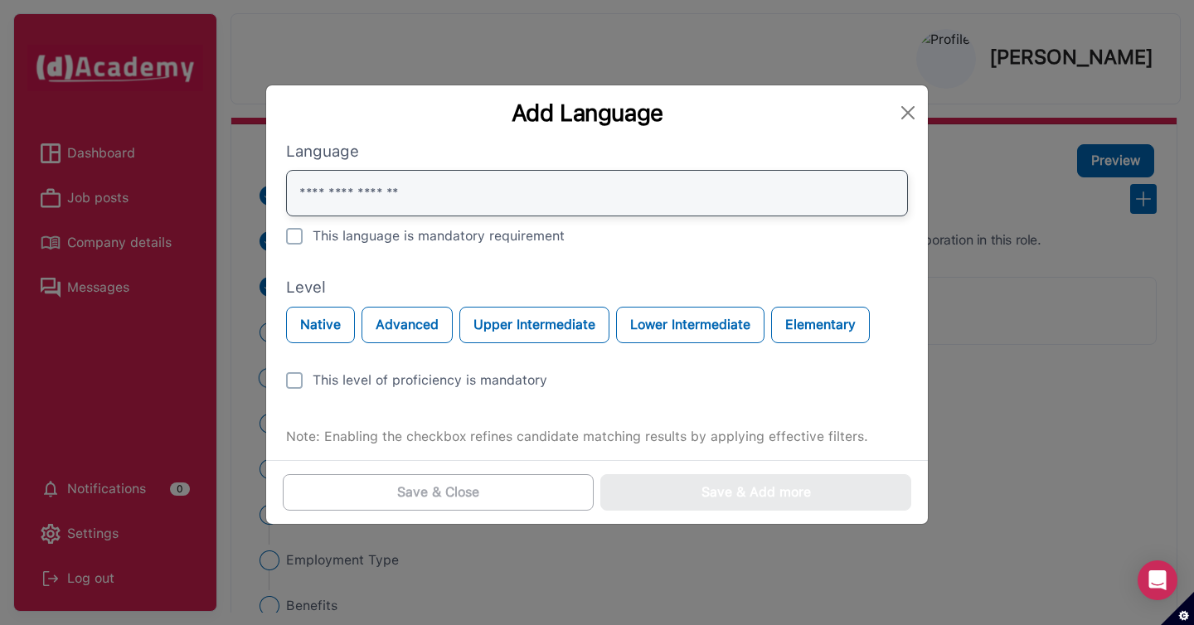
click at [697, 203] on input "text" at bounding box center [597, 193] width 622 height 46
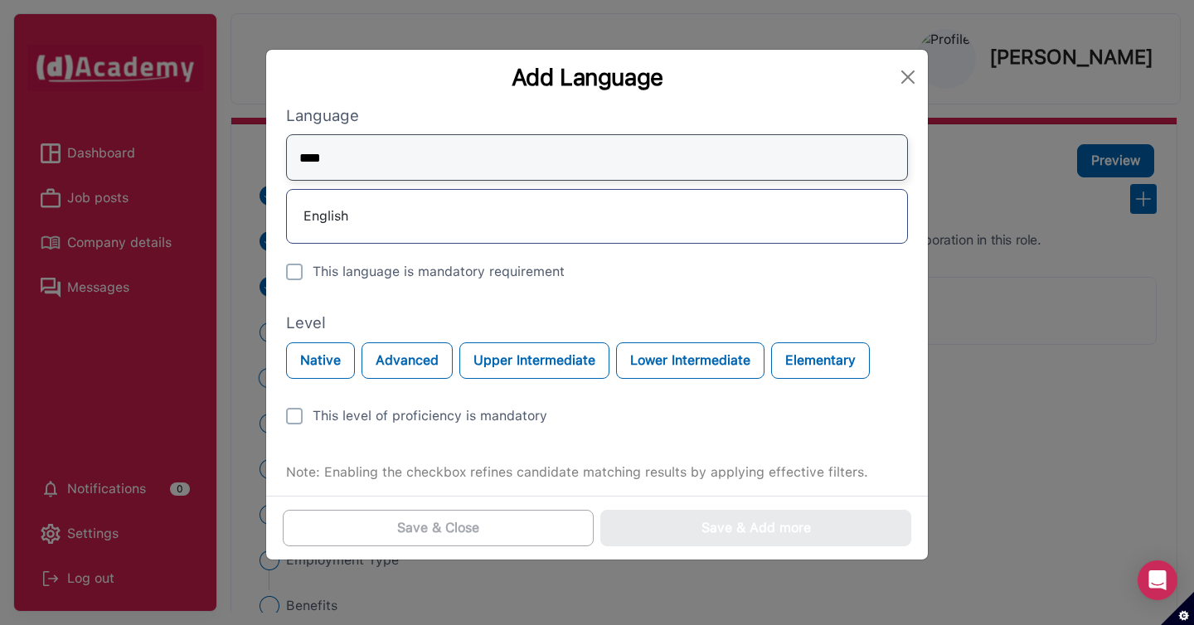
type input "****"
click at [543, 206] on div "English" at bounding box center [596, 216] width 593 height 27
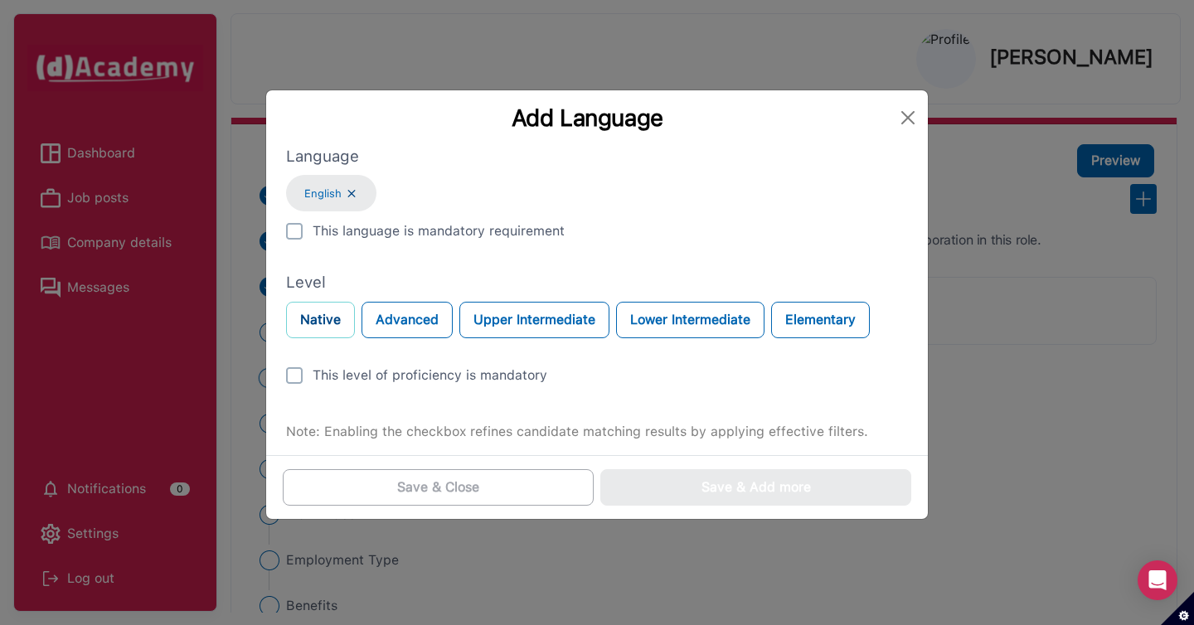
click at [329, 331] on button "Native" at bounding box center [320, 320] width 69 height 36
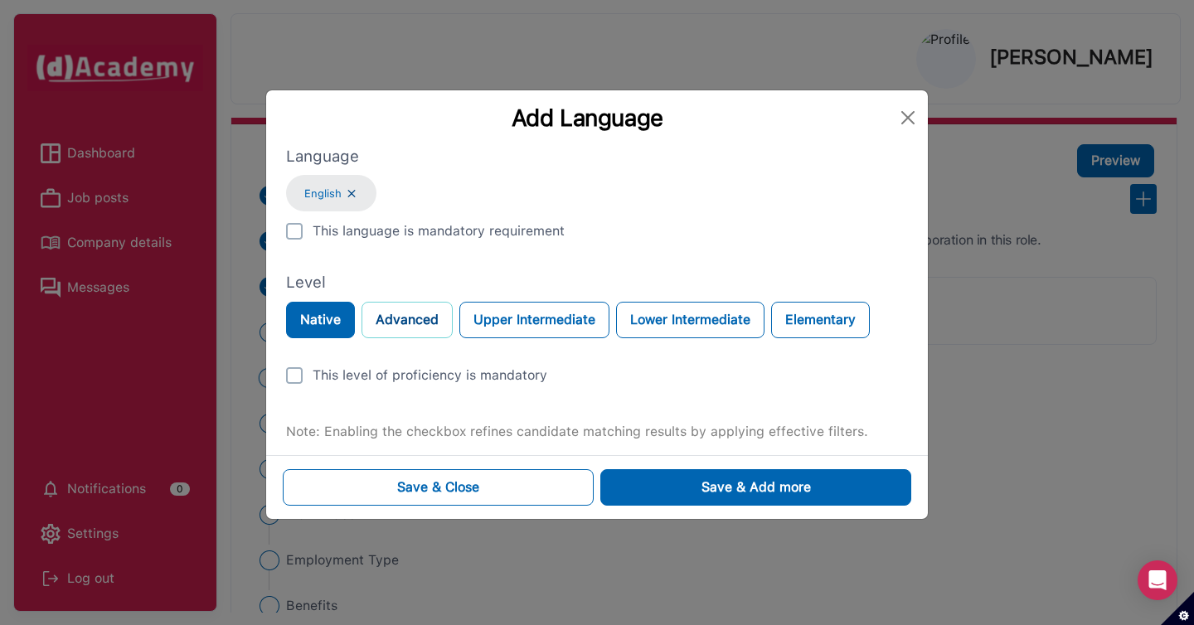
click at [382, 323] on button "Advanced" at bounding box center [406, 320] width 91 height 36
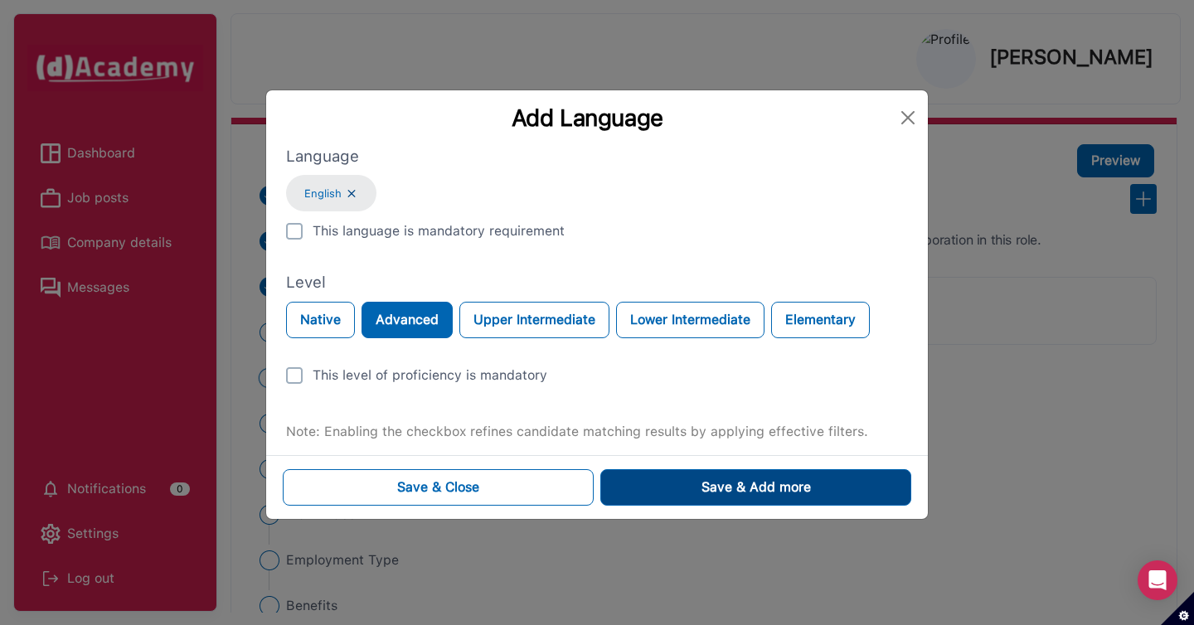
click at [661, 496] on button "Save & Add more" at bounding box center [755, 487] width 311 height 36
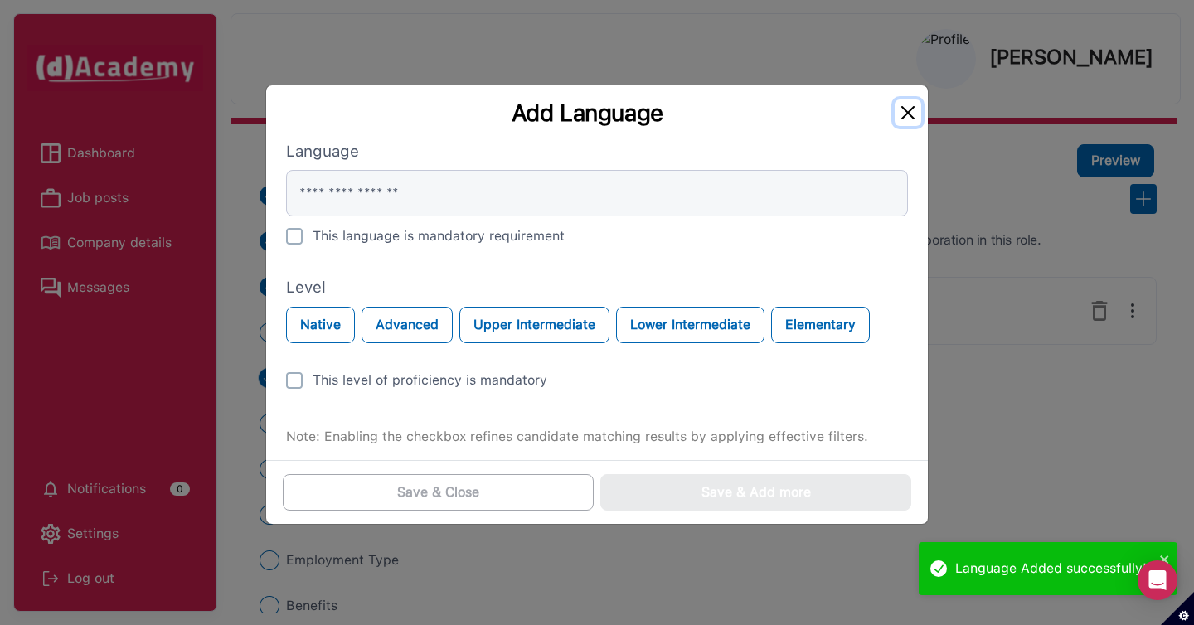
click at [908, 114] on button "Close" at bounding box center [907, 112] width 27 height 27
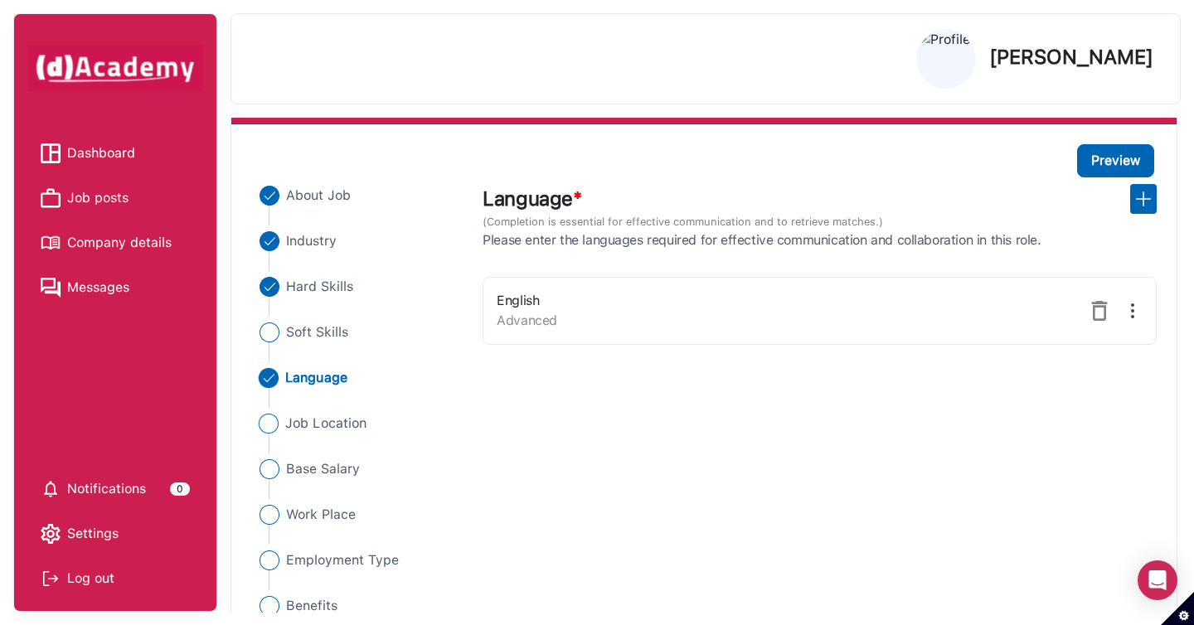
click at [340, 427] on span "Job Location" at bounding box center [326, 424] width 81 height 20
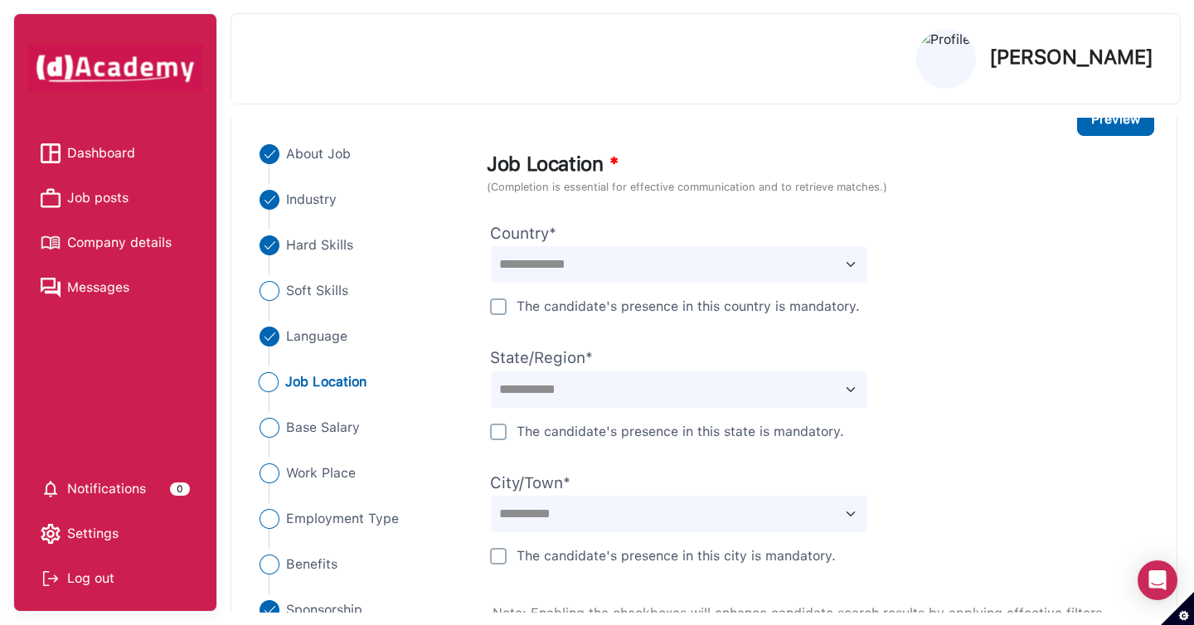
scroll to position [197, 0]
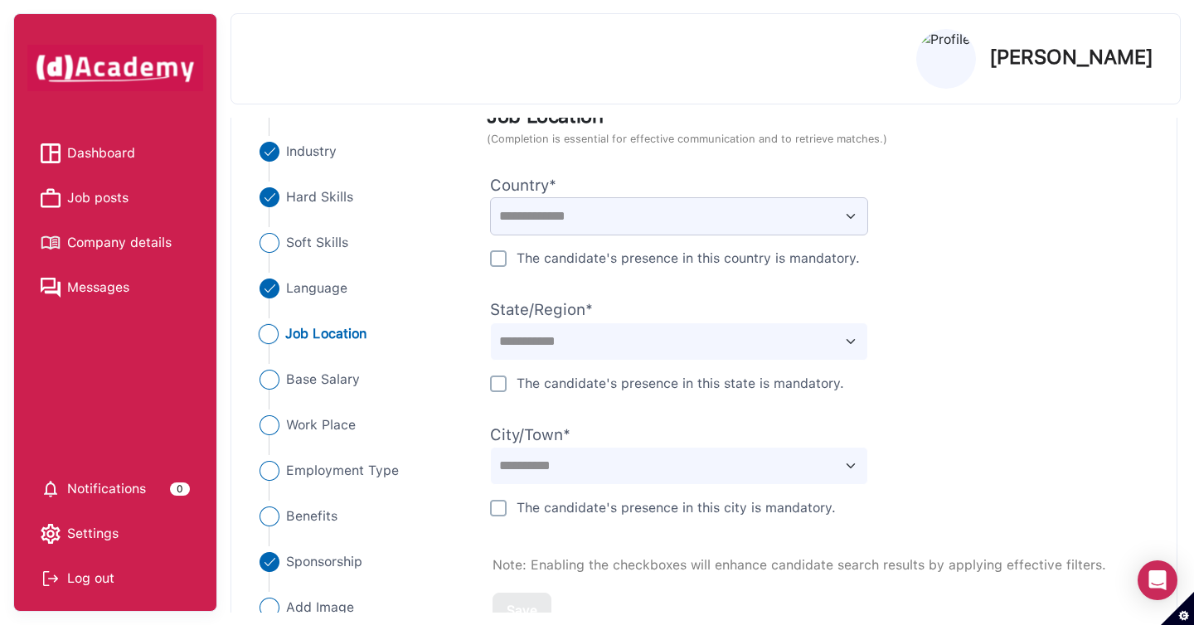
click at [656, 204] on select "**********" at bounding box center [679, 216] width 378 height 38
click at [598, 225] on select "**********" at bounding box center [679, 216] width 378 height 38
select select "*******"
click at [490, 197] on select "**********" at bounding box center [679, 216] width 378 height 38
click at [602, 325] on select "**********" at bounding box center [679, 341] width 378 height 38
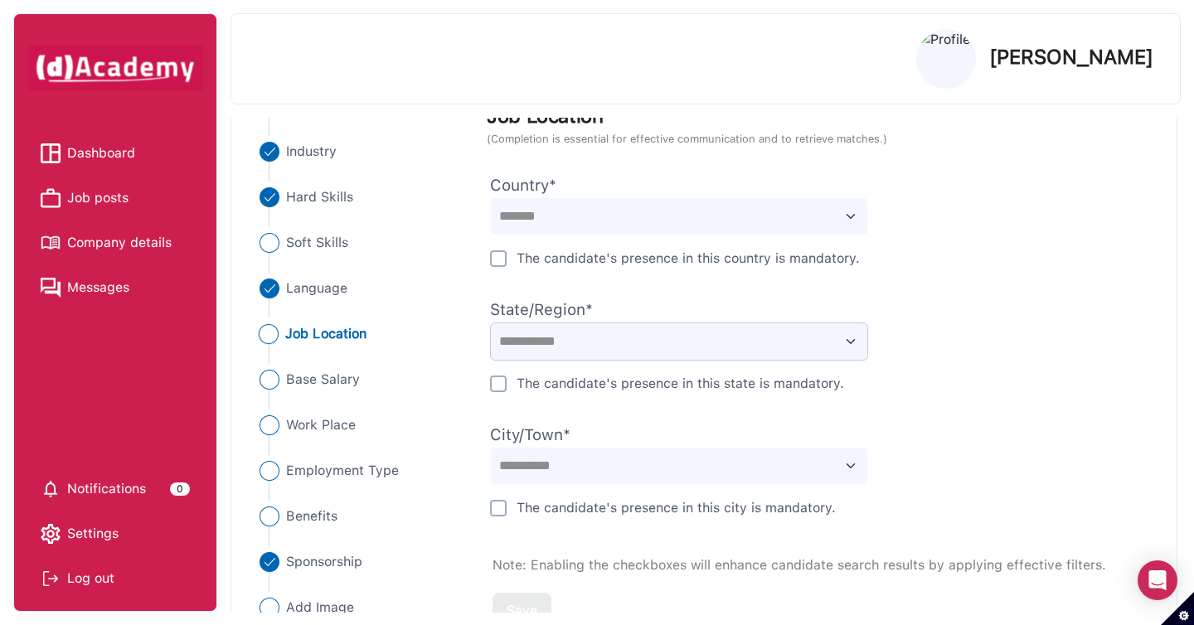
select select "********"
click at [490, 322] on select "**********" at bounding box center [679, 341] width 378 height 38
click at [575, 471] on select "**********" at bounding box center [679, 466] width 378 height 38
select select "******"
click at [490, 447] on select "**********" at bounding box center [679, 466] width 378 height 38
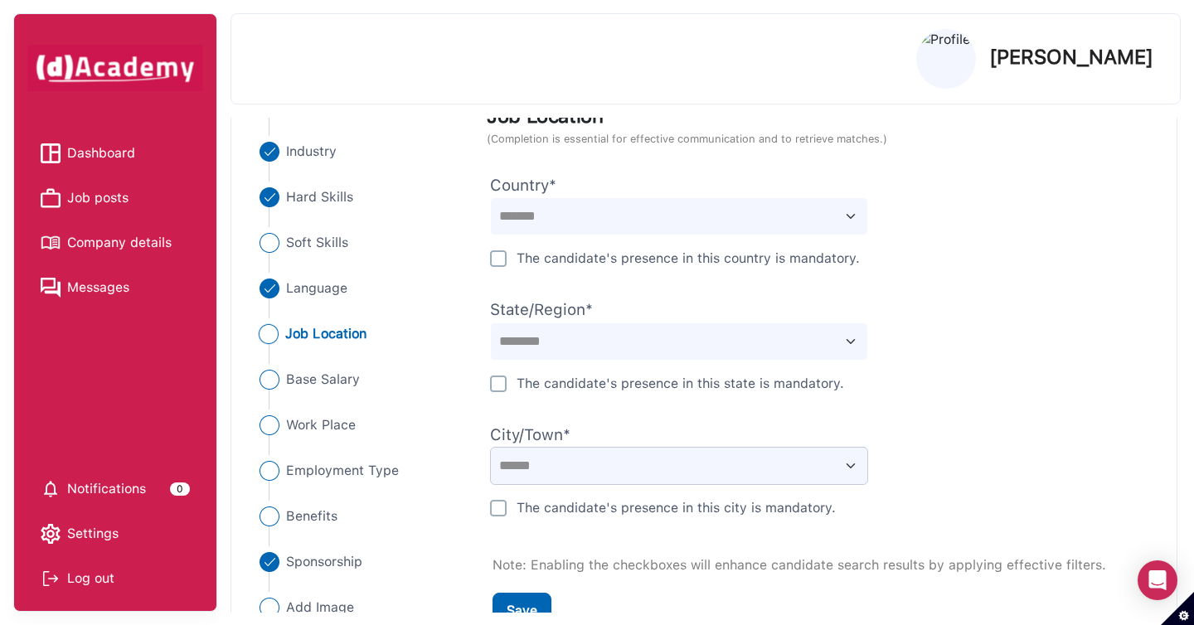
scroll to position [285, 0]
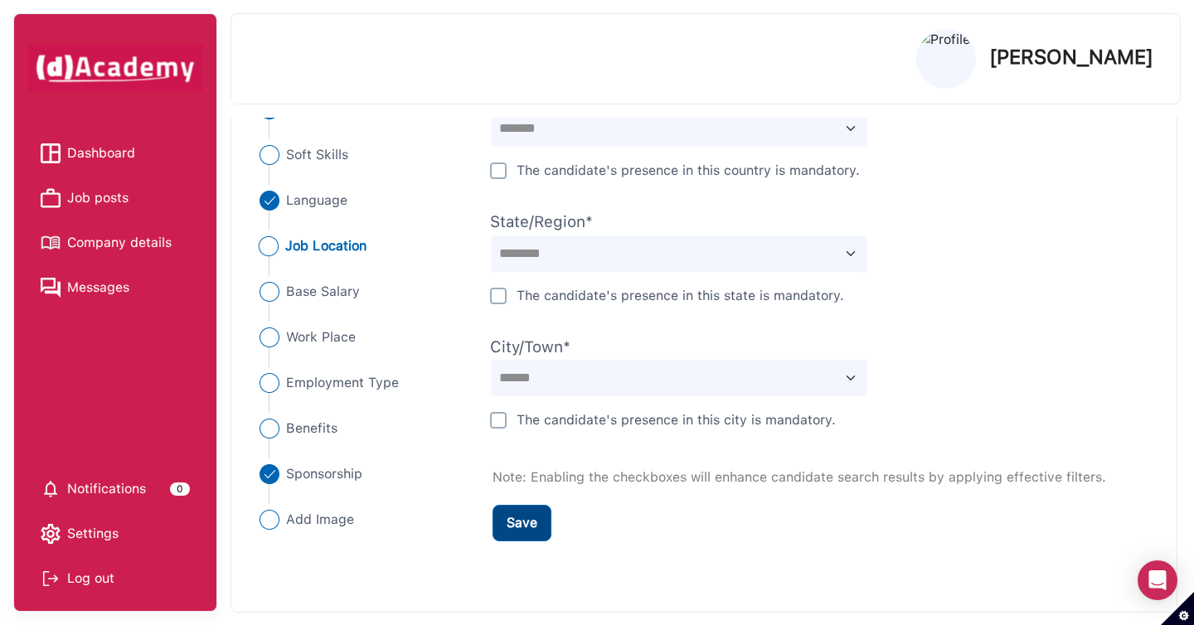
click at [531, 523] on div "Save" at bounding box center [521, 523] width 31 height 20
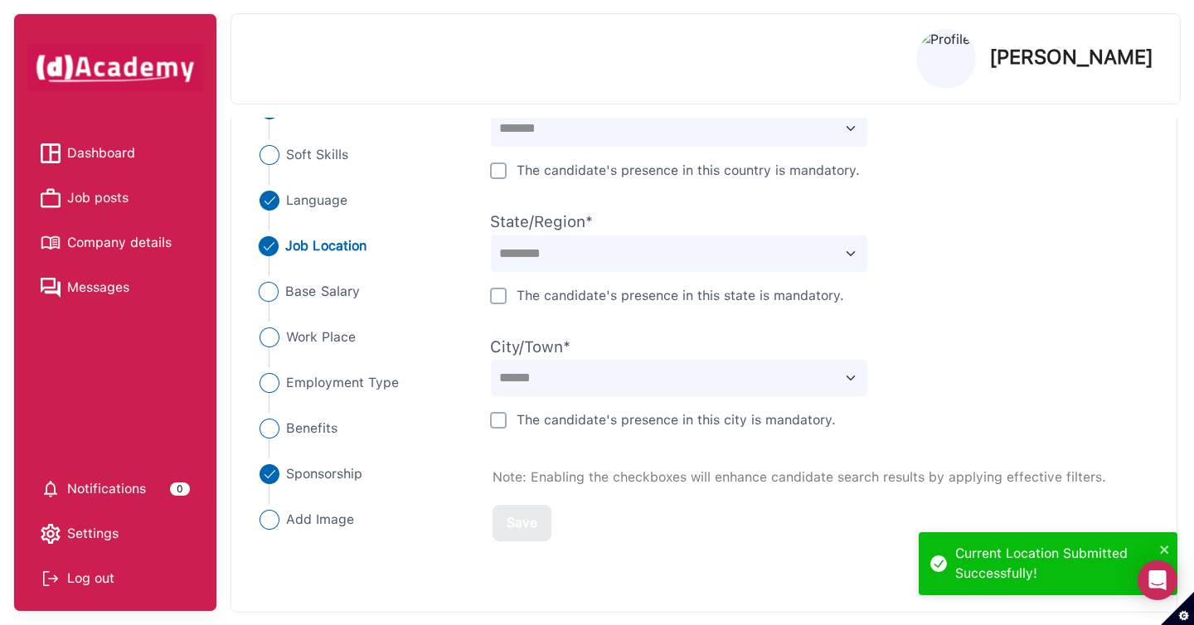
click at [307, 298] on span "Base Salary" at bounding box center [323, 292] width 75 height 20
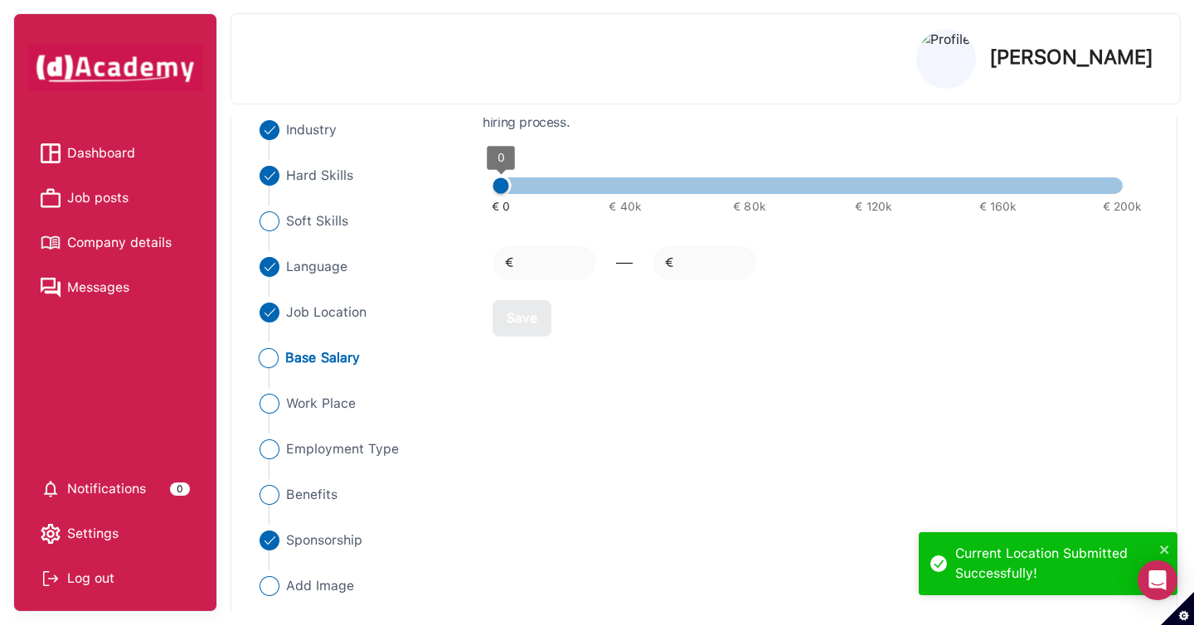
type input "*****"
type input "*"
type input "*****"
click at [681, 177] on span at bounding box center [811, 185] width 621 height 17
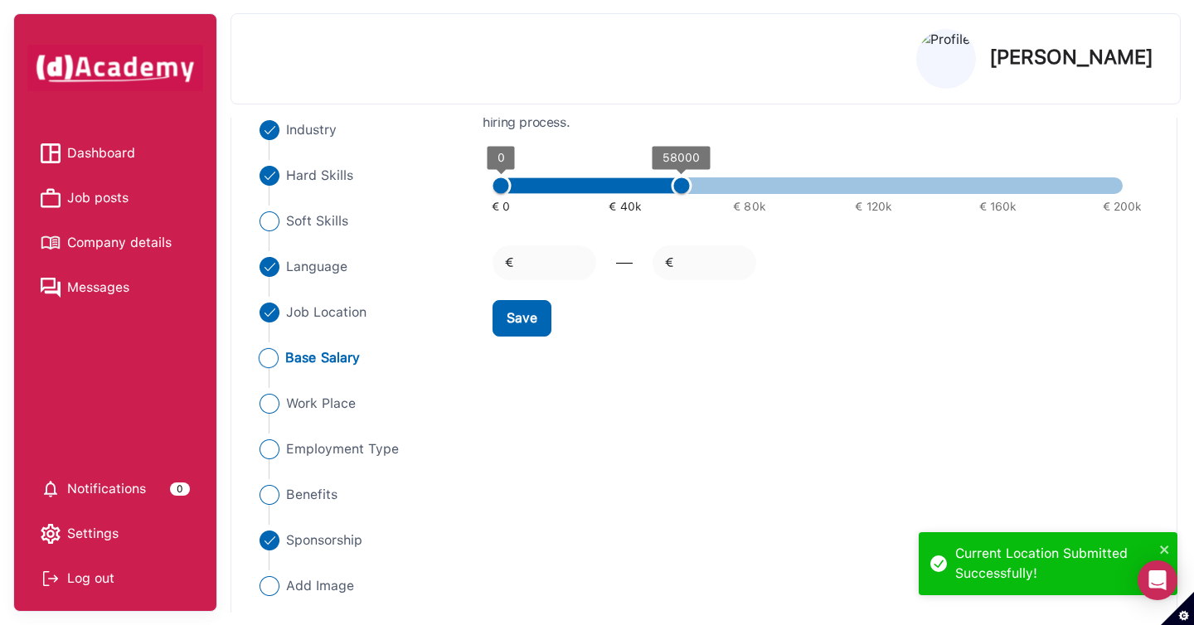
click at [551, 313] on form "€ 0 € 40k € 80k € 120k € 160k € 200k 0 58000 € * € ***** Save" at bounding box center [819, 240] width 674 height 194
drag, startPoint x: 536, startPoint y: 313, endPoint x: 547, endPoint y: 323, distance: 14.7
click at [536, 313] on div "Save" at bounding box center [521, 318] width 31 height 20
click at [351, 405] on span "Work Place" at bounding box center [321, 404] width 70 height 20
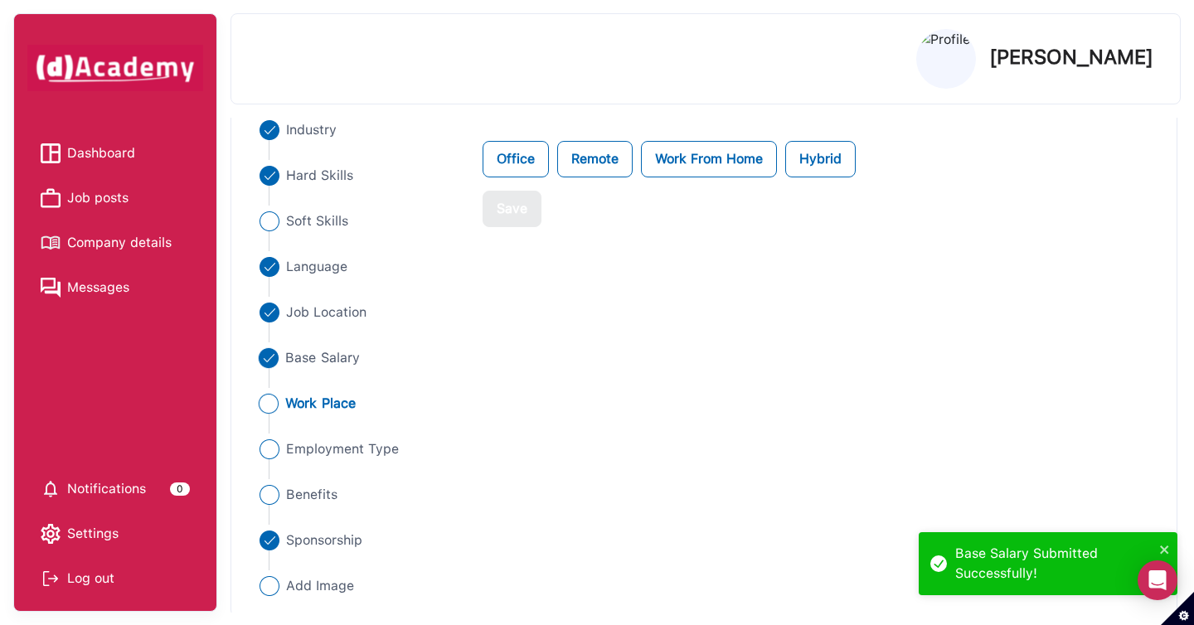
click at [300, 356] on span "Base Salary" at bounding box center [323, 358] width 75 height 20
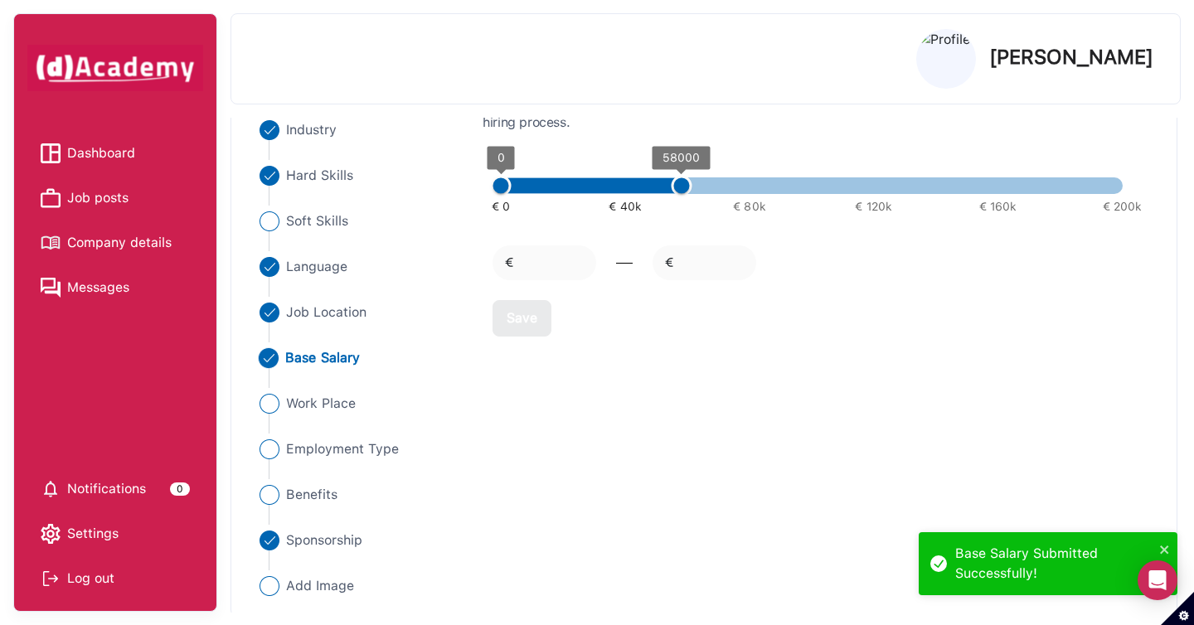
type input "****"
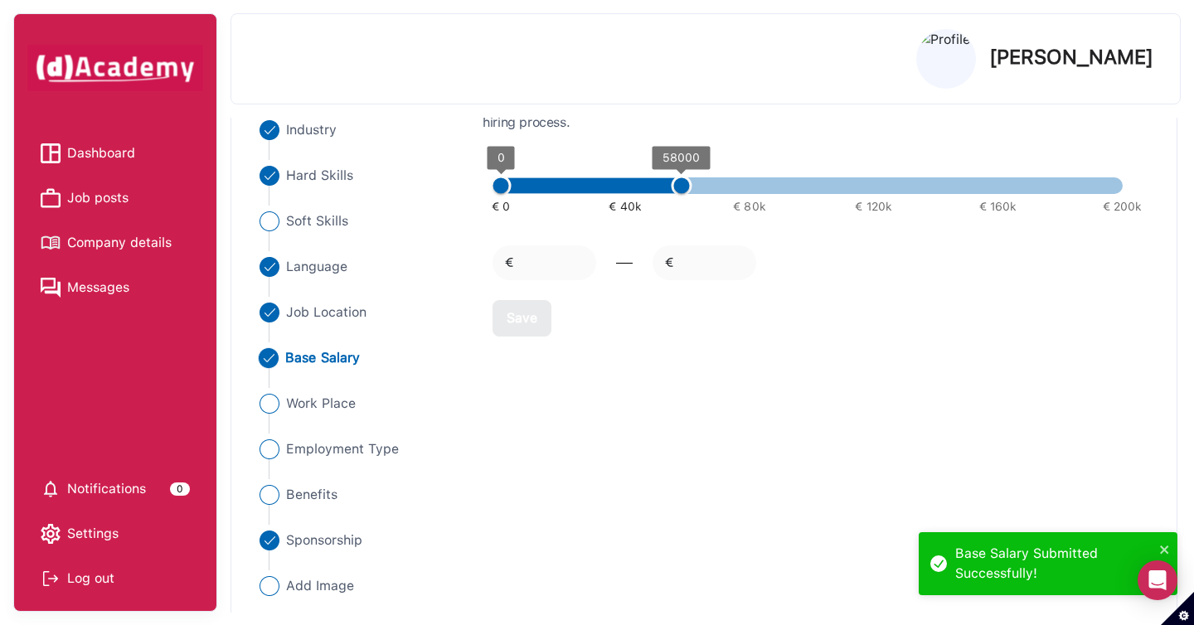
type input "****"
type input "*****"
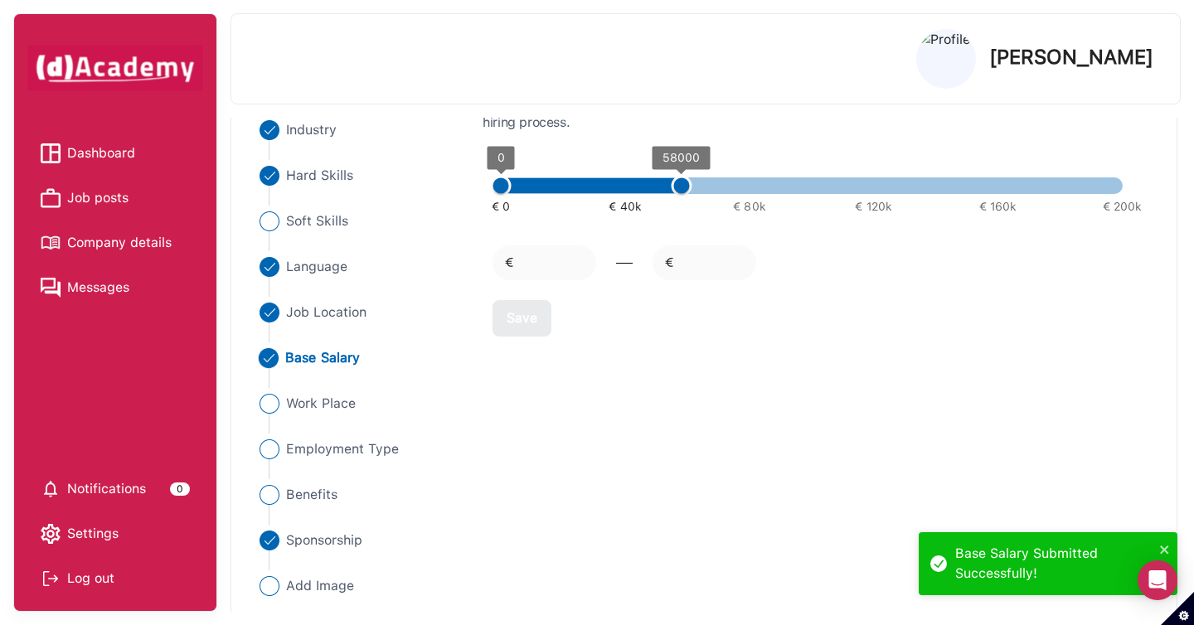
type input "*****"
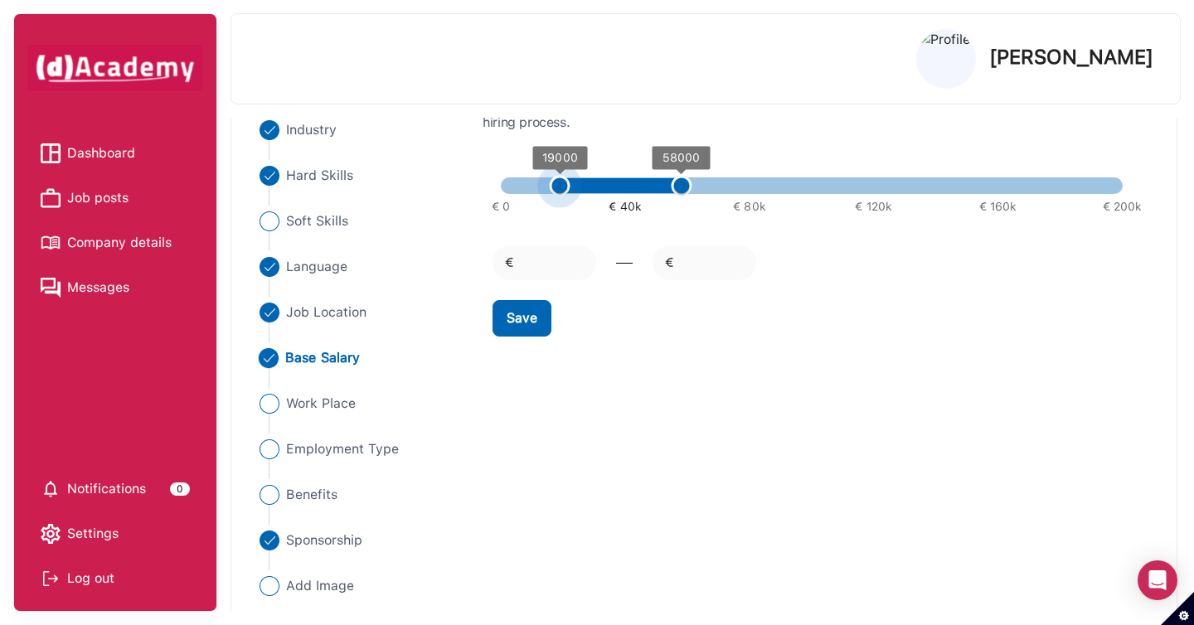
type input "*****"
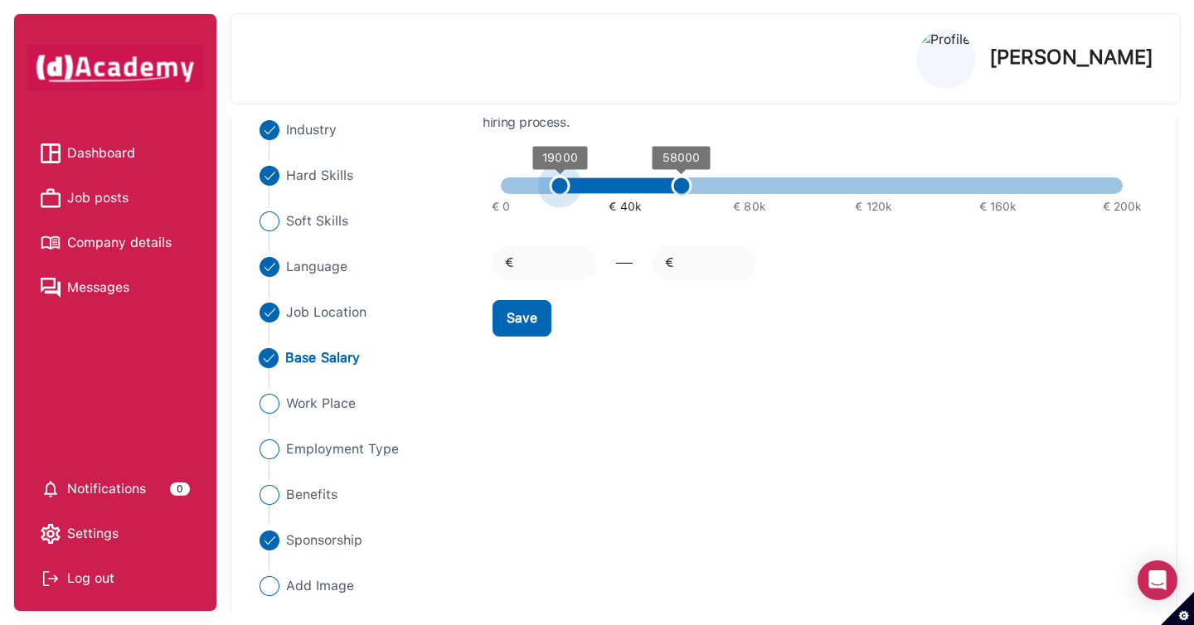
type input "*****"
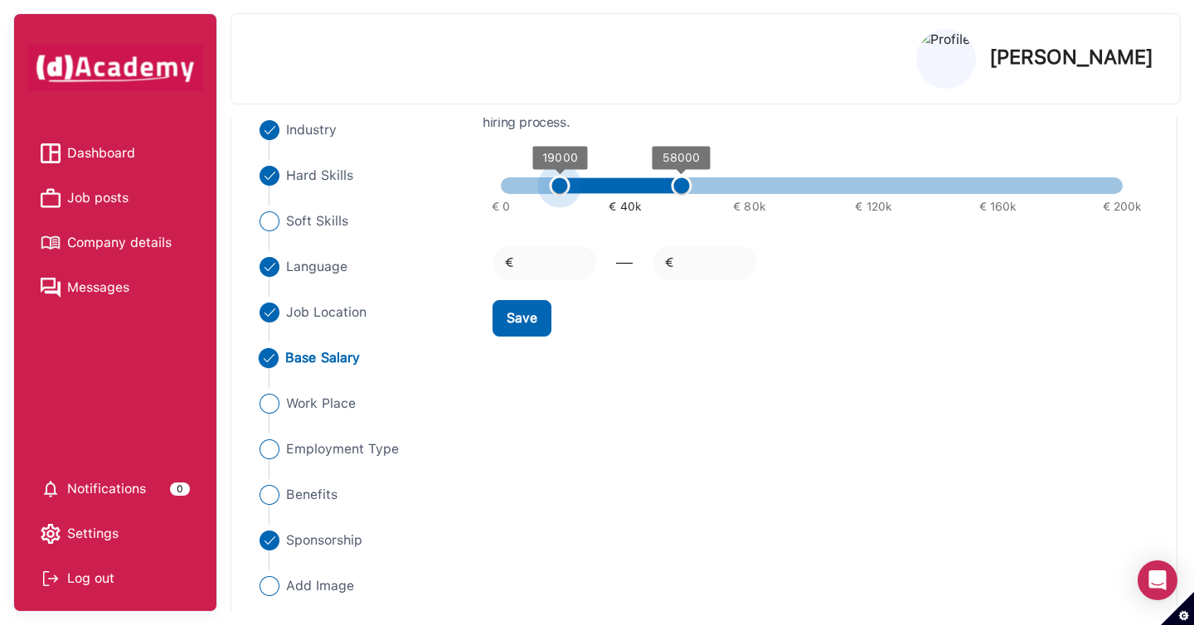
type input "*****"
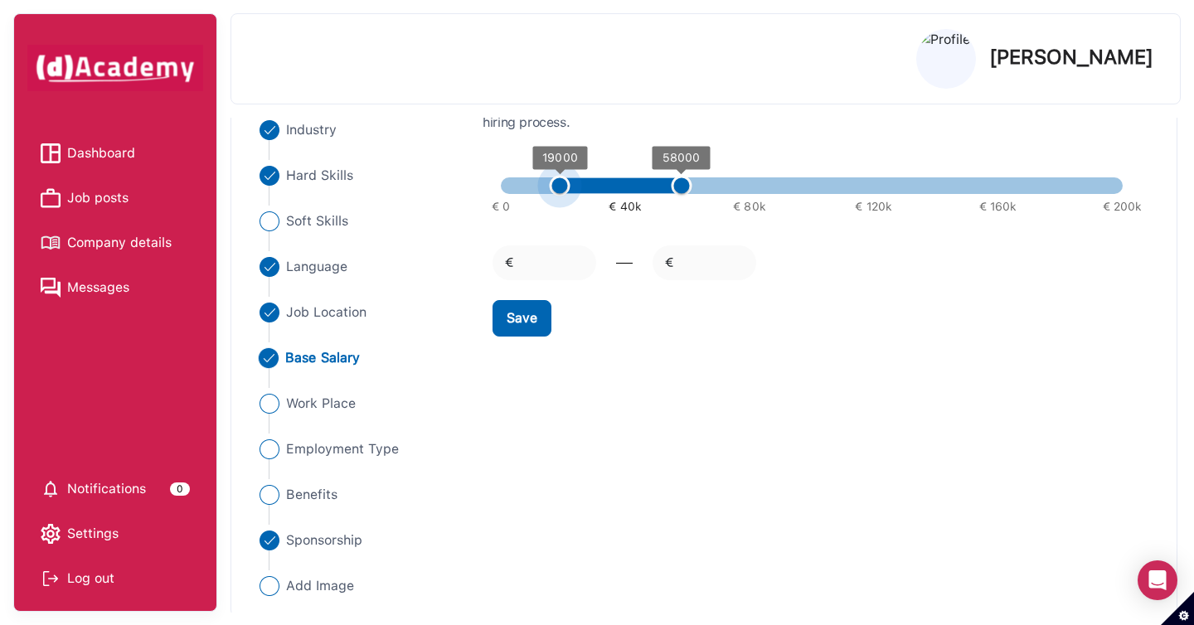
type input "*****"
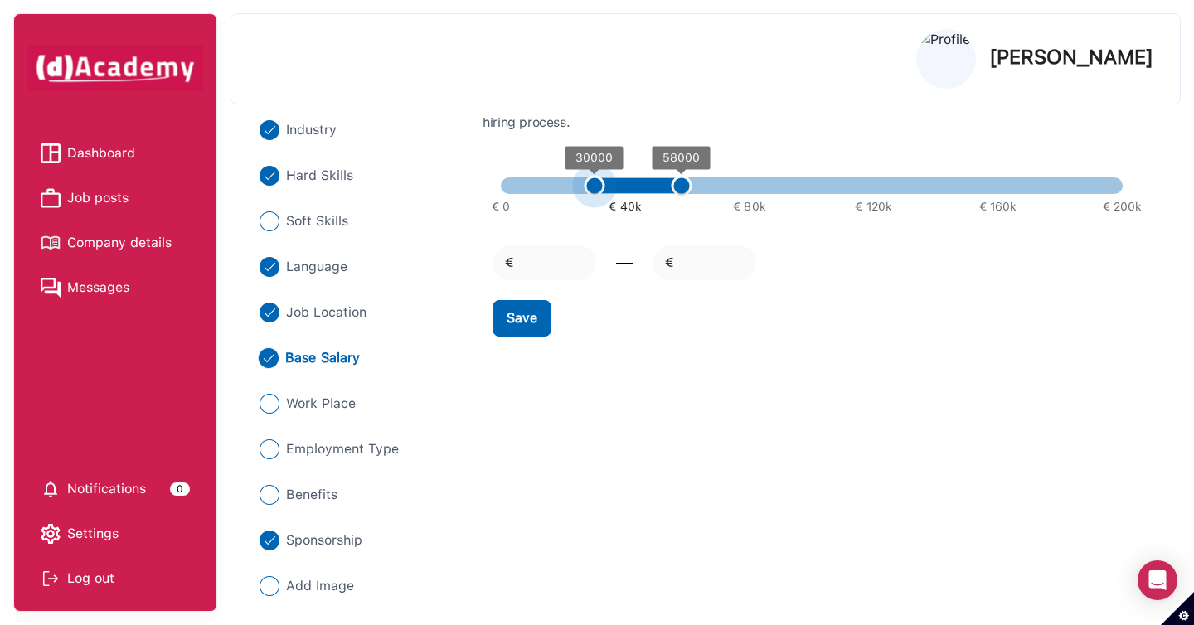
type input "*****"
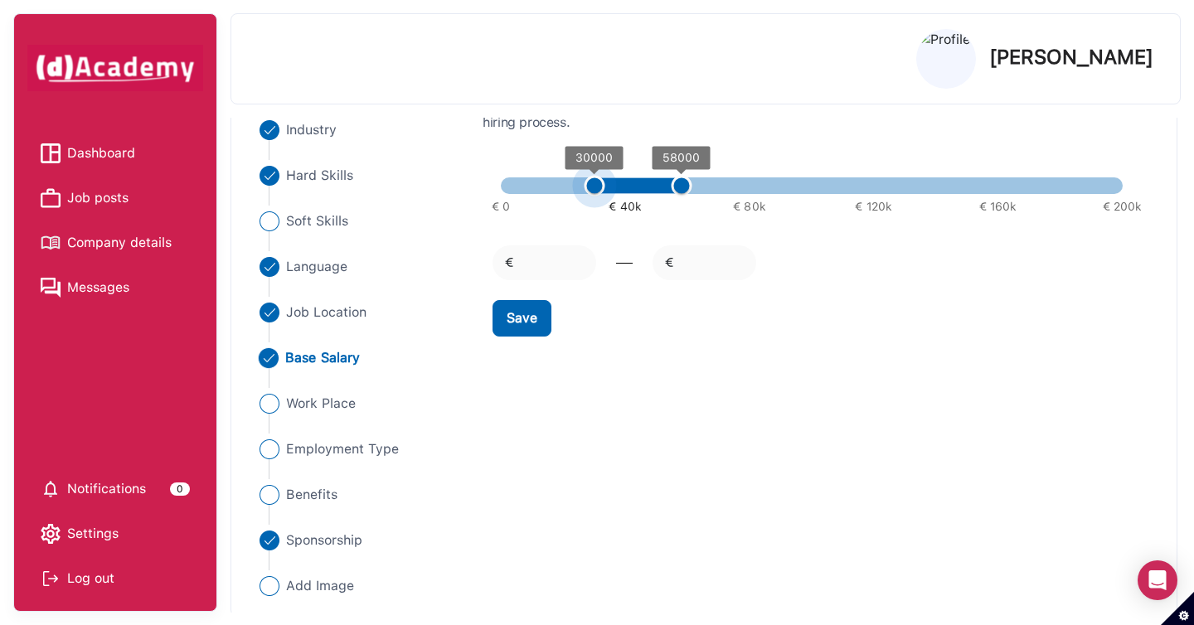
type input "*****"
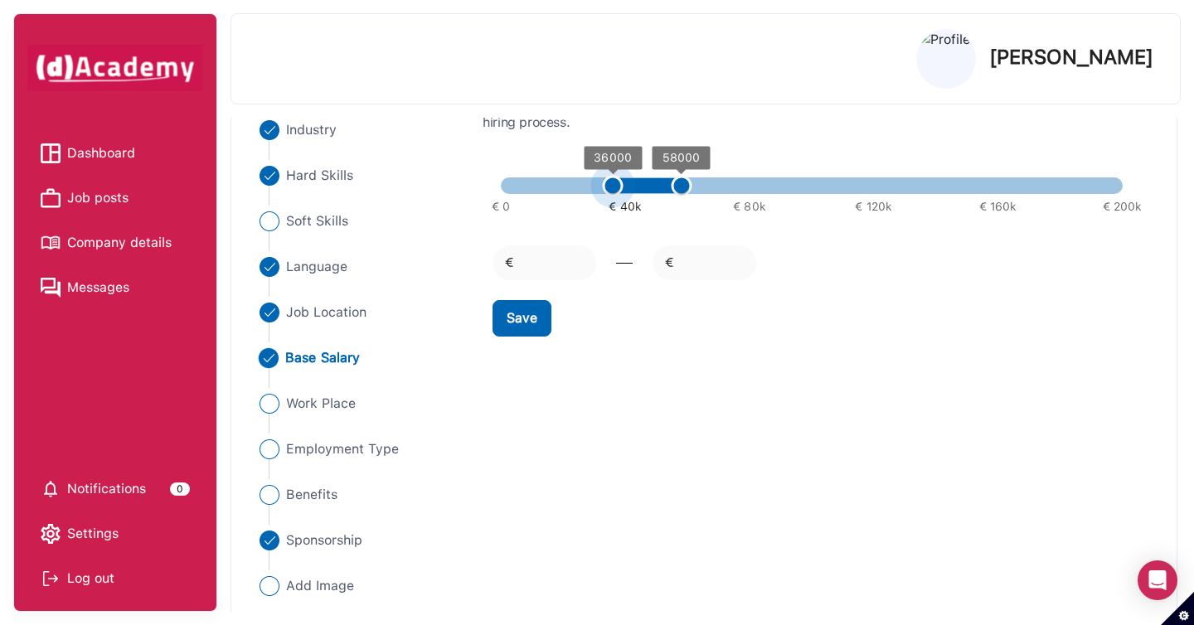
type input "*****"
drag, startPoint x: 509, startPoint y: 184, endPoint x: 617, endPoint y: 189, distance: 107.9
click at [617, 188] on span "36000" at bounding box center [613, 186] width 21 height 21
click at [517, 327] on div "Save" at bounding box center [521, 318] width 31 height 20
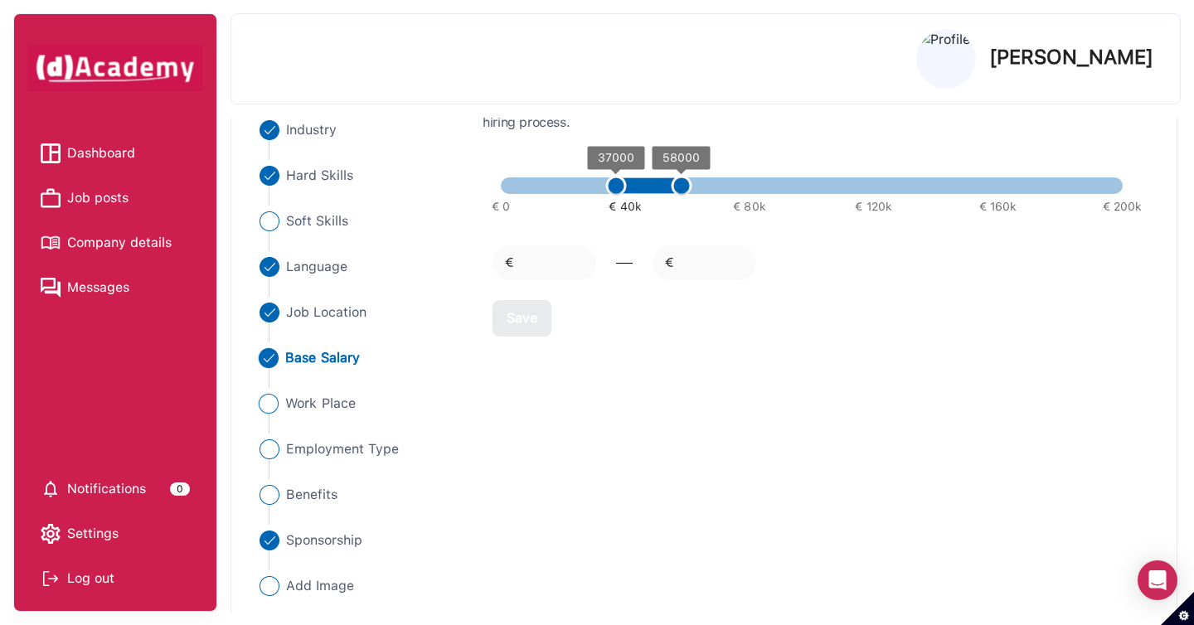
click at [332, 404] on span "Work Place" at bounding box center [321, 404] width 70 height 20
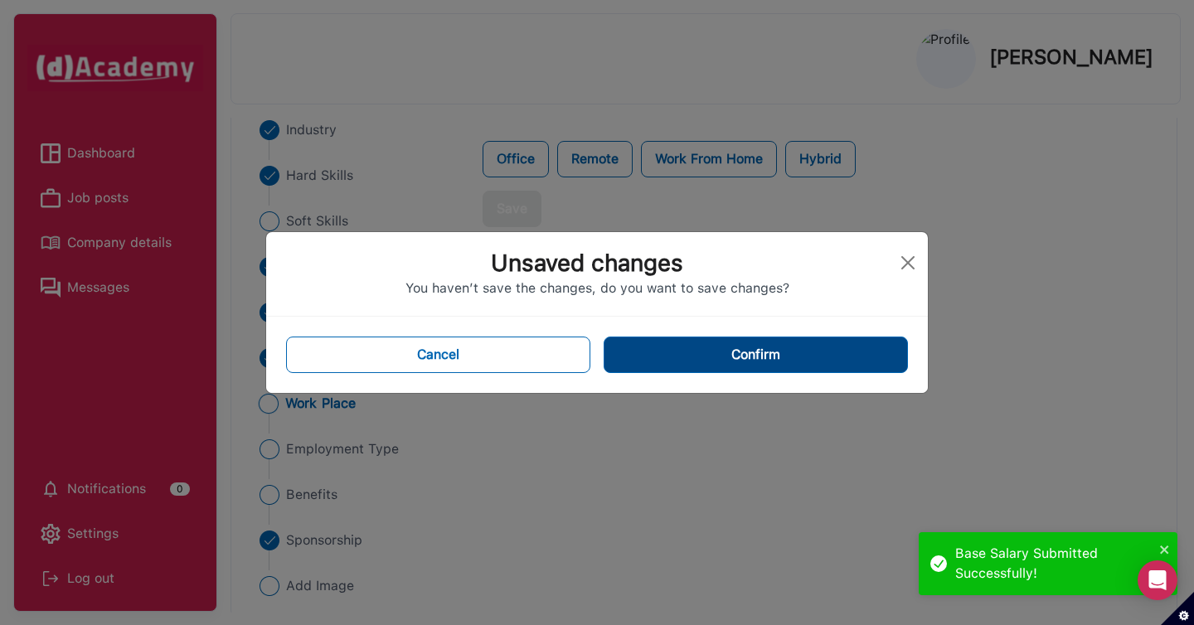
click at [685, 365] on button "Confirm" at bounding box center [755, 355] width 304 height 36
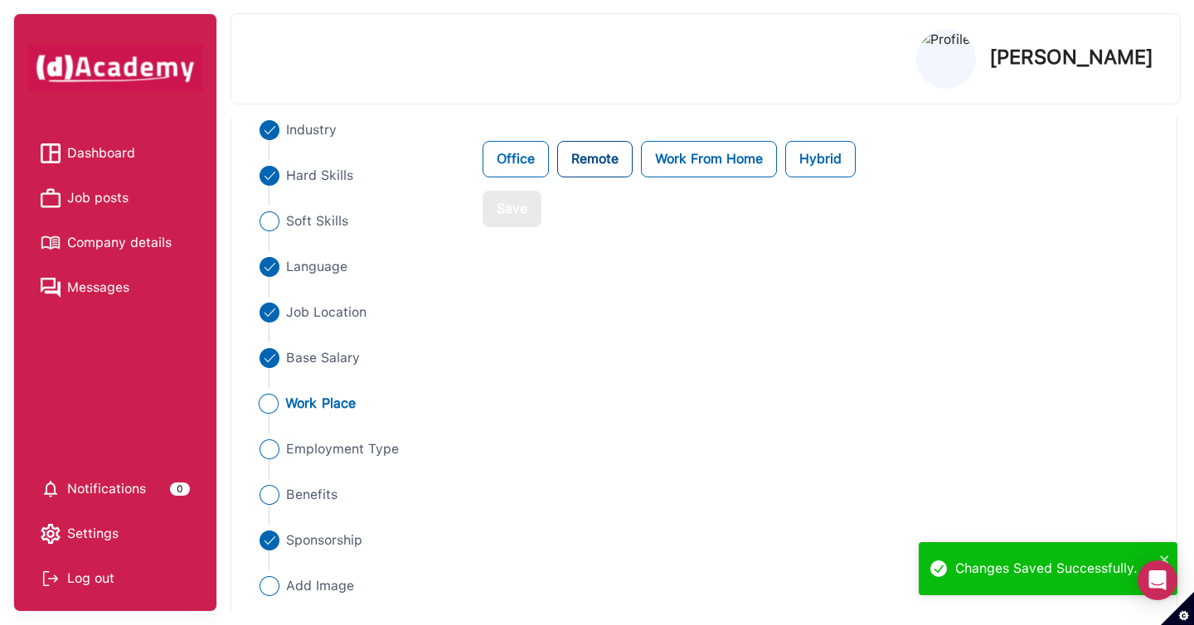
click at [584, 165] on label "Remote" at bounding box center [594, 159] width 75 height 36
click at [511, 160] on label "Office" at bounding box center [515, 159] width 66 height 36
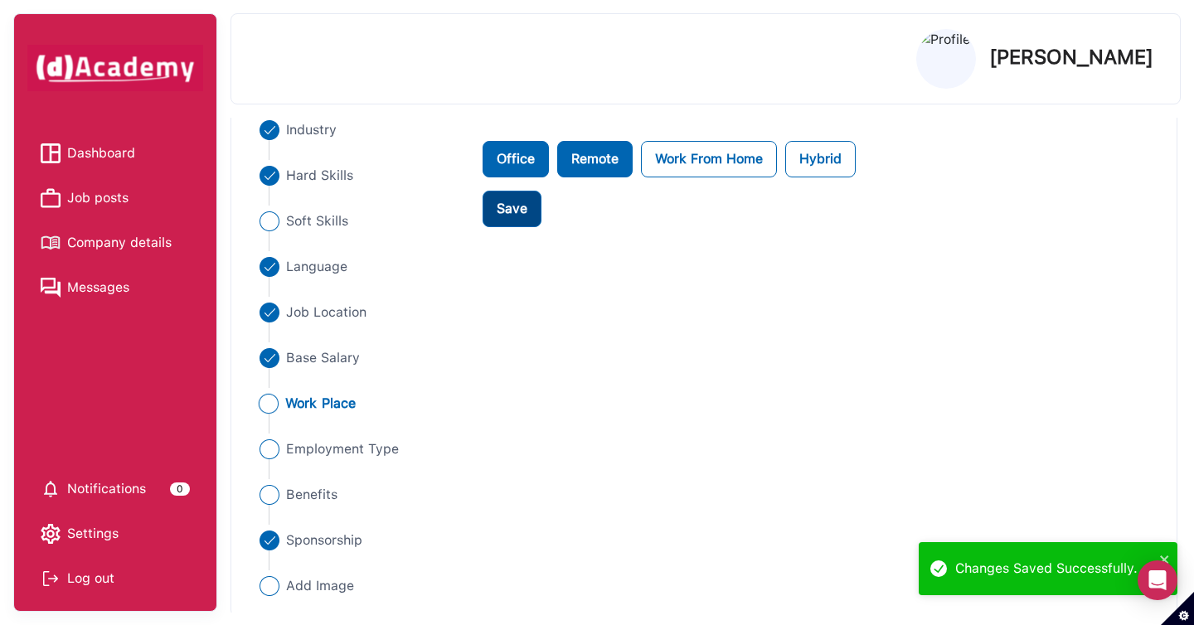
click at [511, 217] on div "Save" at bounding box center [511, 209] width 31 height 20
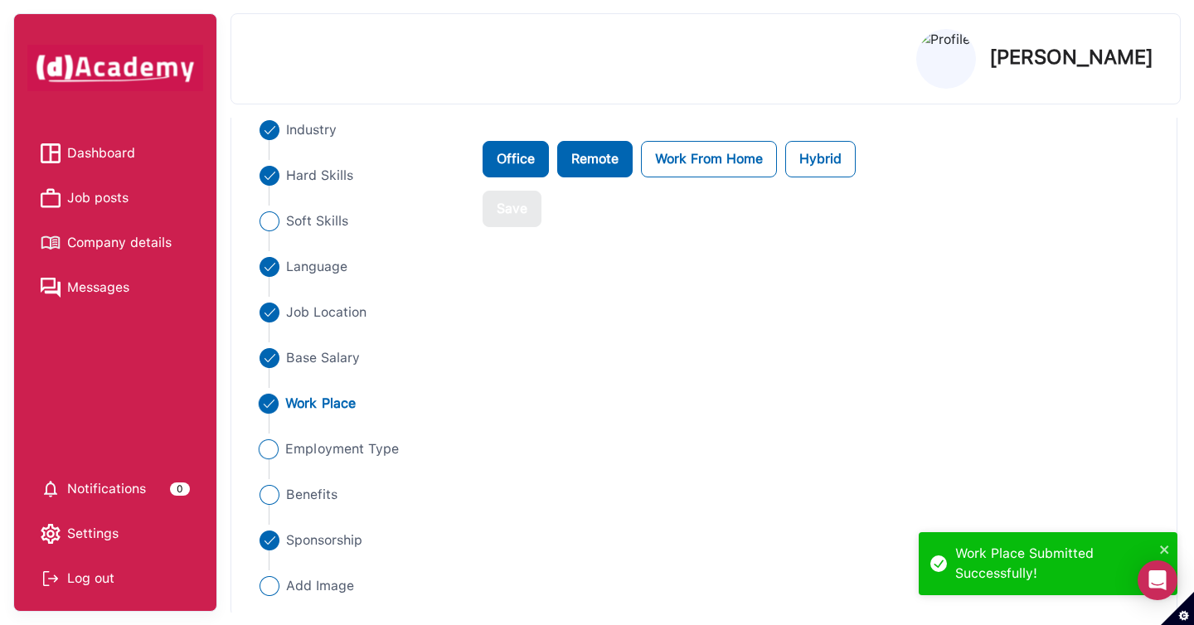
click at [386, 452] on span "Employment Type" at bounding box center [343, 449] width 114 height 20
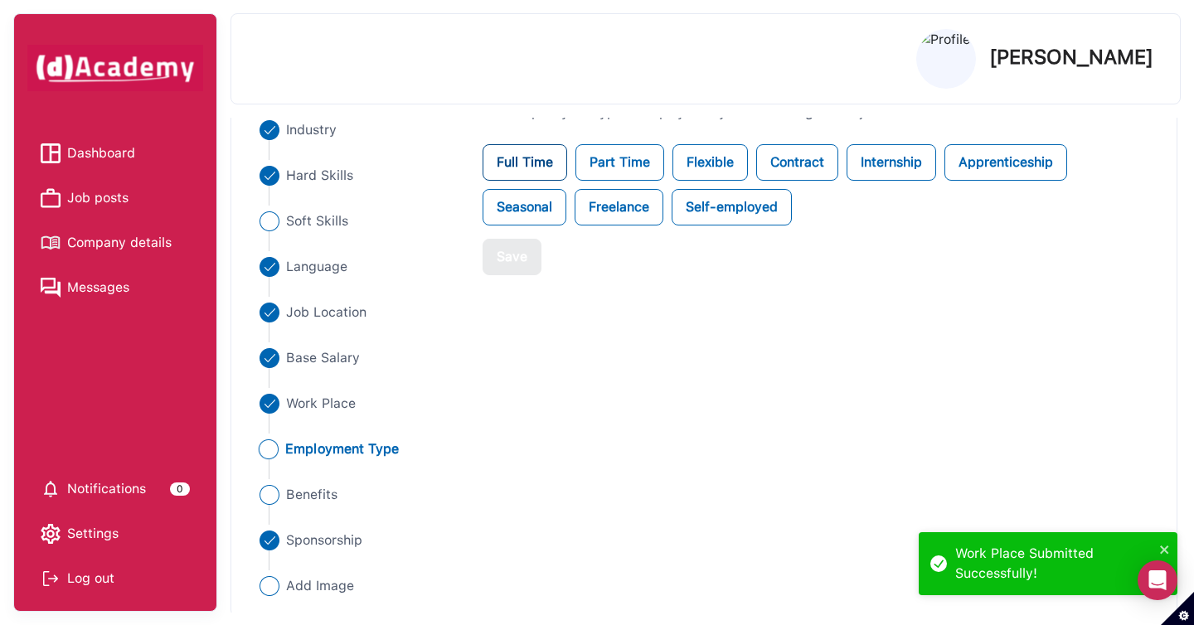
click at [544, 178] on label "Full Time" at bounding box center [524, 162] width 85 height 36
click at [536, 253] on button "Save" at bounding box center [511, 257] width 59 height 36
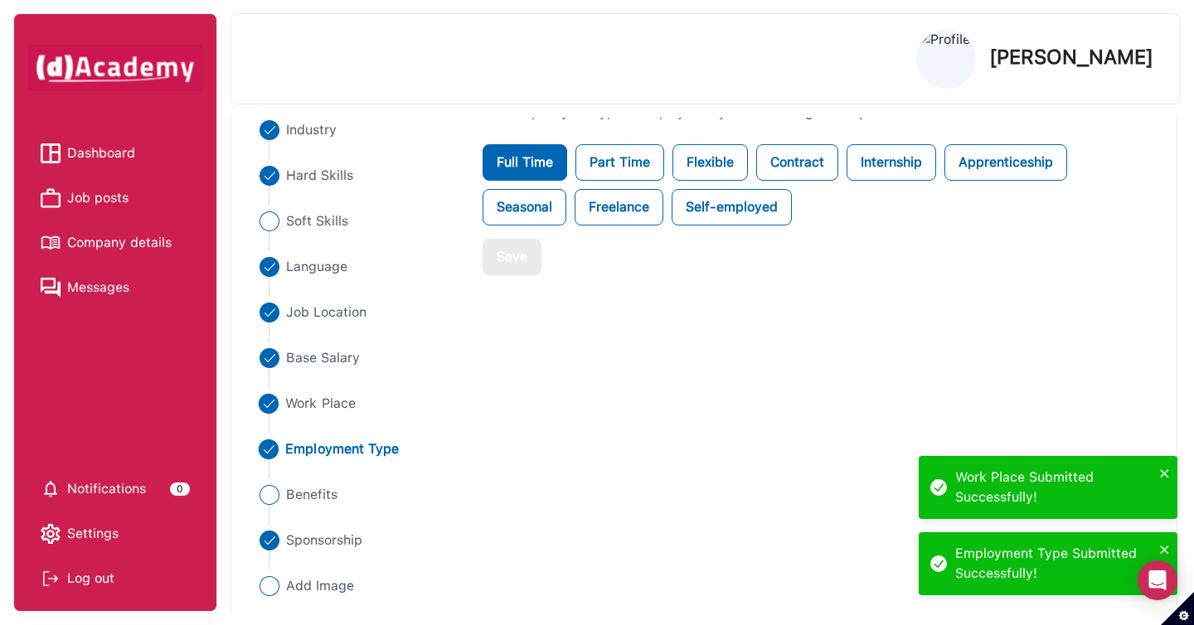
click at [315, 403] on span "Work Place" at bounding box center [321, 404] width 70 height 20
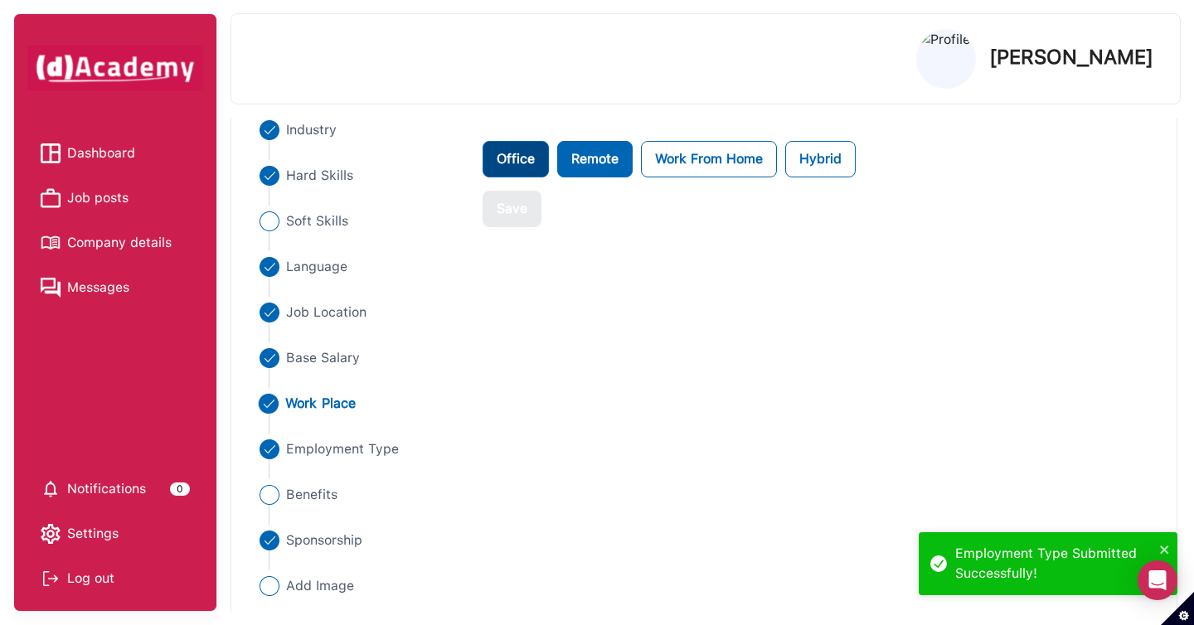
drag, startPoint x: 522, startPoint y: 157, endPoint x: 522, endPoint y: 173, distance: 15.7
click at [522, 157] on label "Office" at bounding box center [515, 159] width 66 height 36
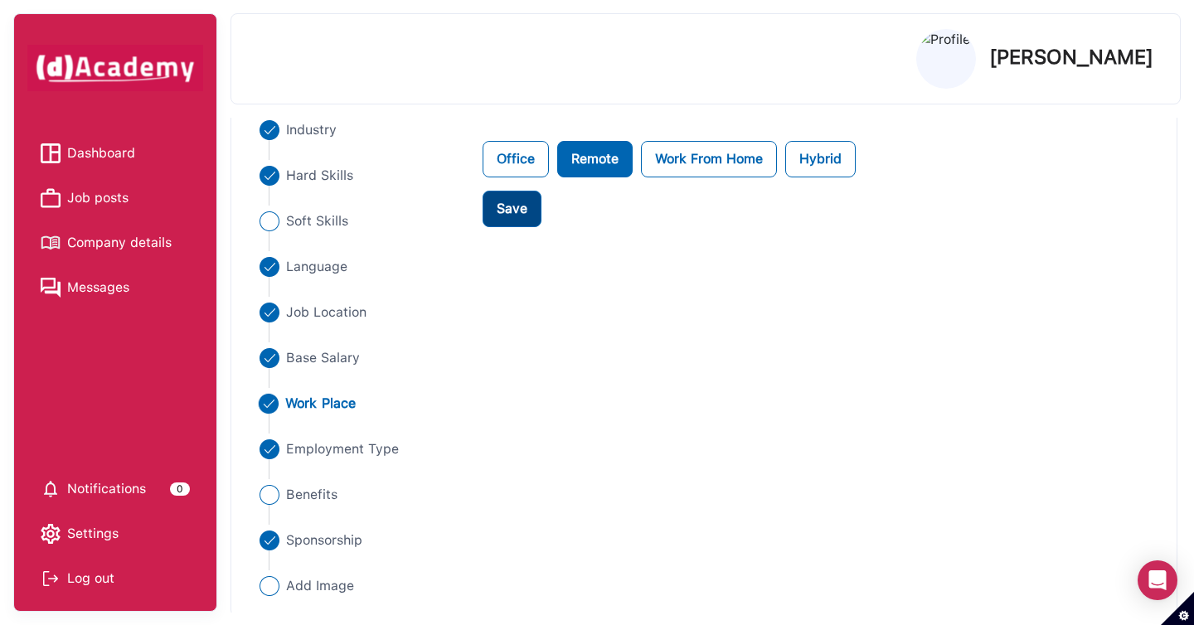
click at [506, 218] on div "Save" at bounding box center [511, 209] width 31 height 20
click at [108, 153] on span "Dashboard" at bounding box center [101, 153] width 68 height 25
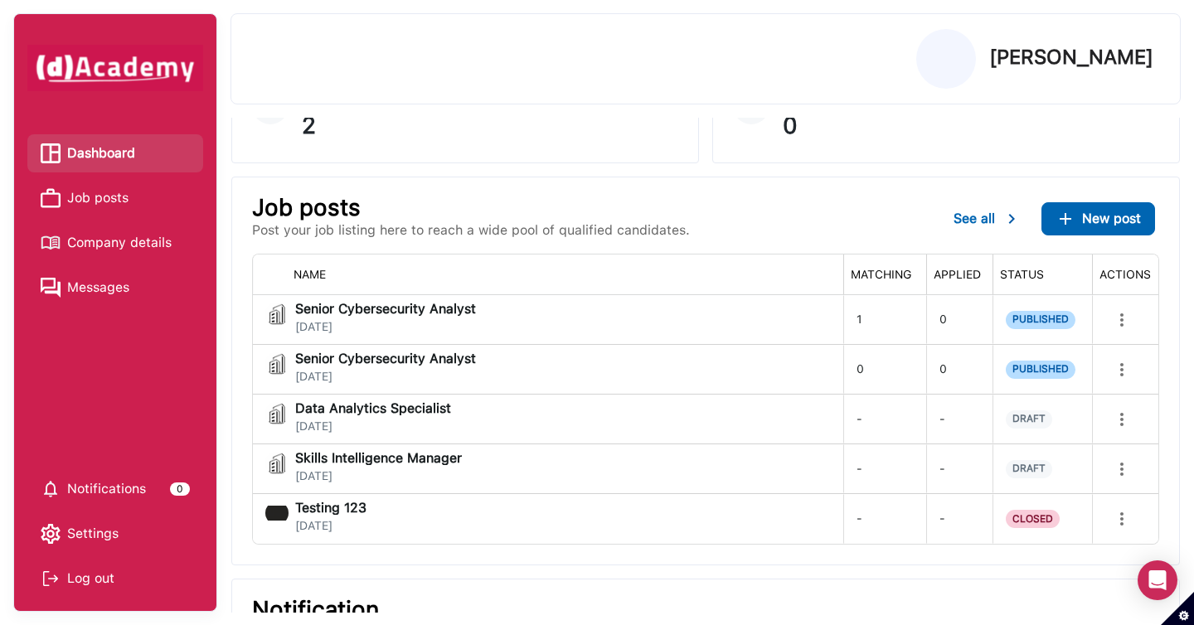
scroll to position [173, 0]
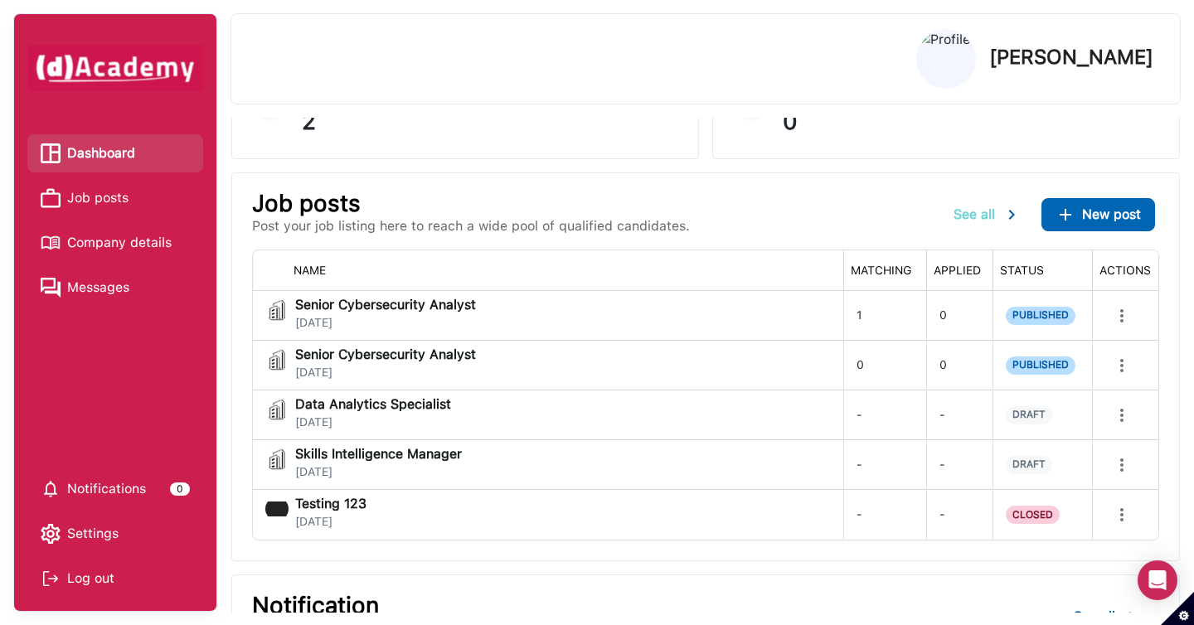
click at [981, 223] on div "See all" at bounding box center [987, 215] width 68 height 20
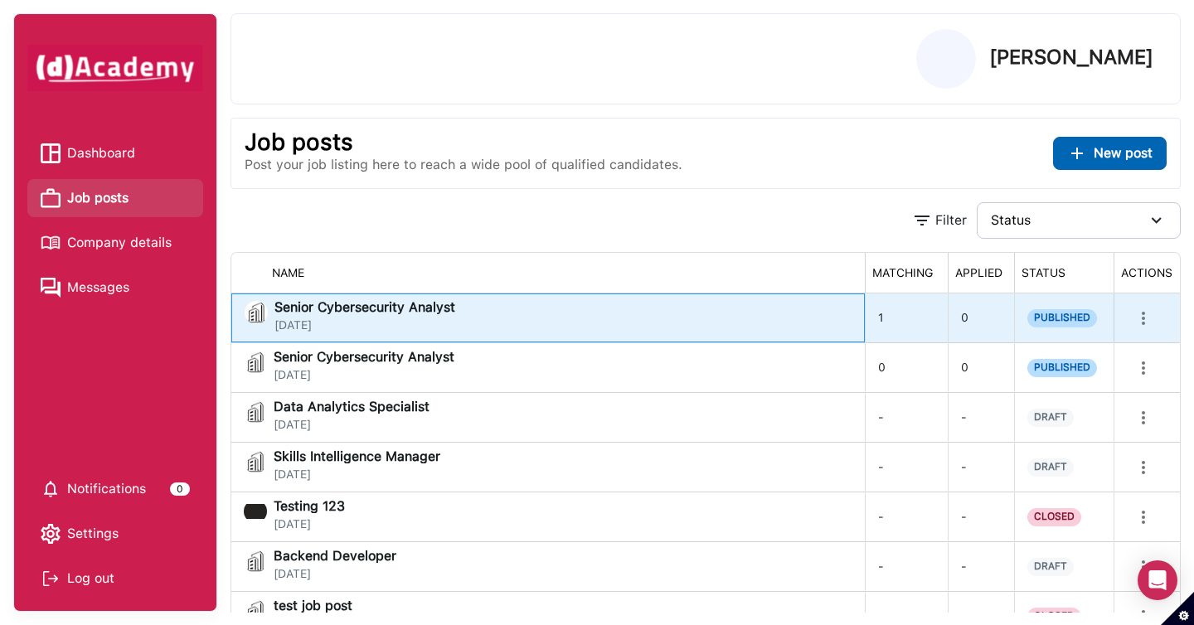
click at [747, 324] on div "Senior Cybersecurity Analyst [DATE]" at bounding box center [548, 317] width 607 height 33
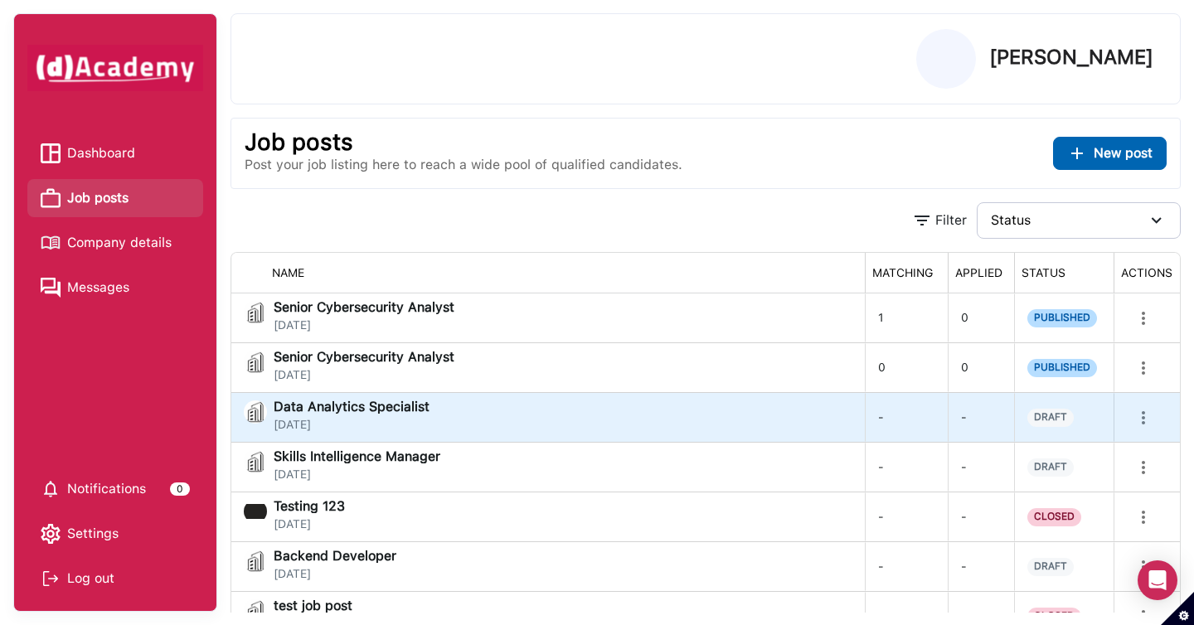
click at [495, 421] on div "Data Analytics Specialist [DATE]" at bounding box center [548, 416] width 608 height 33
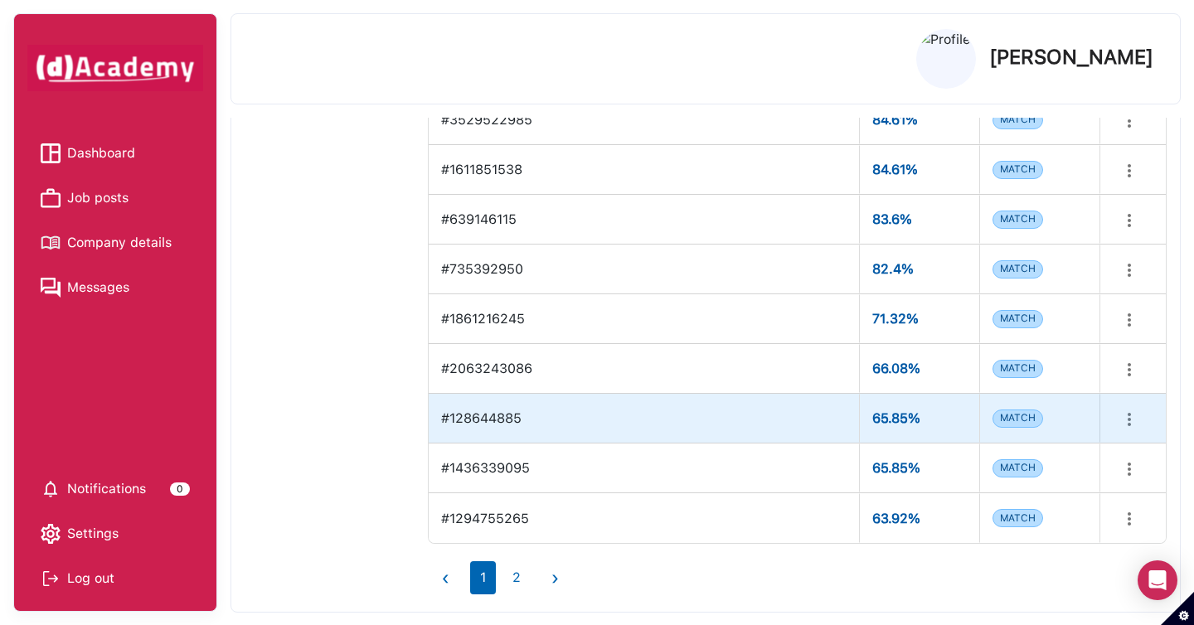
scroll to position [677, 0]
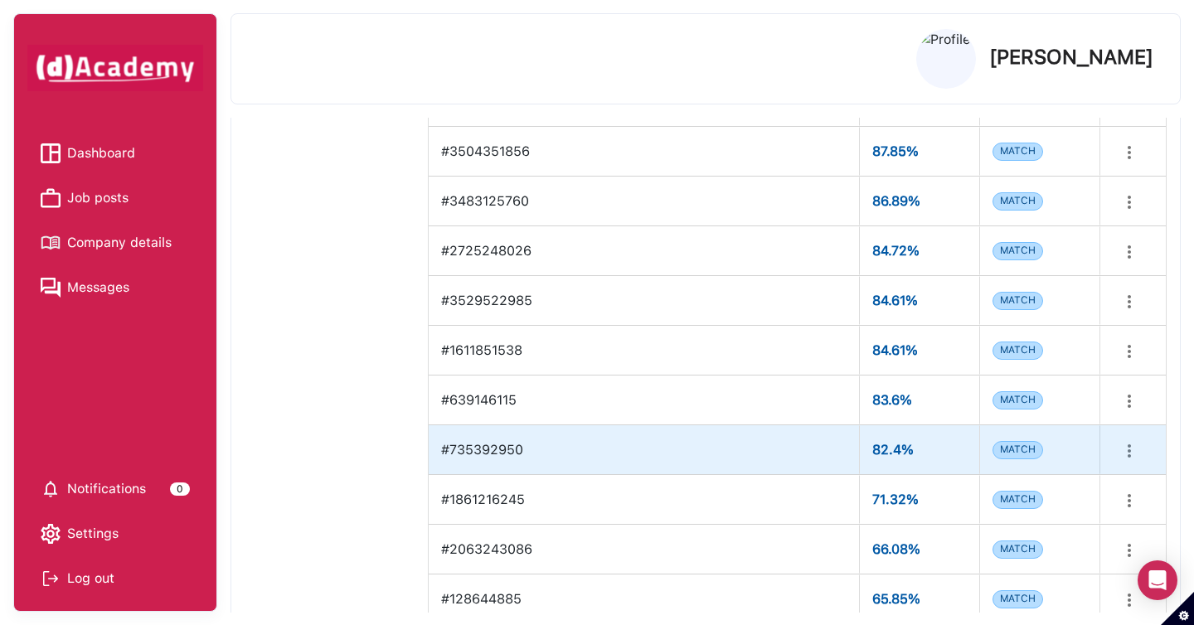
click at [513, 428] on div "#735392950" at bounding box center [644, 449] width 430 height 49
click at [513, 445] on div "#735392950" at bounding box center [644, 450] width 404 height 34
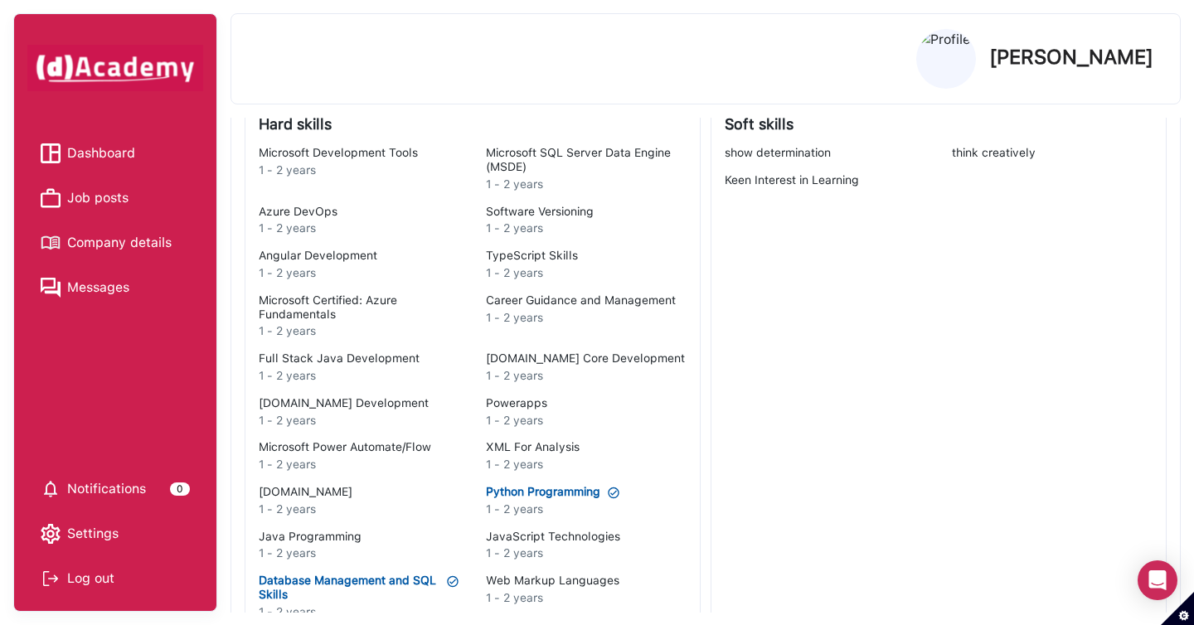
scroll to position [1054, 0]
